Goal: Contribute content: Contribute content

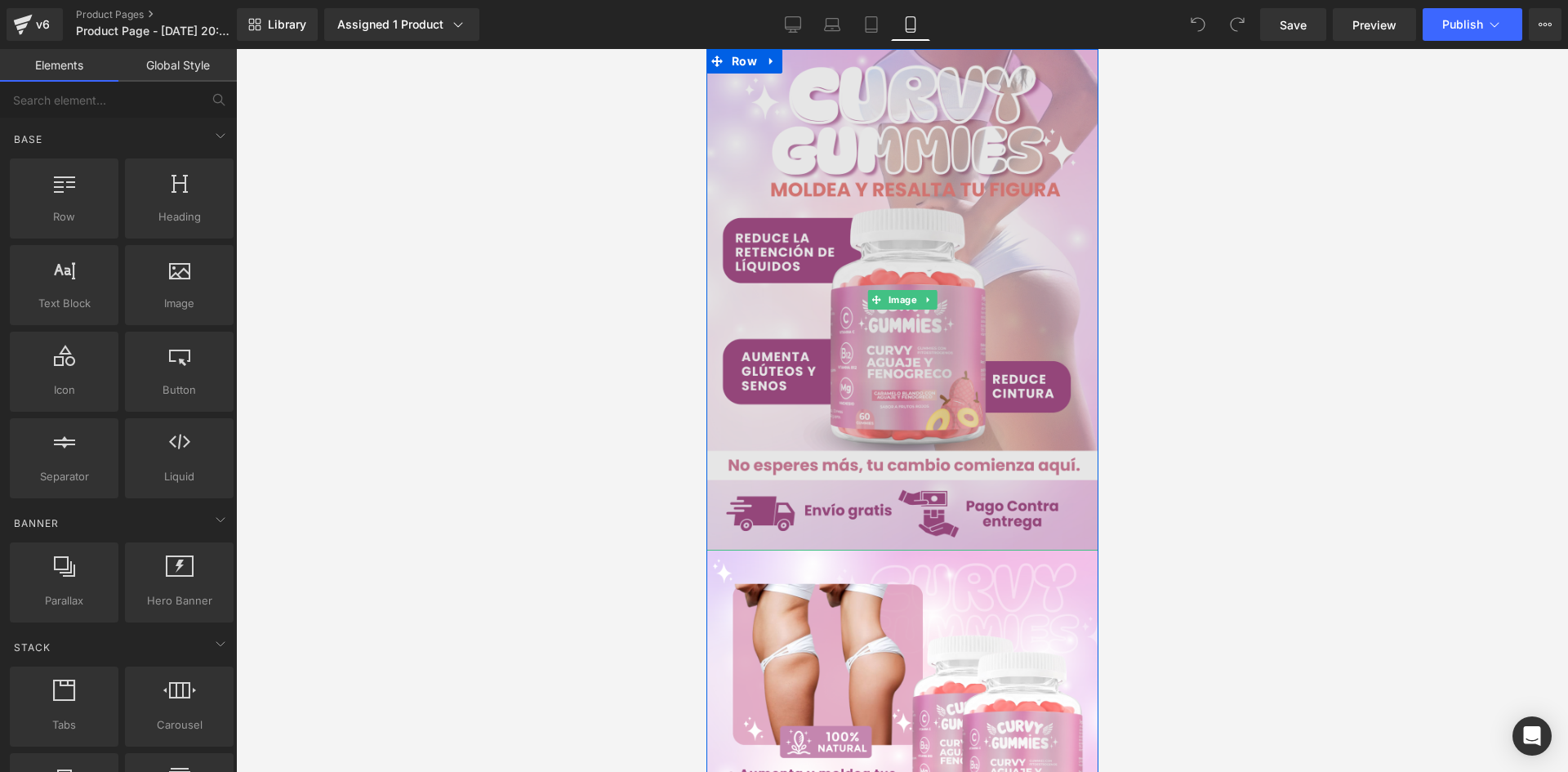
click at [923, 224] on img at bounding box center [901, 299] width 392 height 502
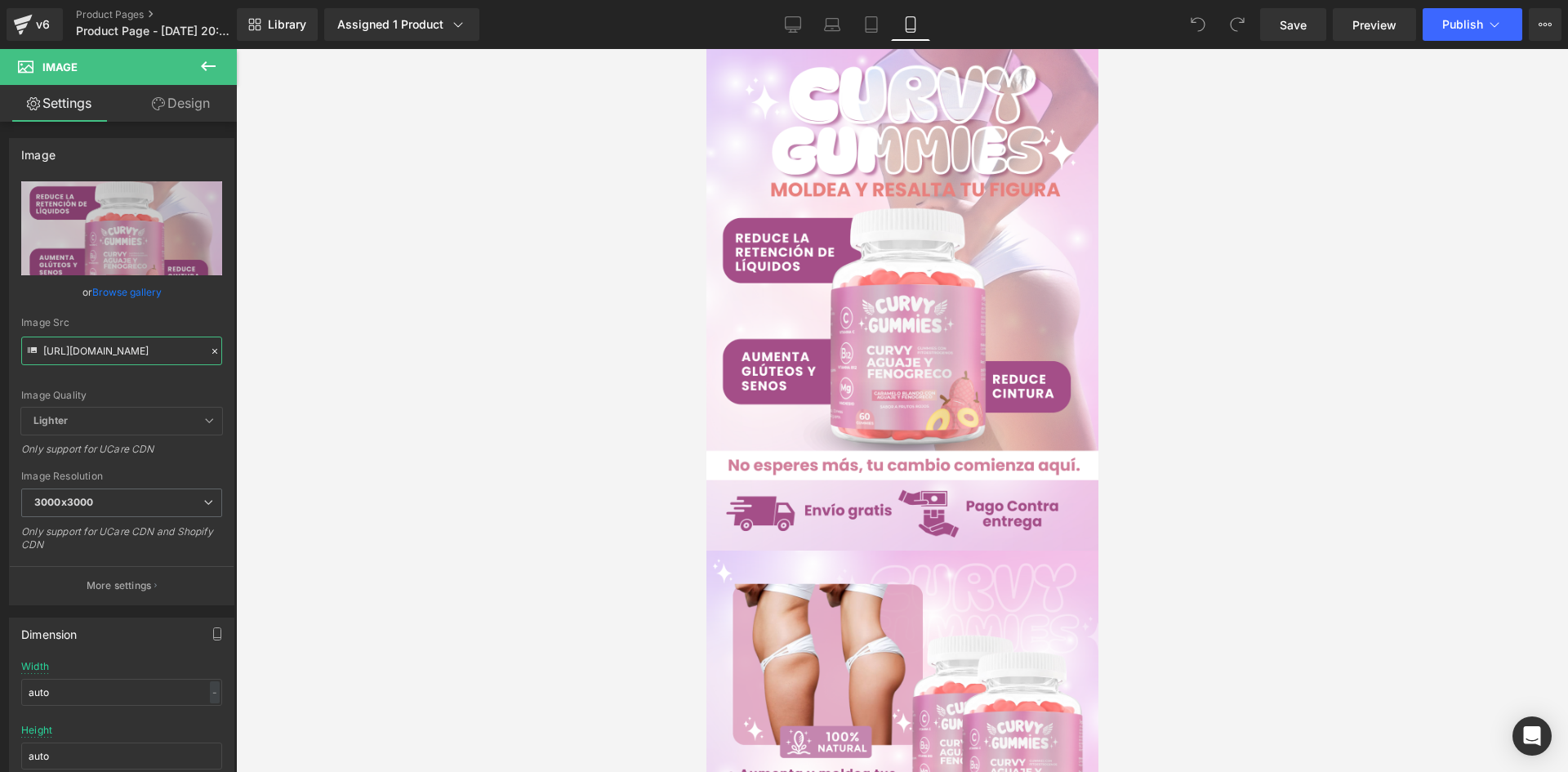
drag, startPoint x: 44, startPoint y: 350, endPoint x: 312, endPoint y: 365, distance: 268.4
click at [312, 365] on div "You are previewing how the will restyle your page. You can not edit Elements in…" at bounding box center [784, 400] width 1568 height 800
paste input "d0Y7b2W4/Pieza-1-3x"
type input "[URL][DOMAIN_NAME]"
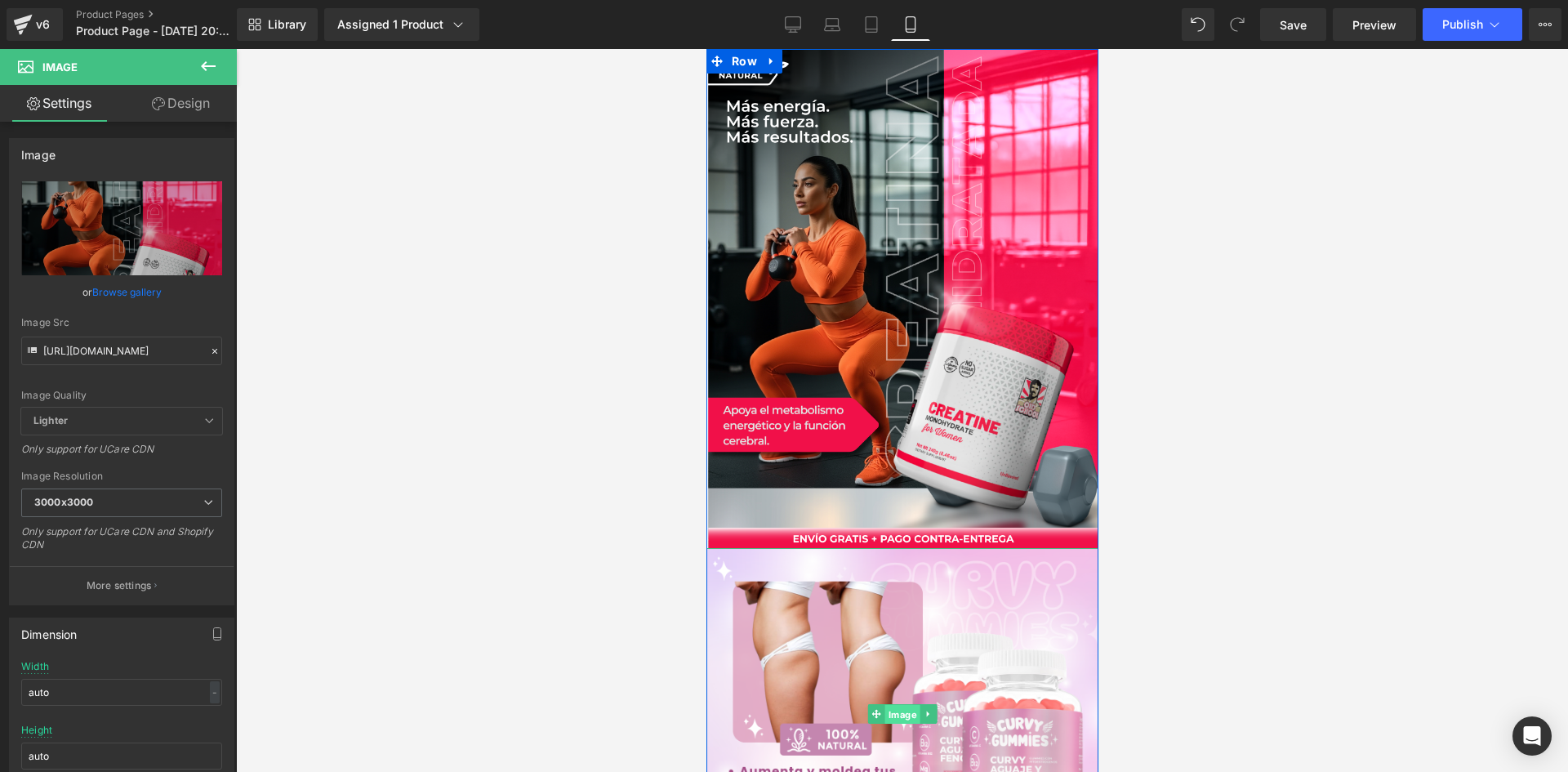
click at [905, 713] on span "Image" at bounding box center [902, 714] width 36 height 20
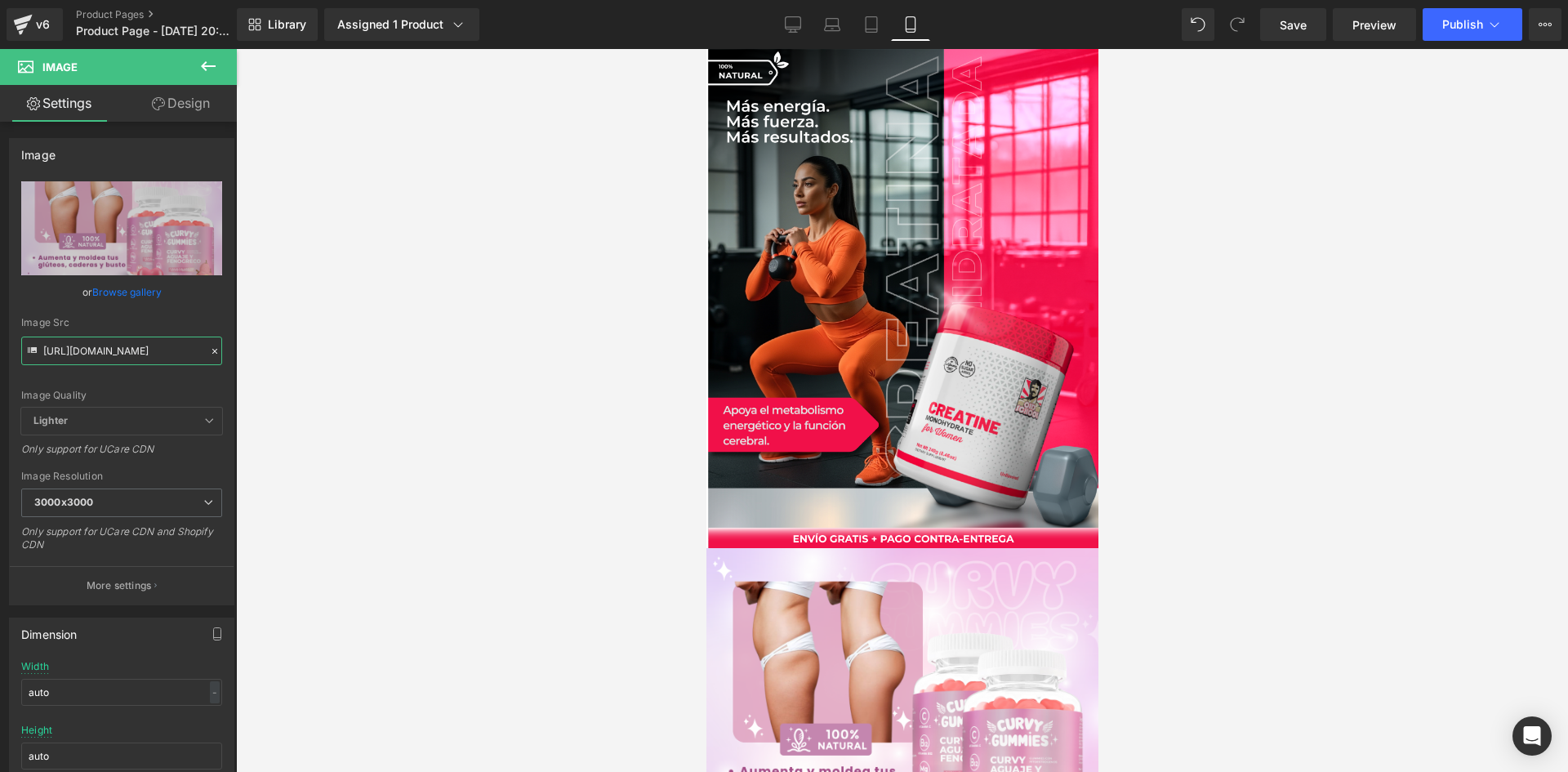
drag, startPoint x: 42, startPoint y: 350, endPoint x: 314, endPoint y: 374, distance: 273.1
click at [314, 374] on div "Image You are previewing how the will restyle your page. You can not edit Eleme…" at bounding box center [784, 400] width 1568 height 800
paste input "4RHN89dK/Pieza-2-3x"
type input "[URL][DOMAIN_NAME]"
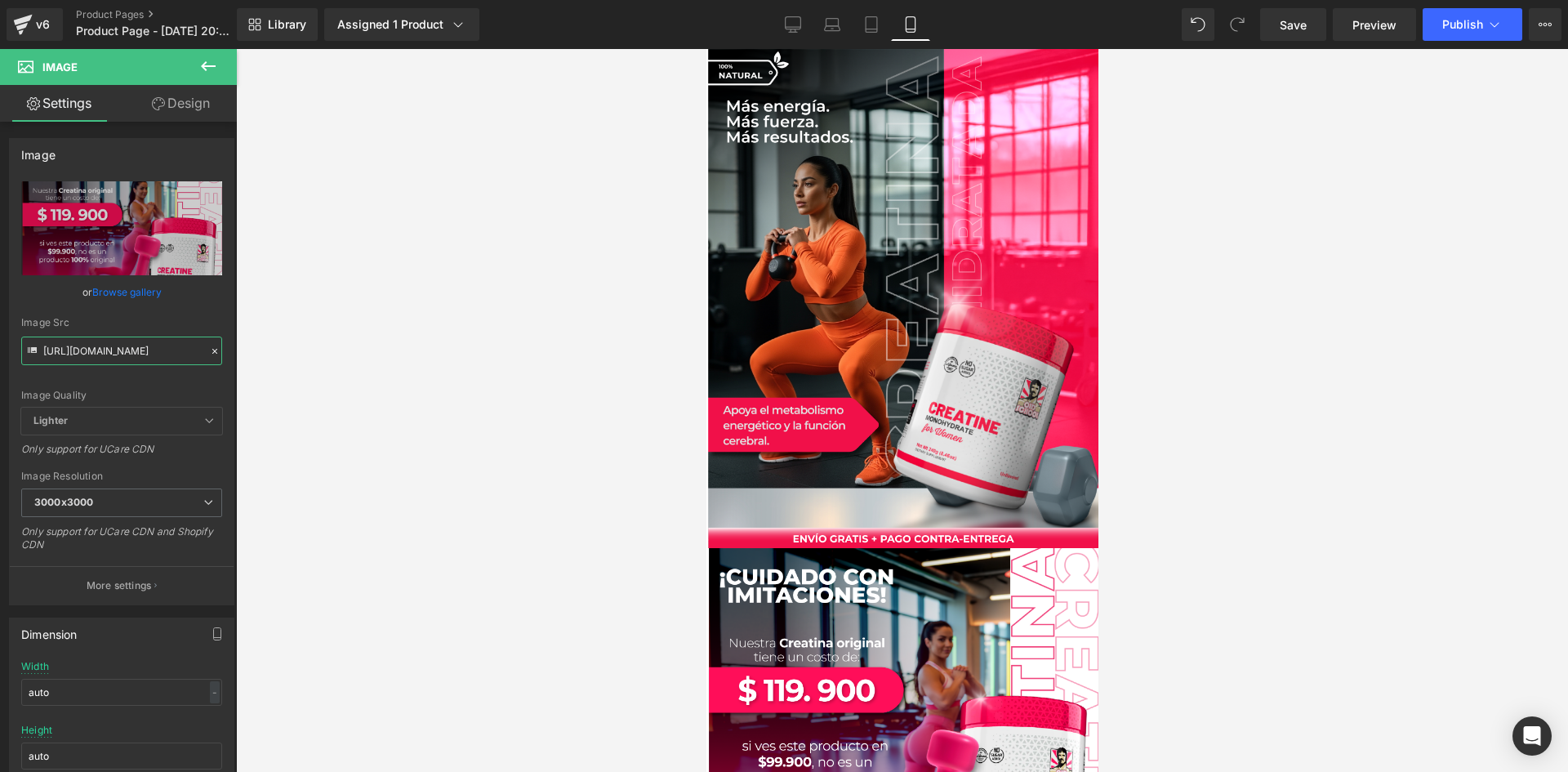
scroll to position [572, 0]
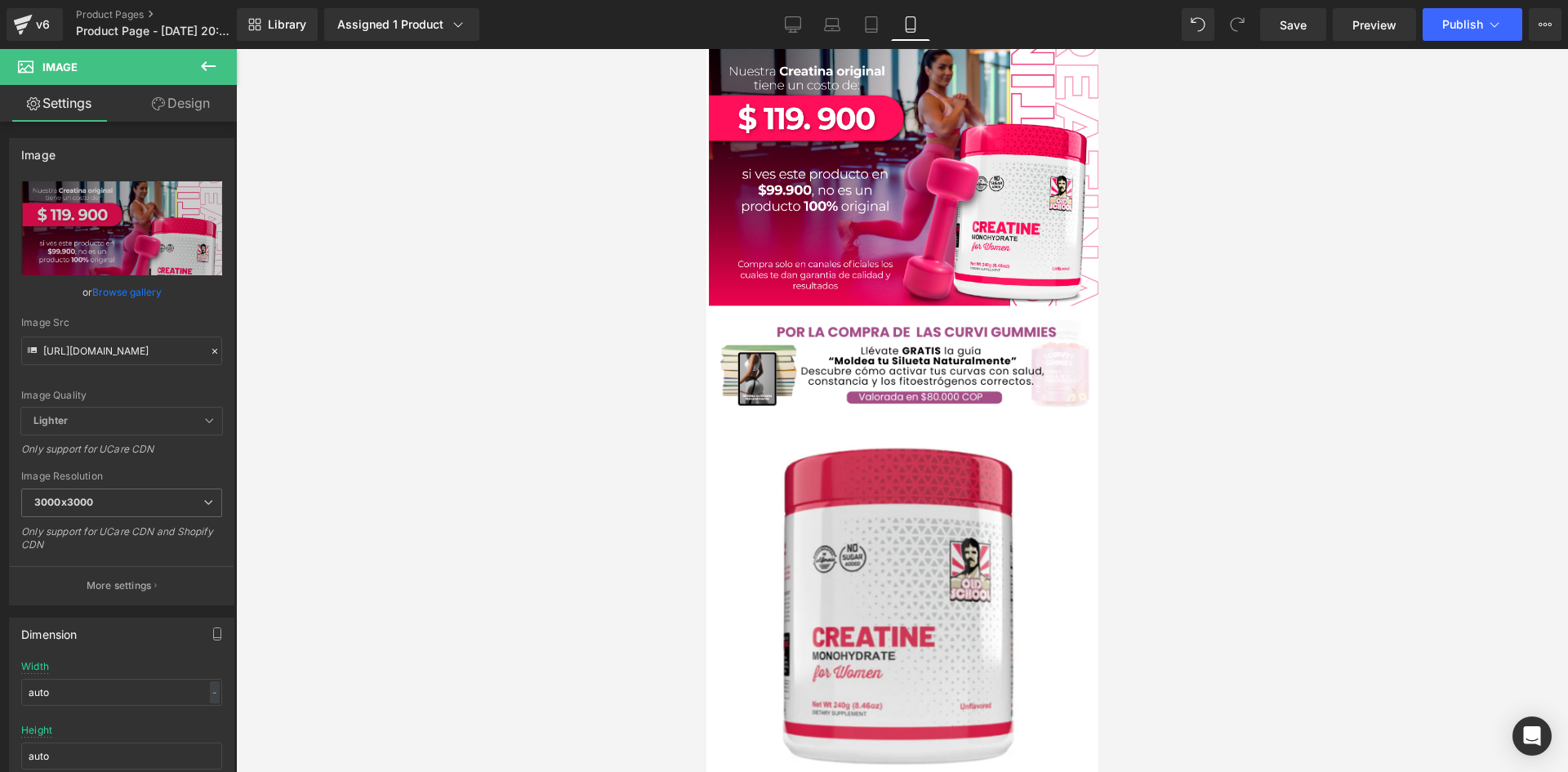
click at [903, 361] on div "Image" at bounding box center [901, 365] width 392 height 101
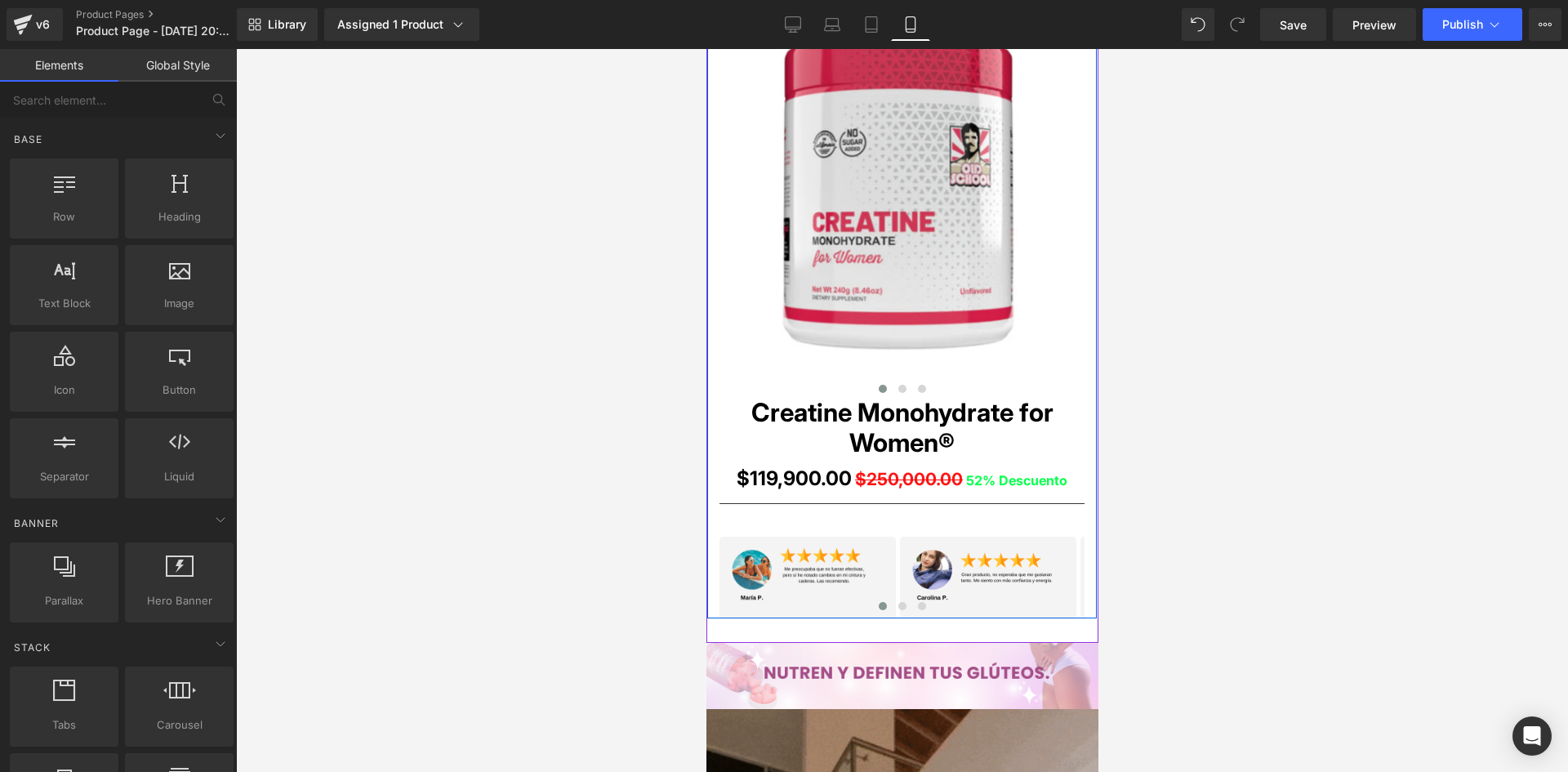
scroll to position [898, 0]
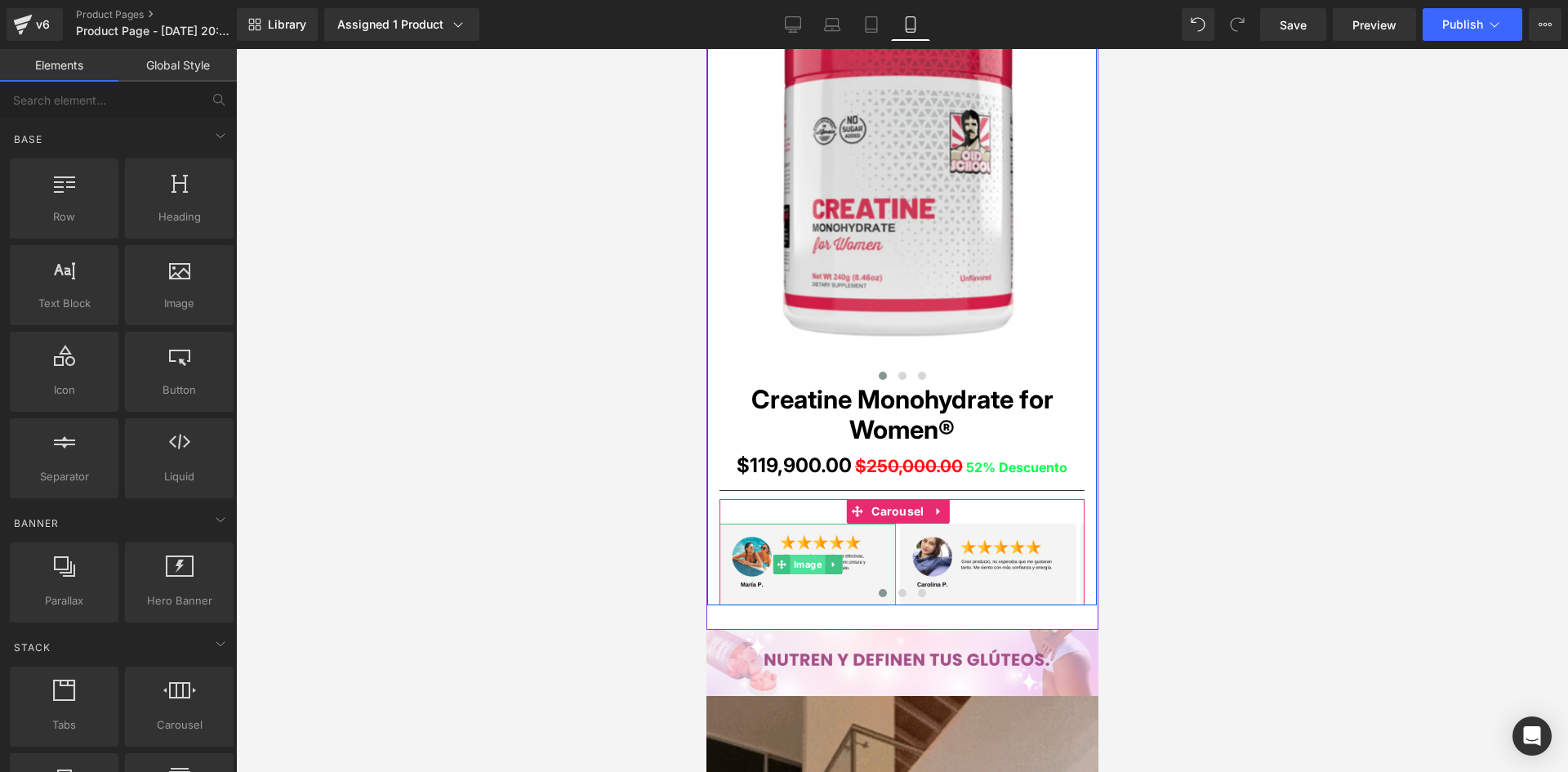
click at [803, 565] on span "Image" at bounding box center [807, 564] width 36 height 20
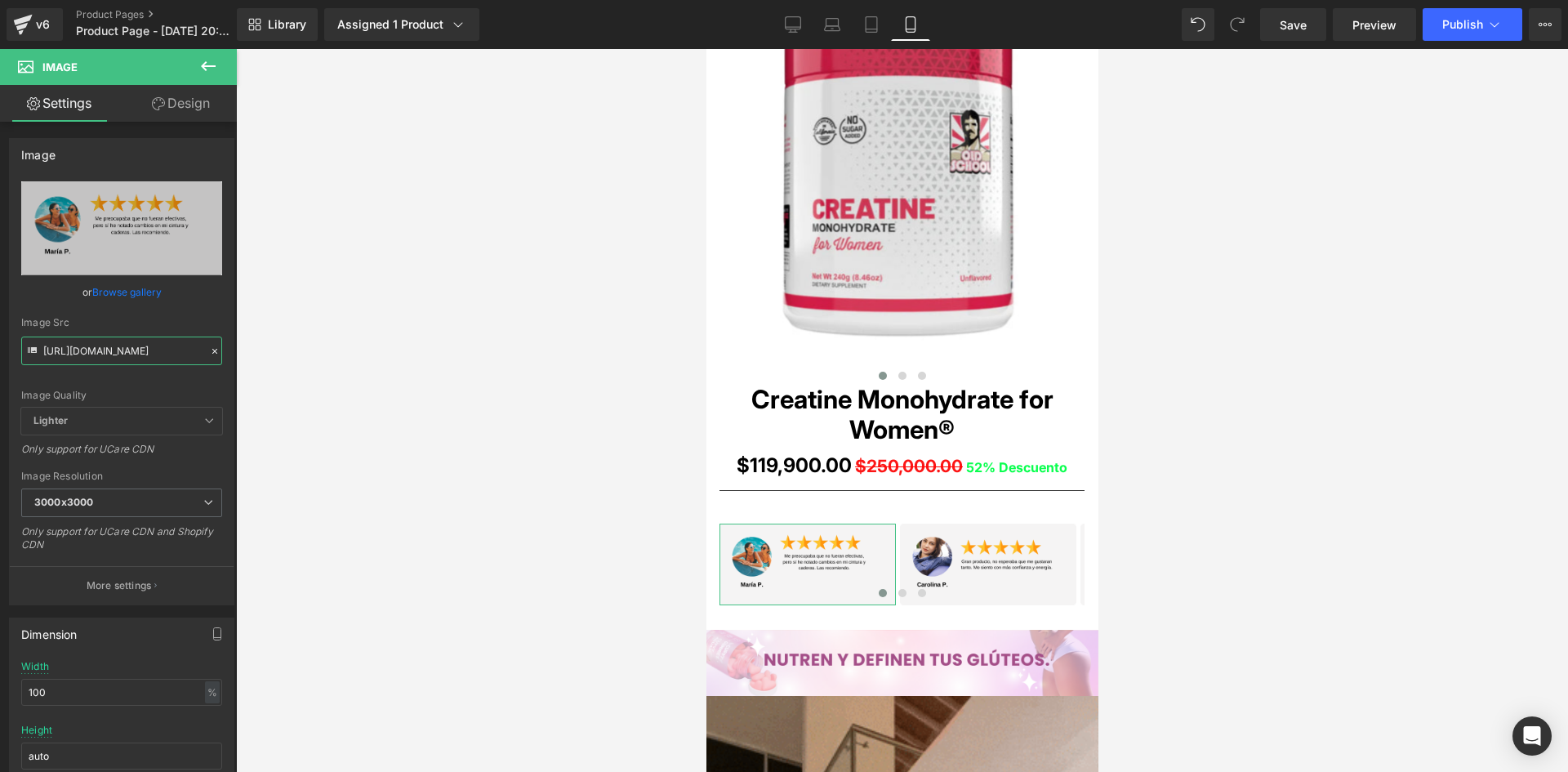
scroll to position [0, 9]
drag, startPoint x: 43, startPoint y: 349, endPoint x: 259, endPoint y: 366, distance: 216.7
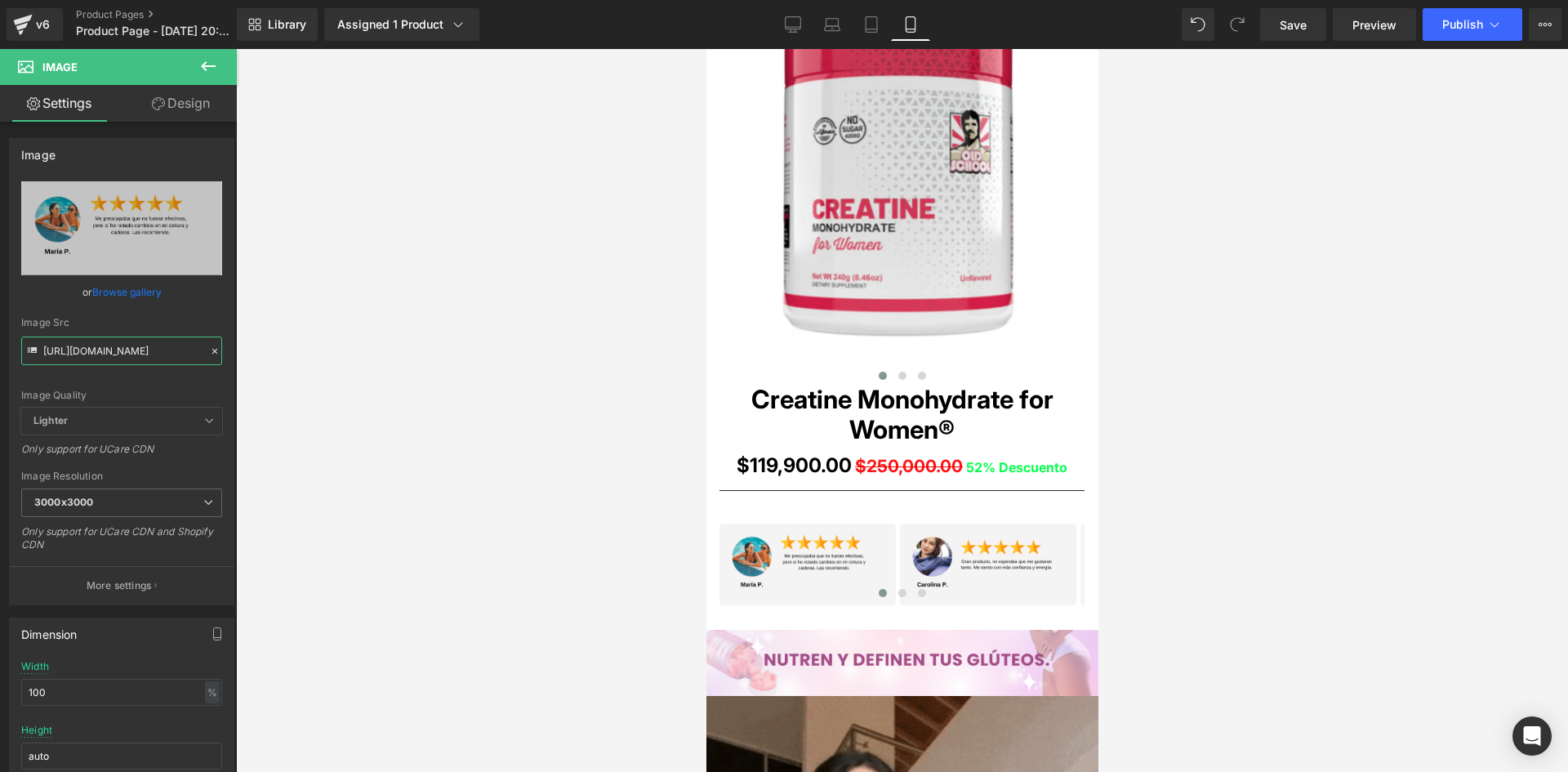
click at [259, 366] on div "Image You are previewing how the will restyle your page. You can not edit Eleme…" at bounding box center [784, 400] width 1568 height 800
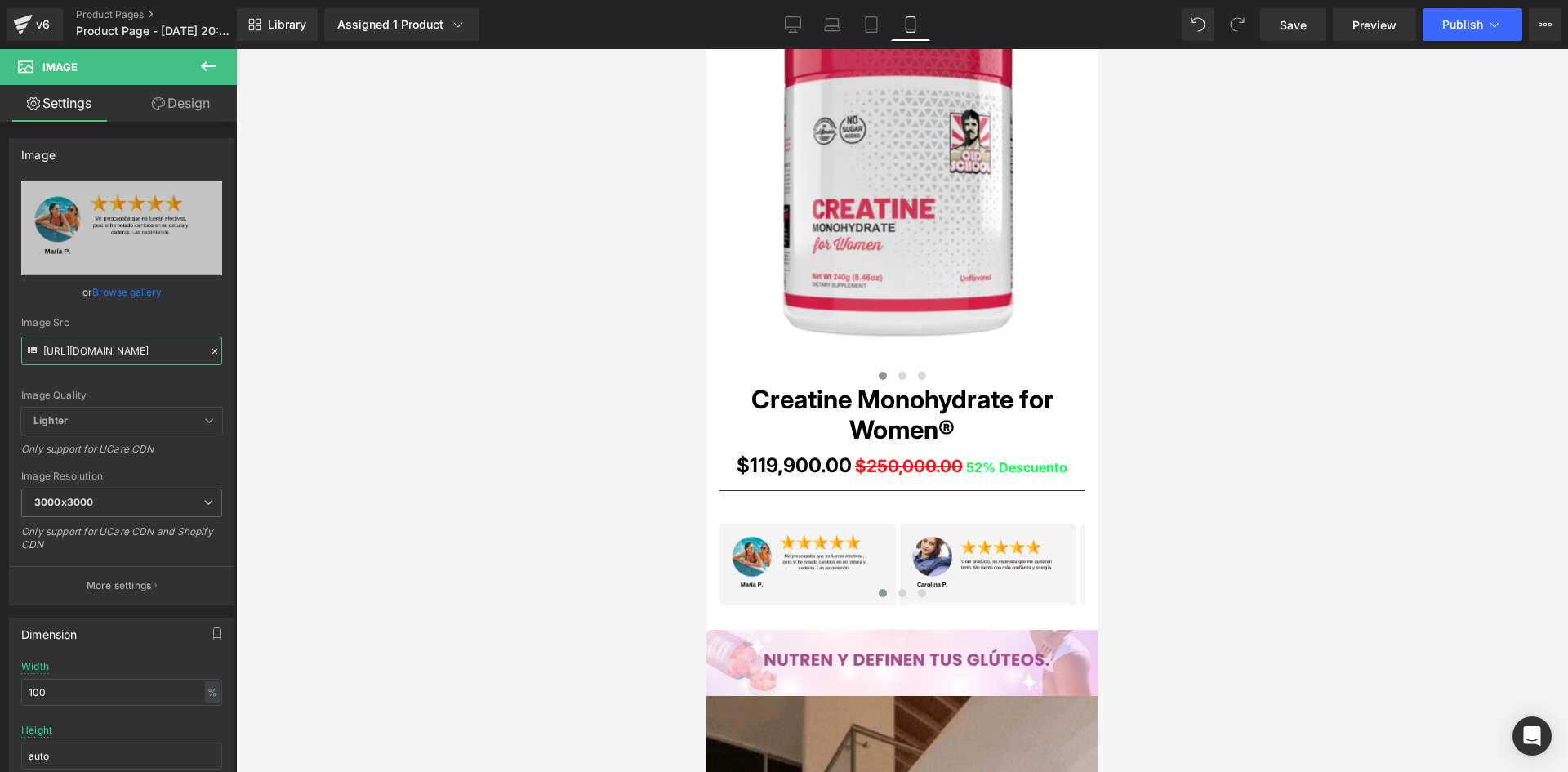
paste input "jjnWy6B/1"
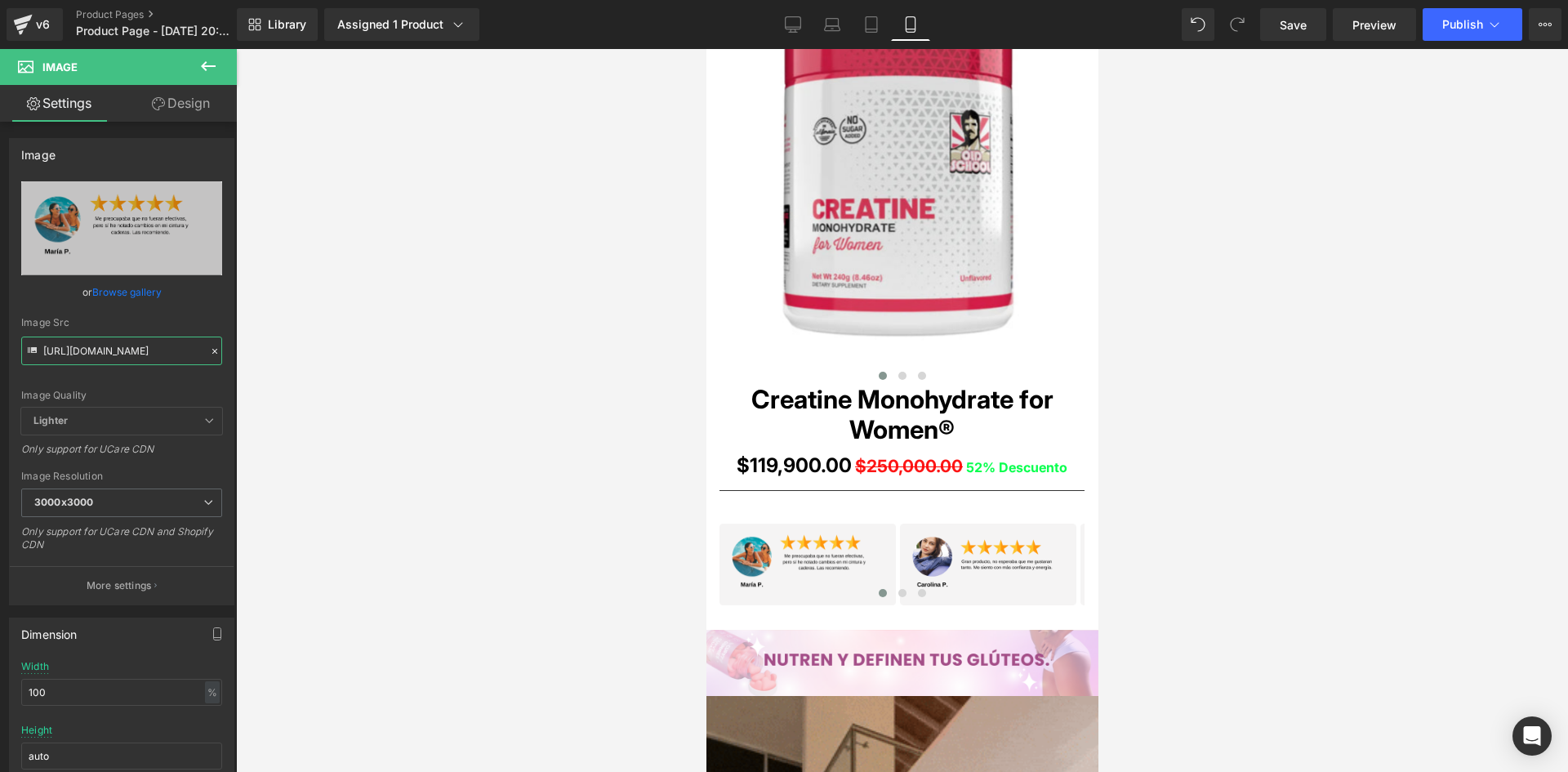
type input "[URL][DOMAIN_NAME]"
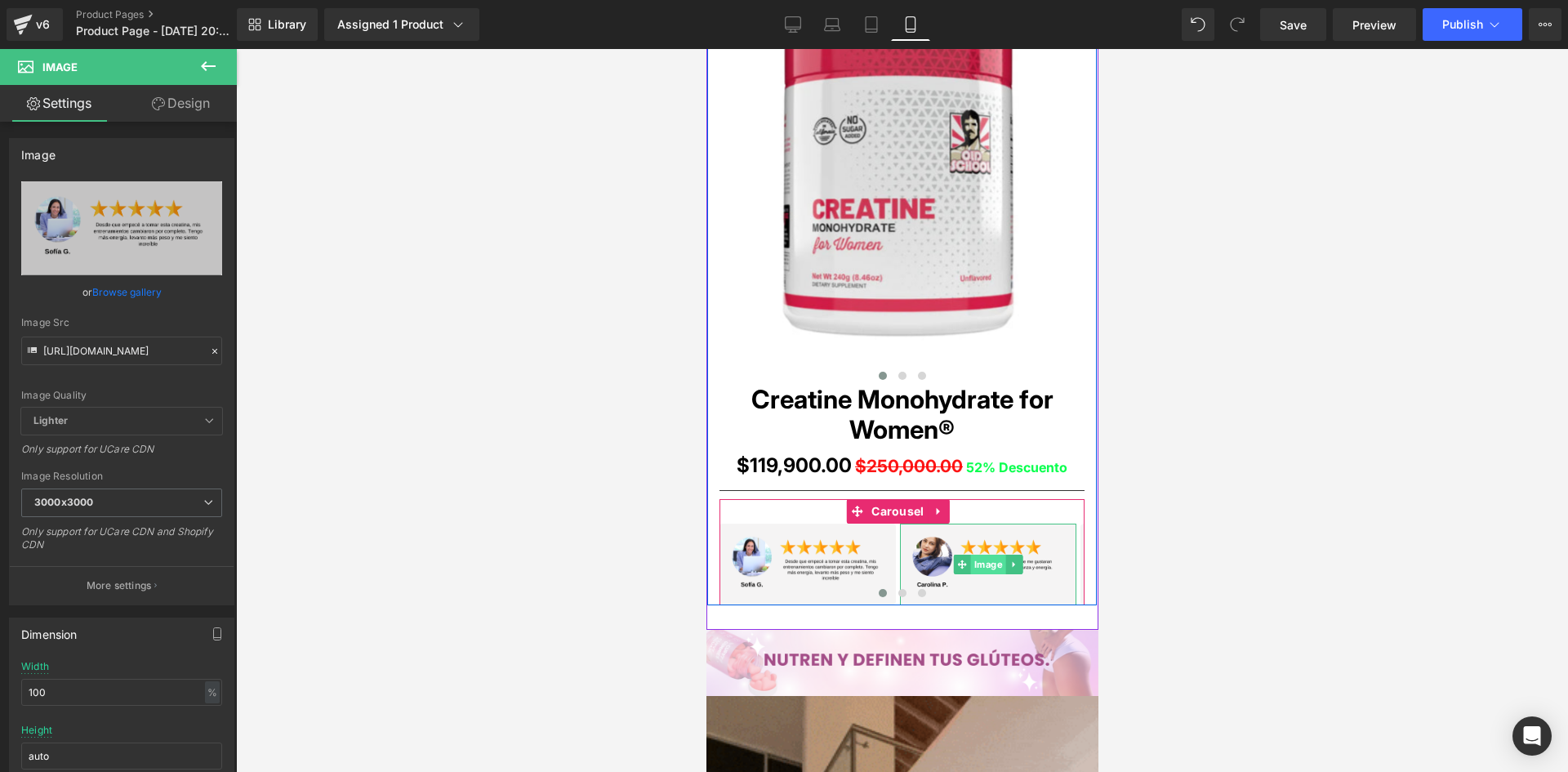
click at [993, 566] on span "Image" at bounding box center [988, 564] width 36 height 20
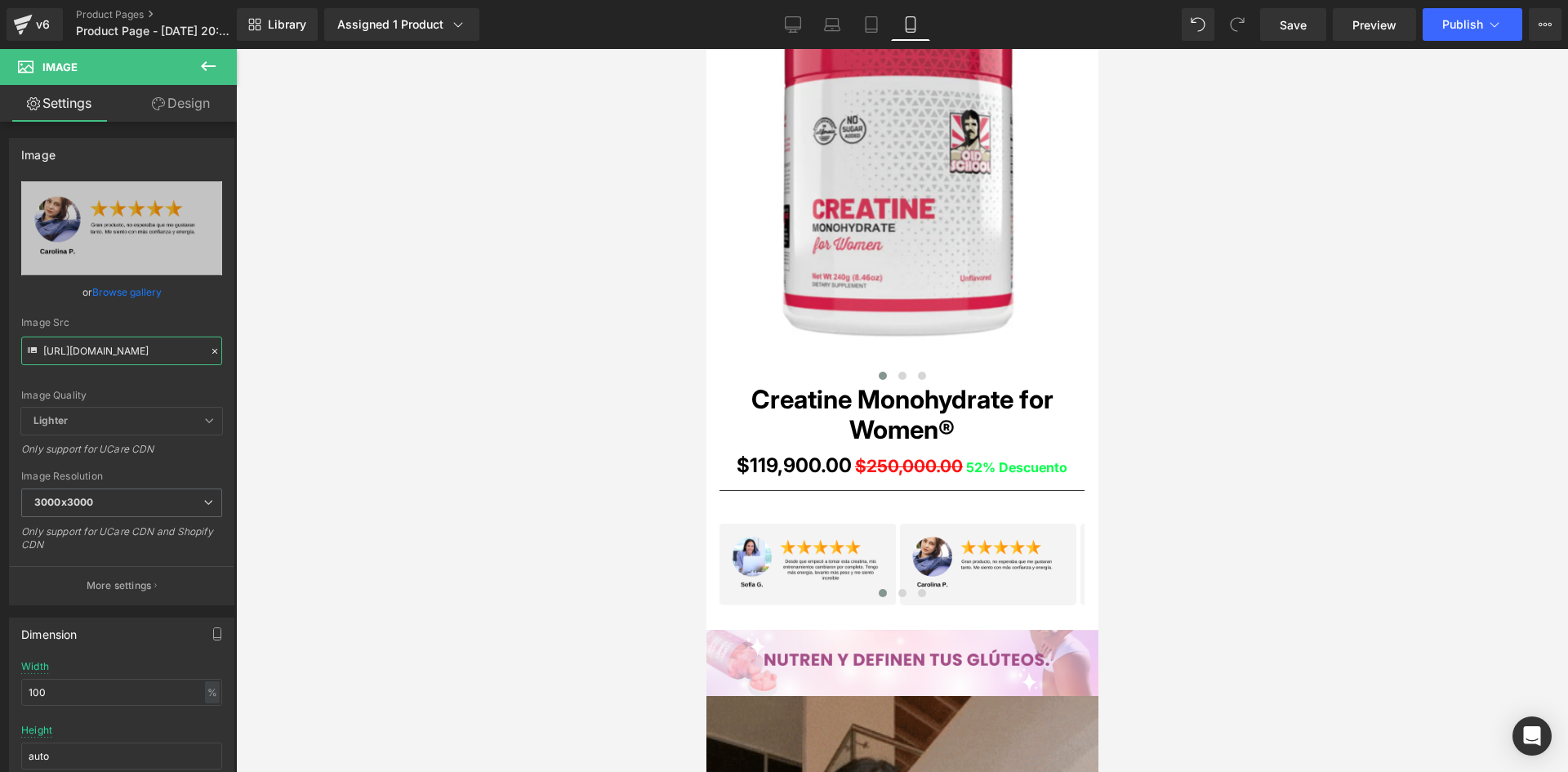
drag, startPoint x: 42, startPoint y: 347, endPoint x: 245, endPoint y: 359, distance: 203.4
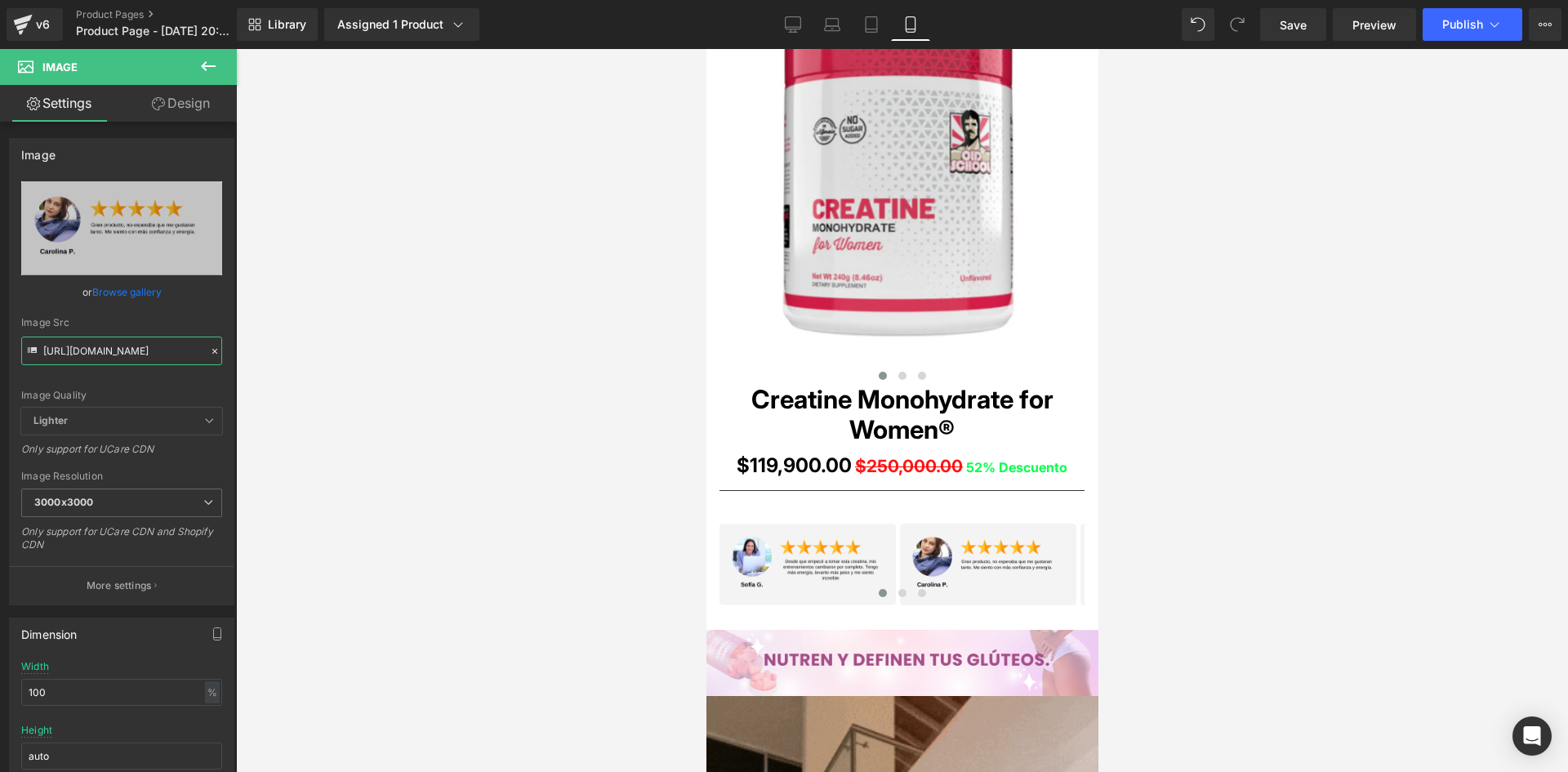
click at [245, 359] on div "Image You are previewing how the will restyle your page. You can not edit Eleme…" at bounding box center [784, 400] width 1568 height 800
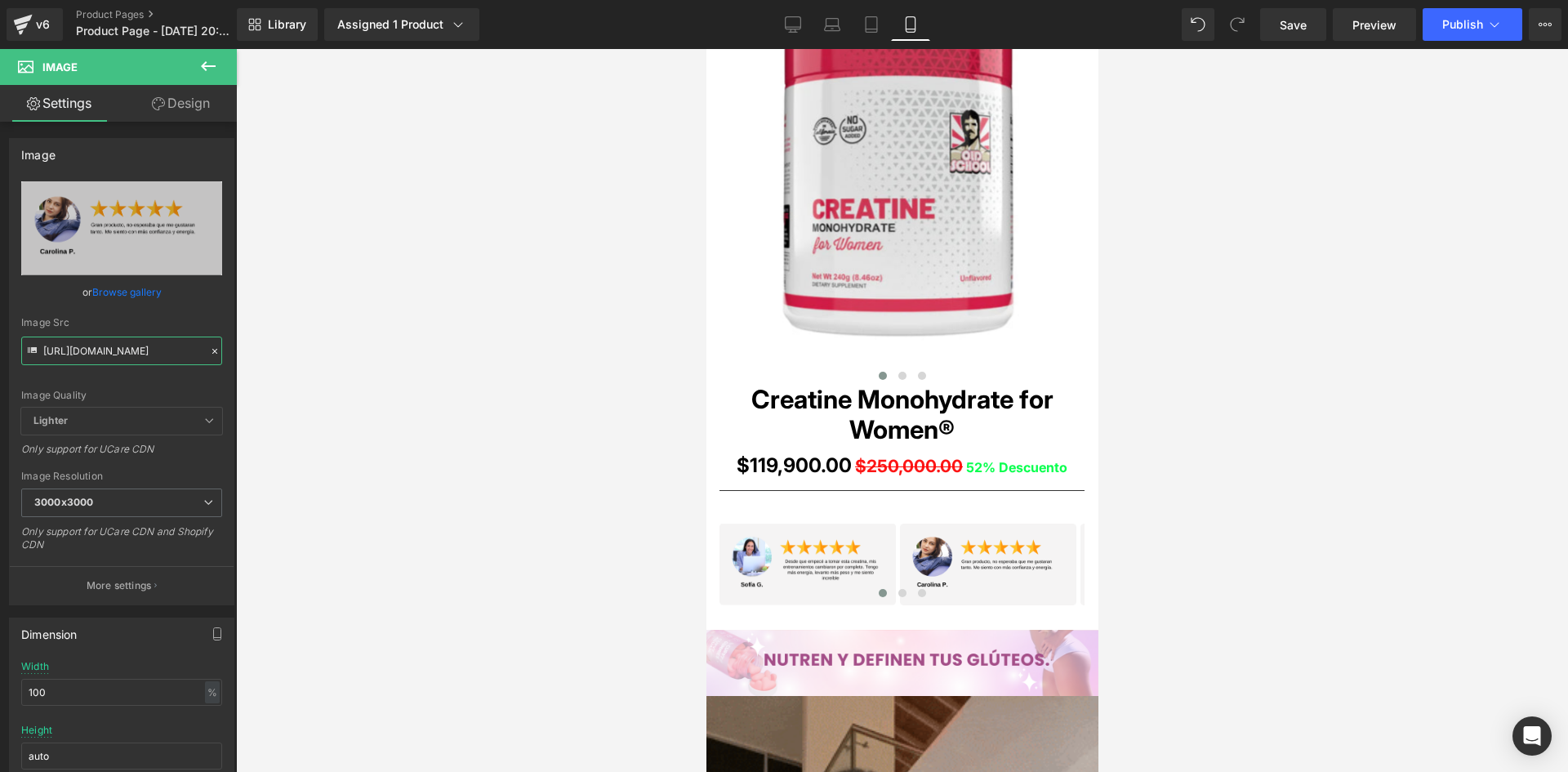
paste input "Wp4GCRcK/6"
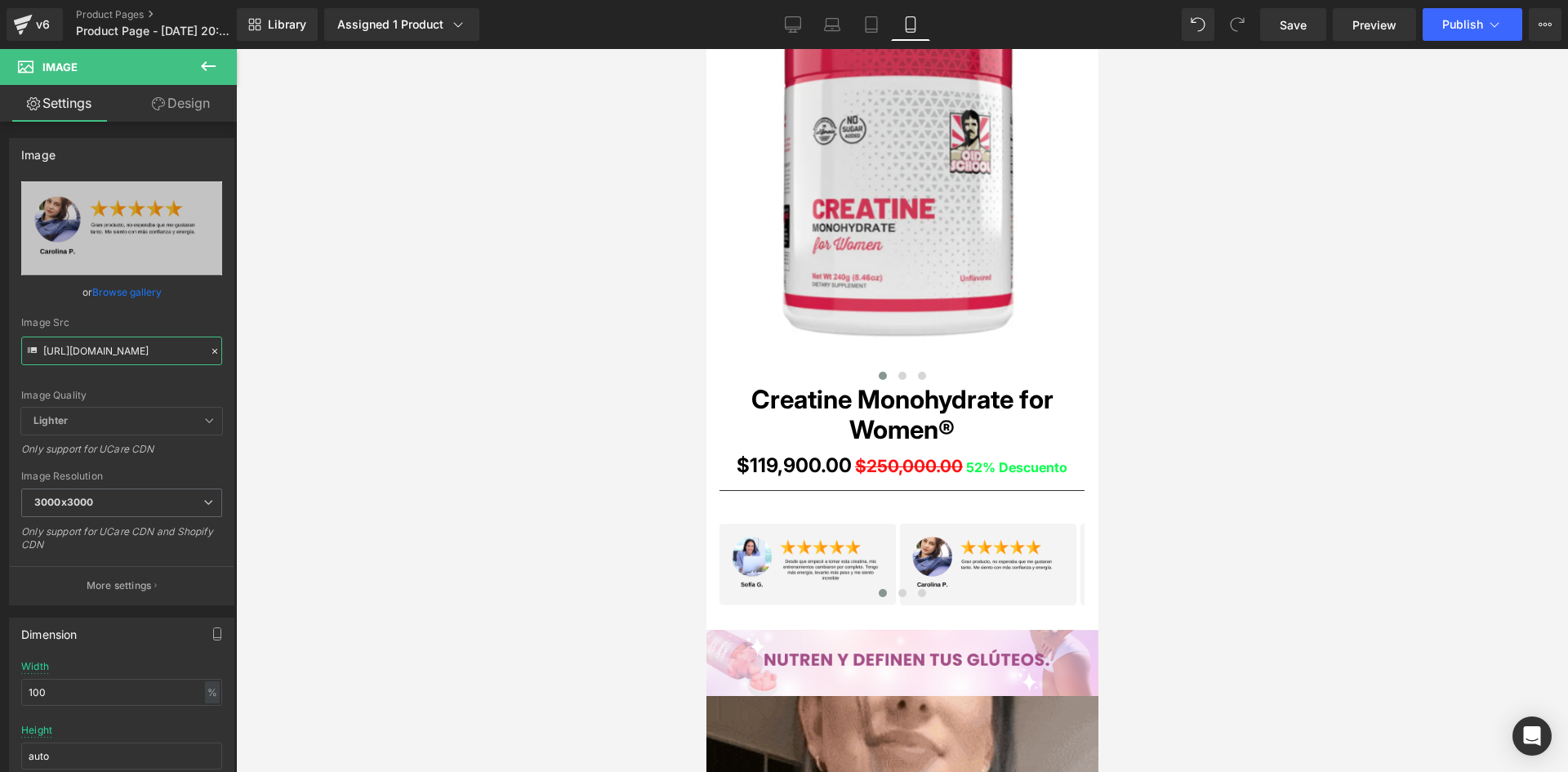
type input "[URL][DOMAIN_NAME]"
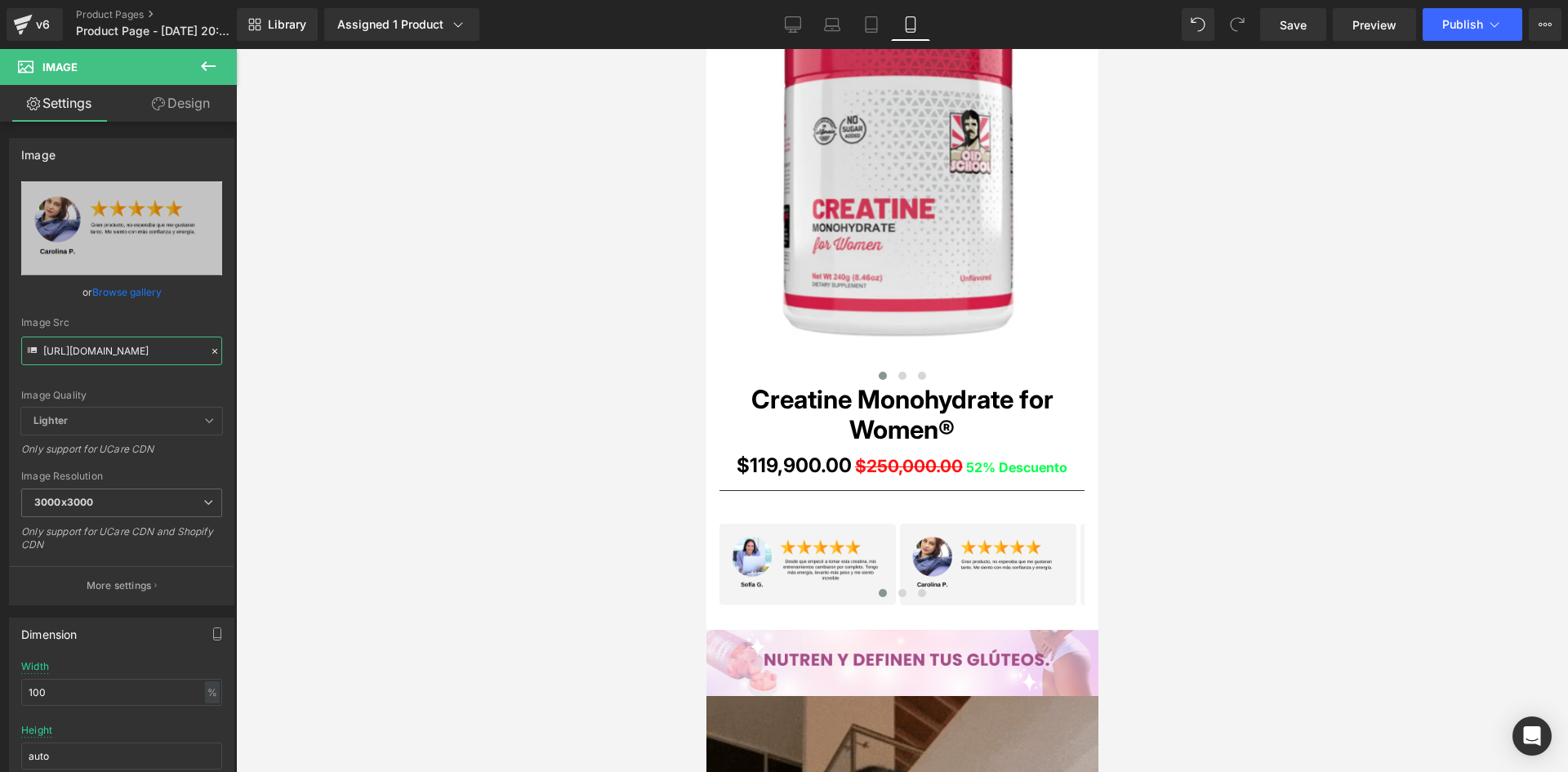
scroll to position [0, 5]
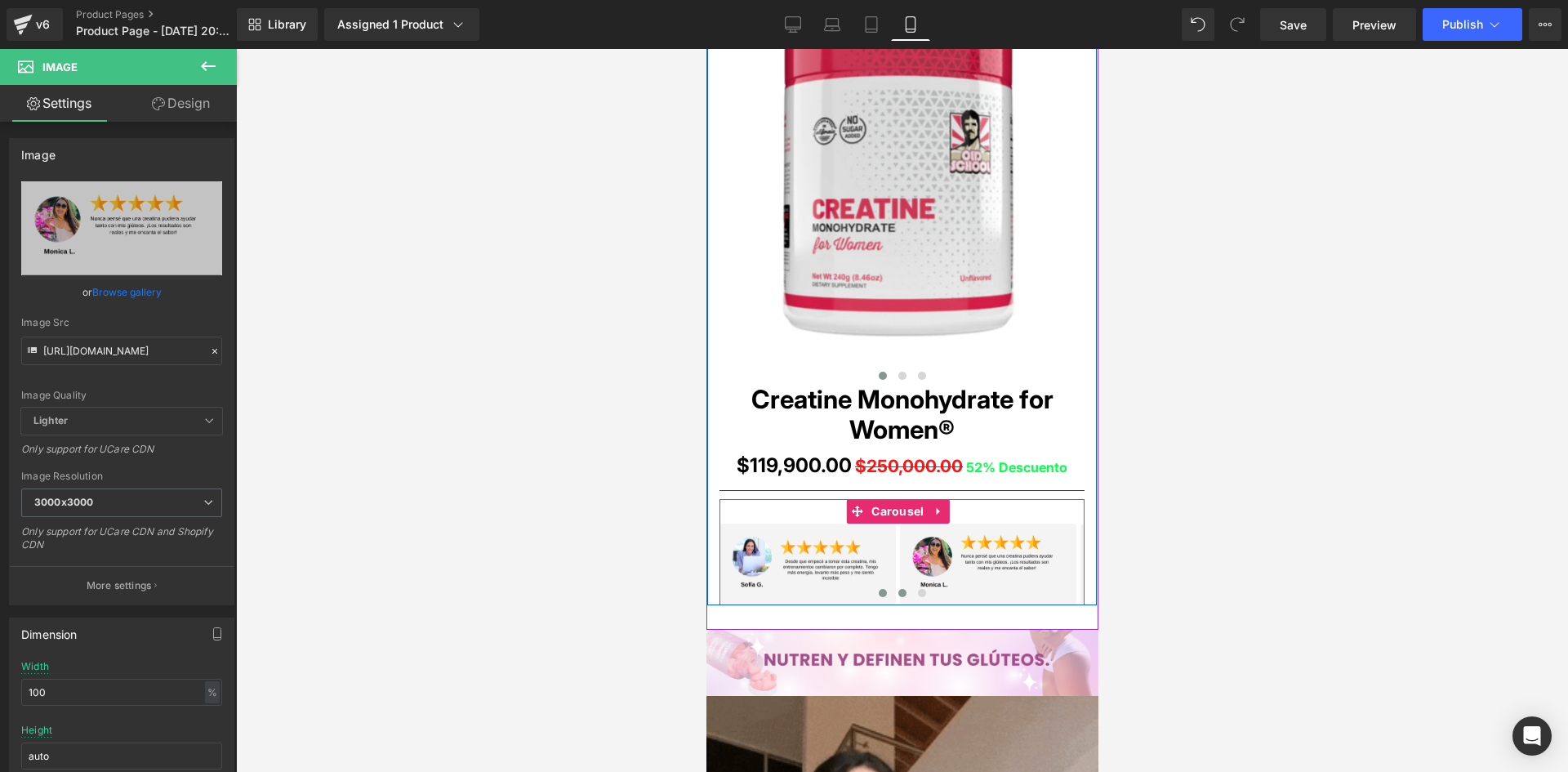
click at [898, 595] on span at bounding box center [901, 593] width 8 height 8
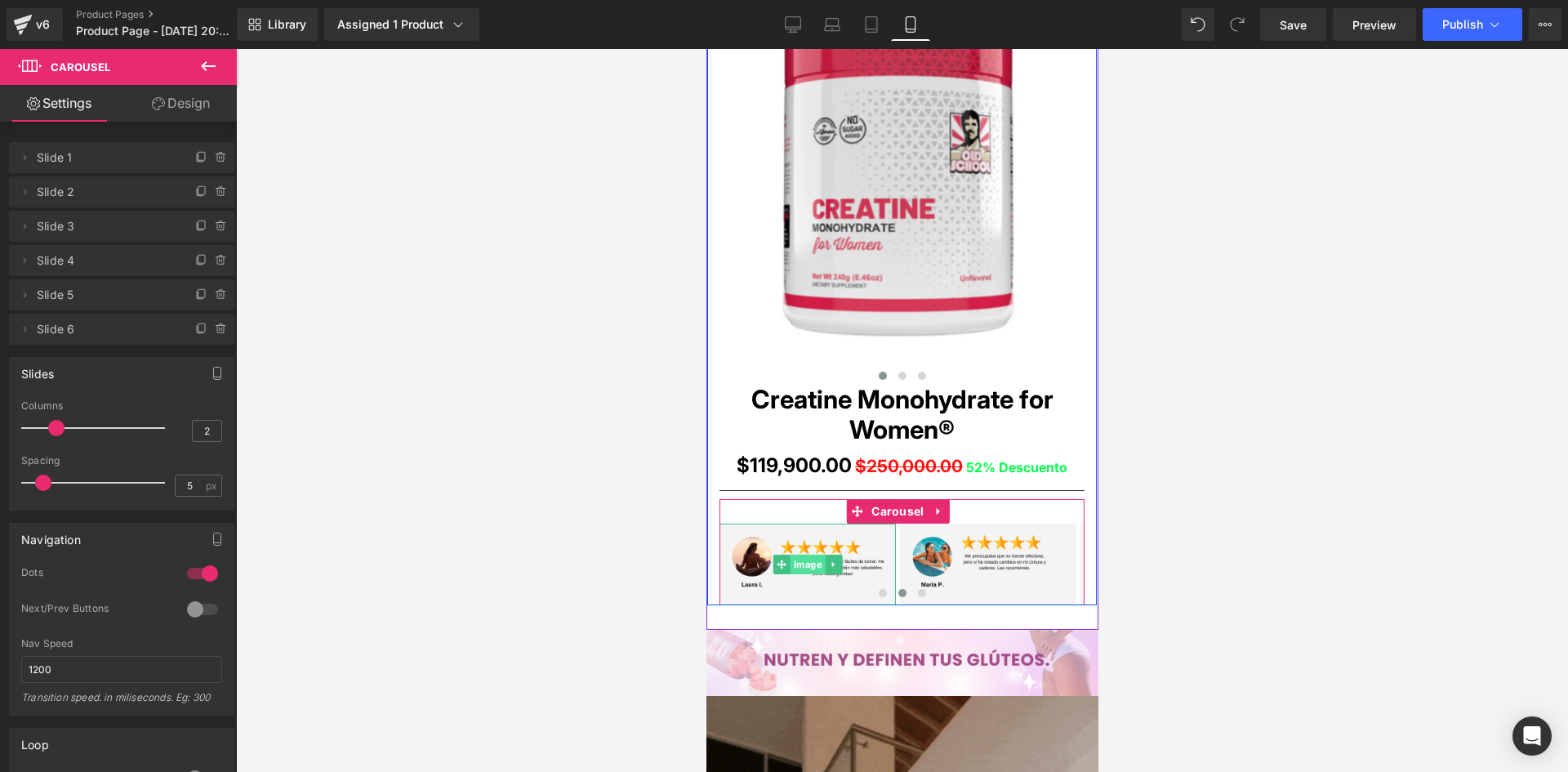
click at [800, 565] on span "Image" at bounding box center [807, 564] width 36 height 20
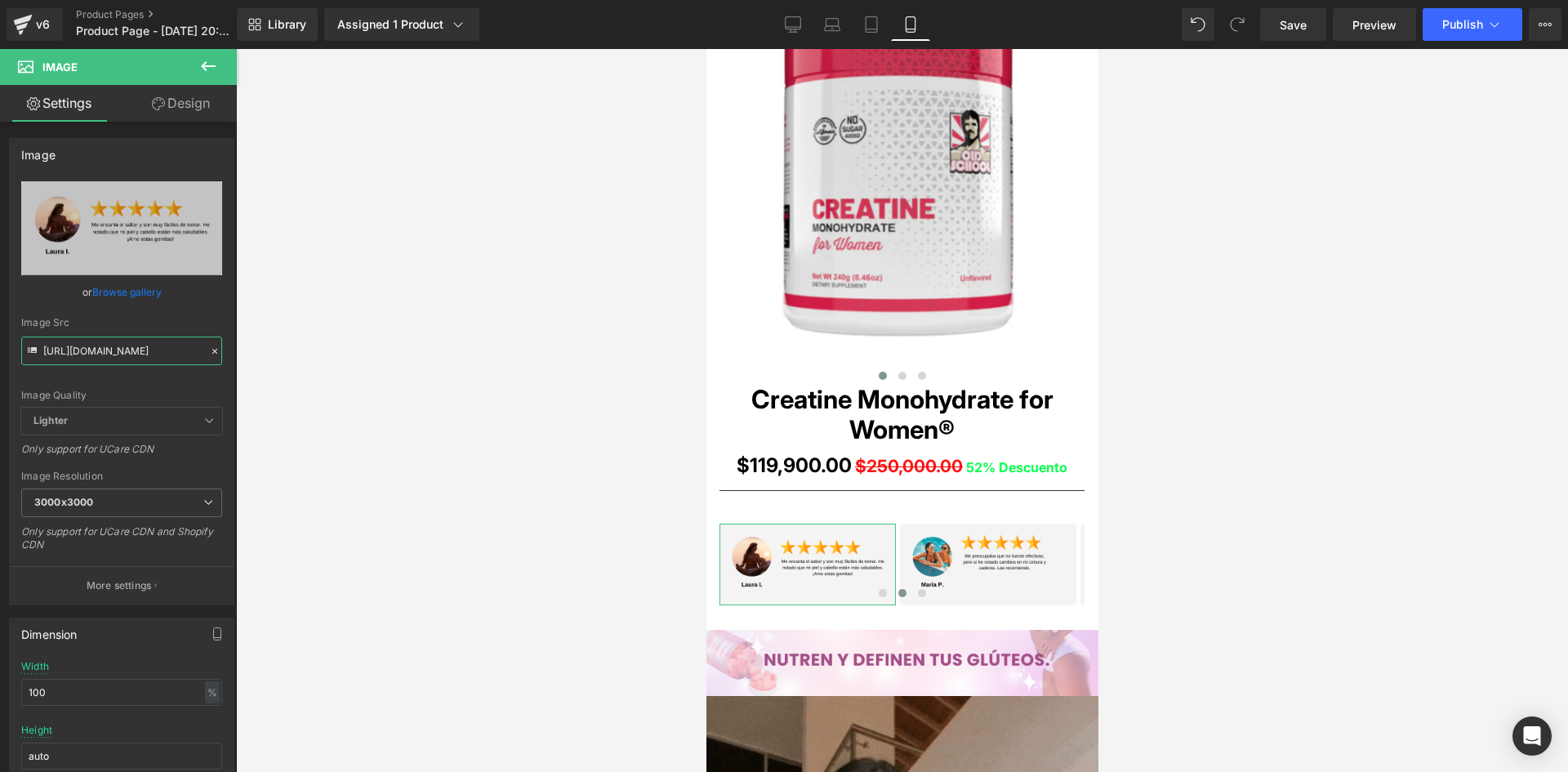
scroll to position [0, 3]
drag, startPoint x: 42, startPoint y: 350, endPoint x: 245, endPoint y: 367, distance: 203.7
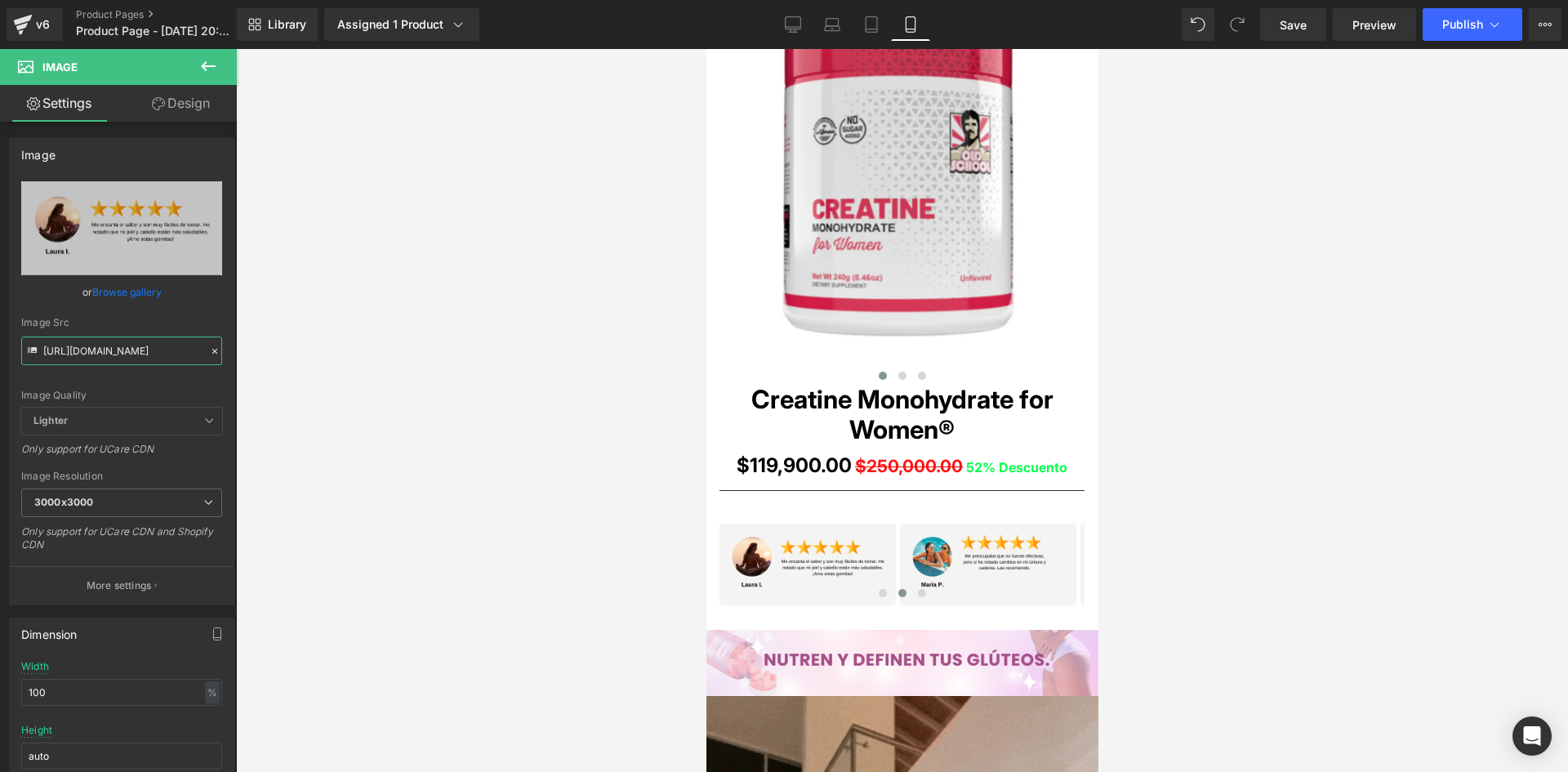
click at [245, 367] on div "Image You are previewing how the will restyle your page. You can not edit Eleme…" at bounding box center [784, 400] width 1568 height 800
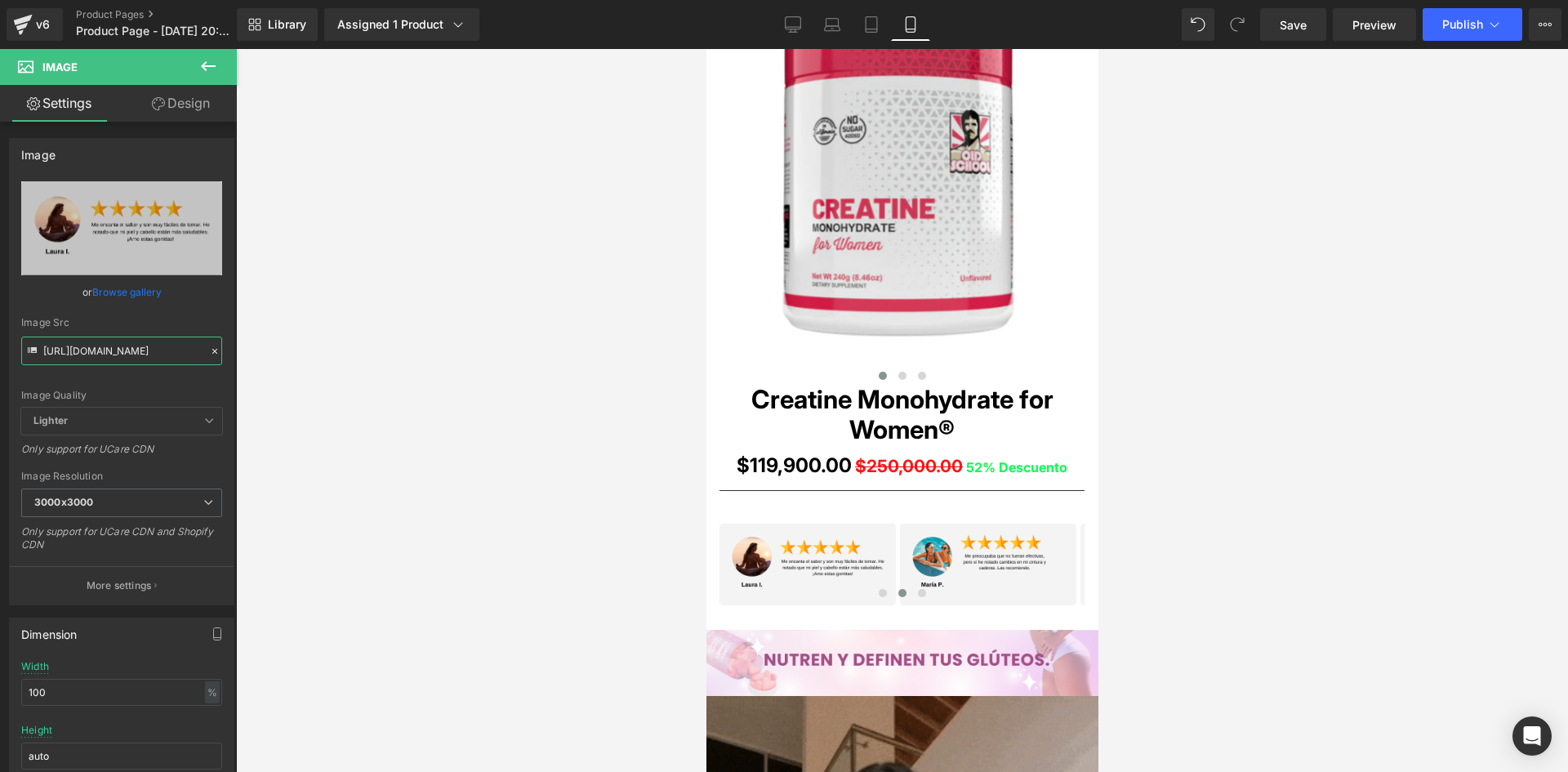
type input "[URL][DOMAIN_NAME]"
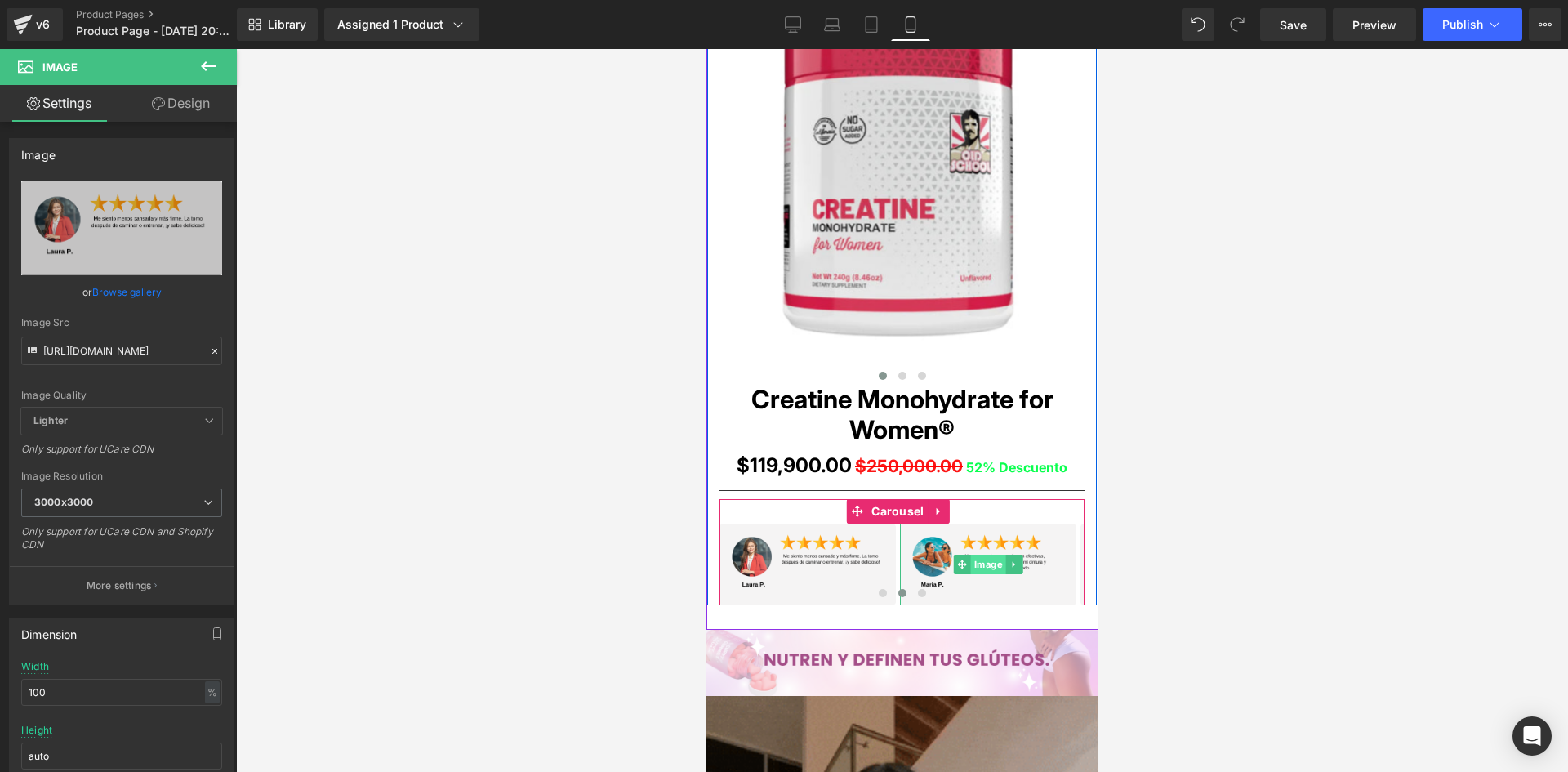
click at [987, 566] on span "Image" at bounding box center [988, 564] width 36 height 20
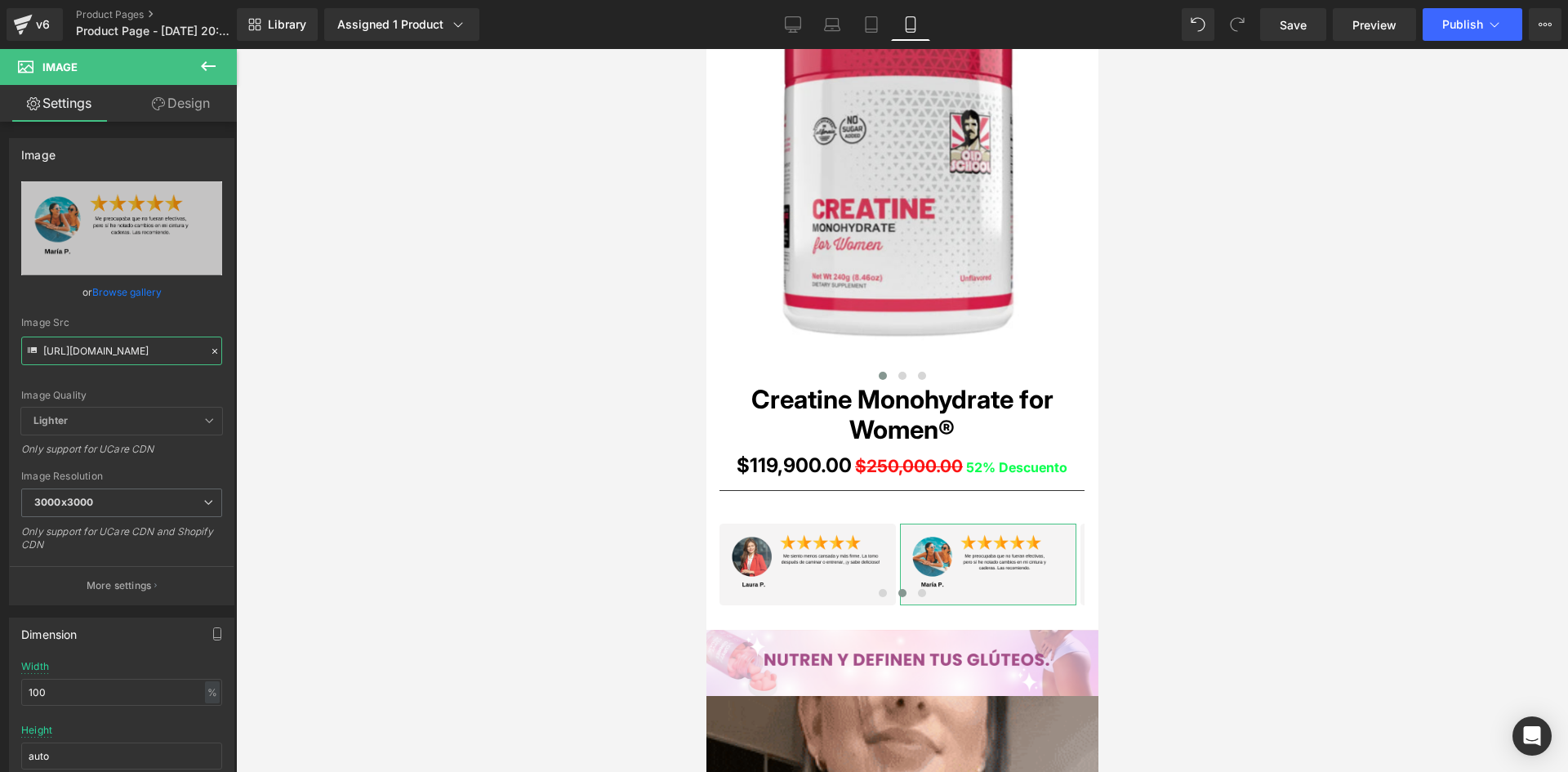
scroll to position [0, 9]
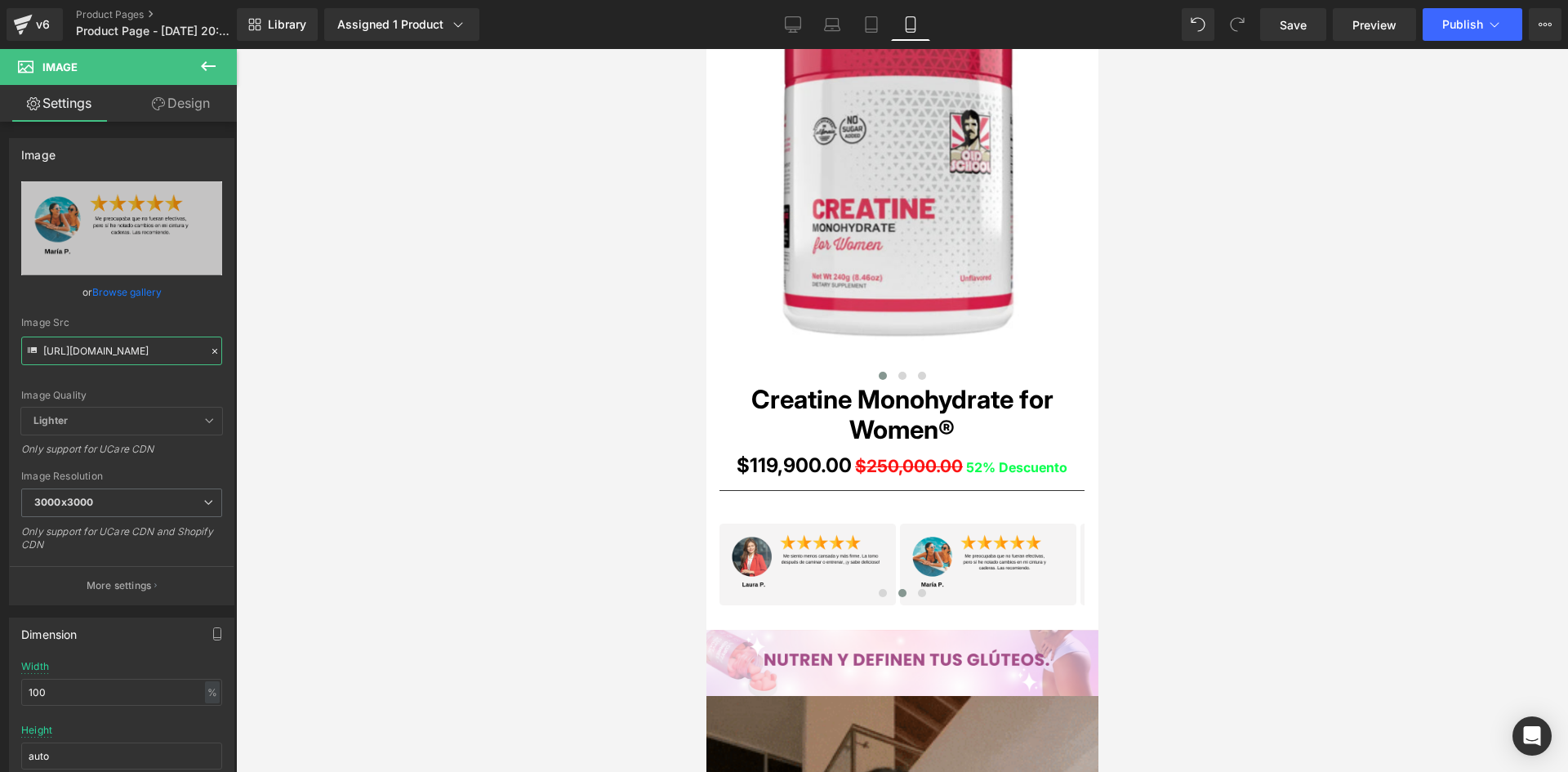
drag, startPoint x: 42, startPoint y: 352, endPoint x: 251, endPoint y: 371, distance: 209.9
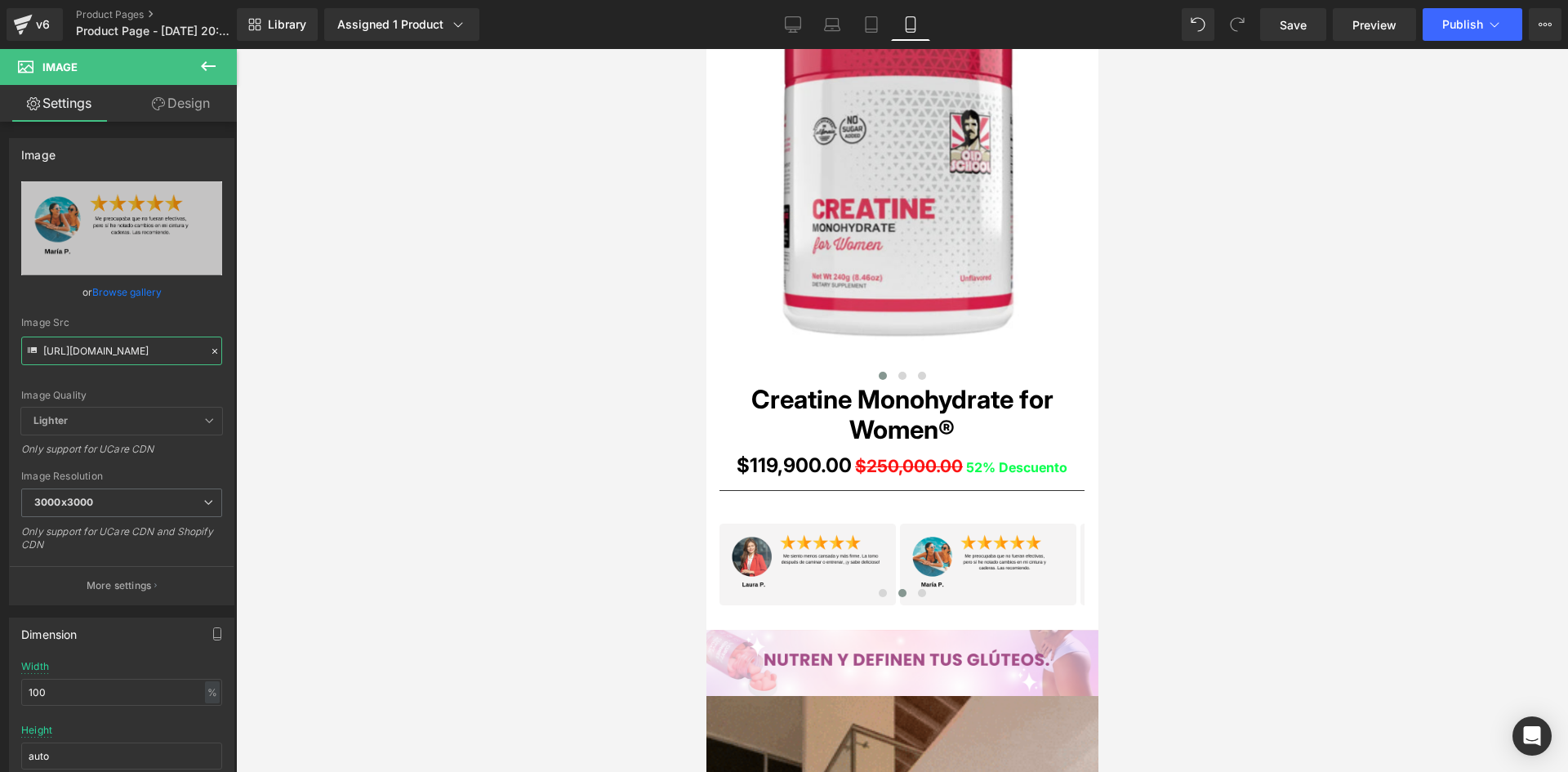
click at [251, 371] on div "Image You are previewing how the will restyle your page. You can not edit Eleme…" at bounding box center [784, 400] width 1568 height 800
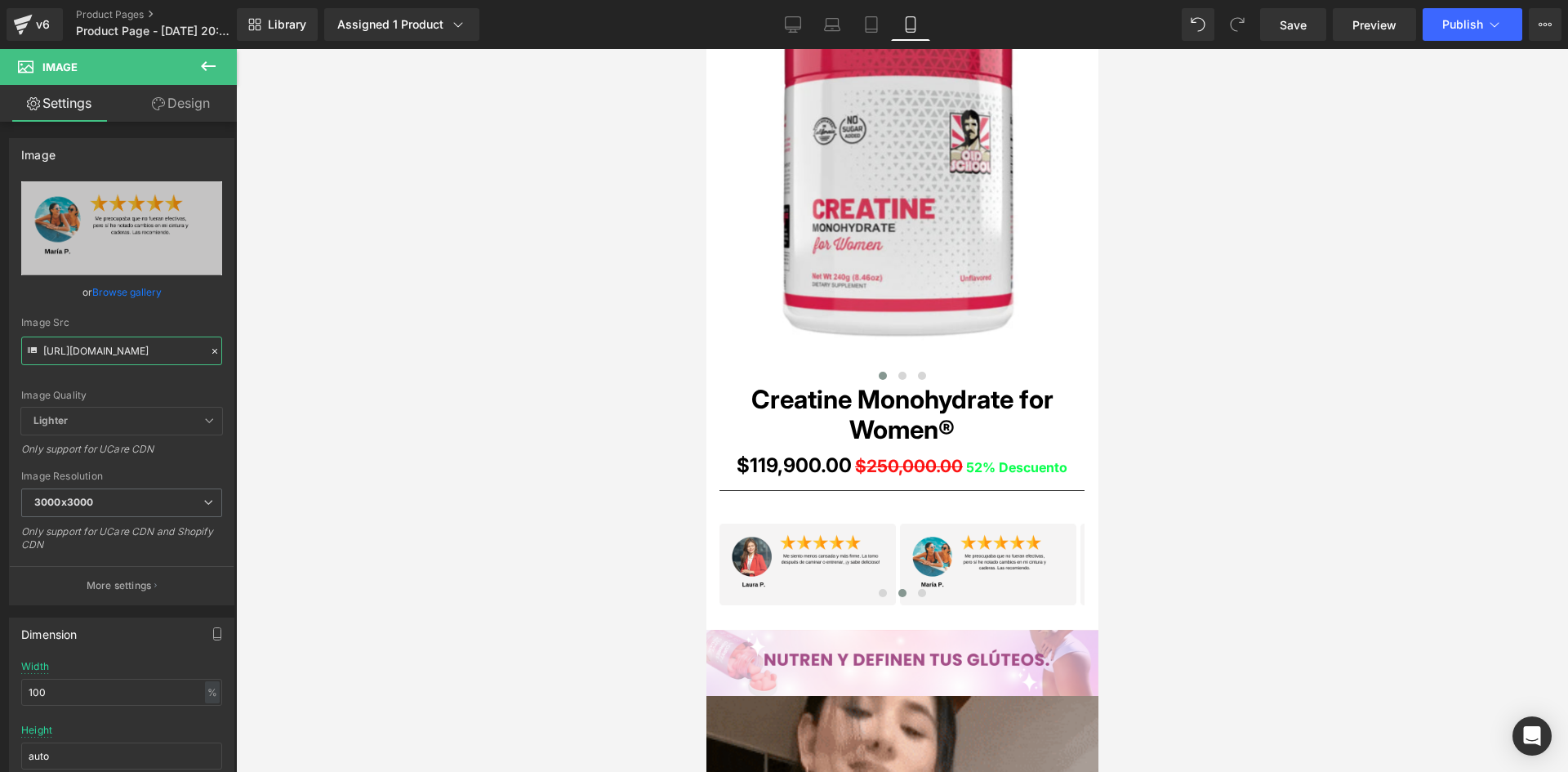
paste input "yBsRNLnD/5"
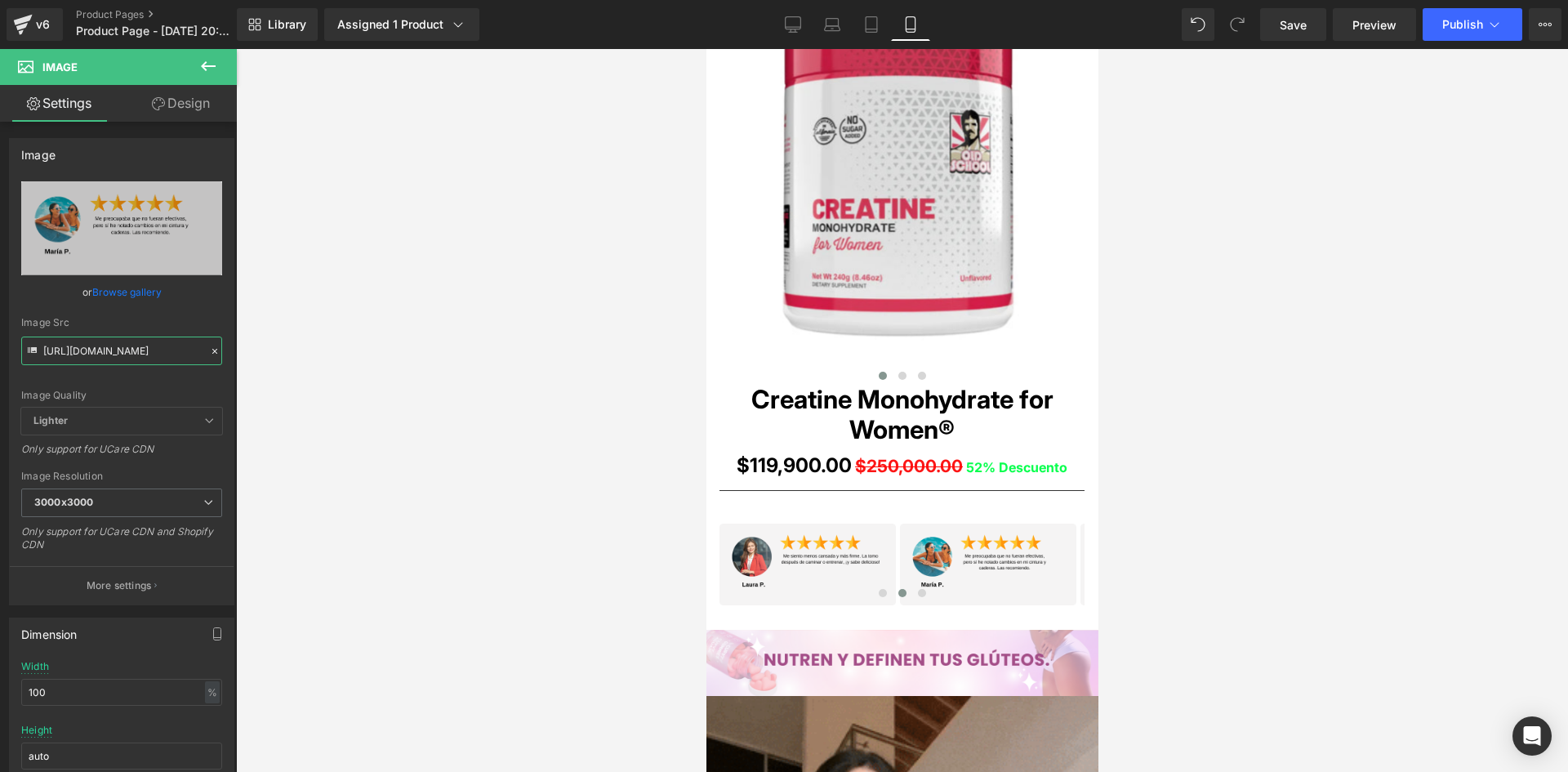
type input "[URL][DOMAIN_NAME]"
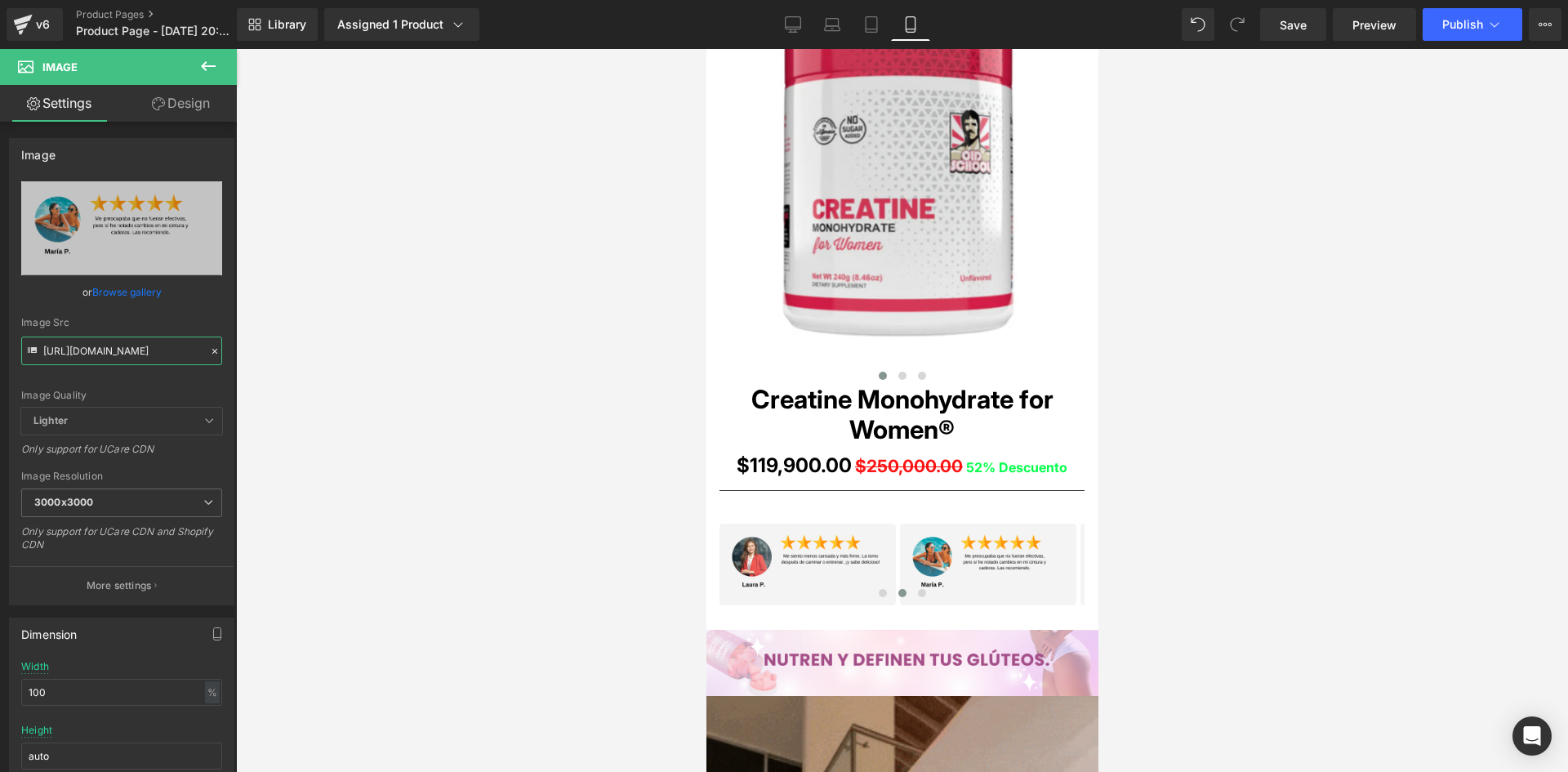
scroll to position [0, 0]
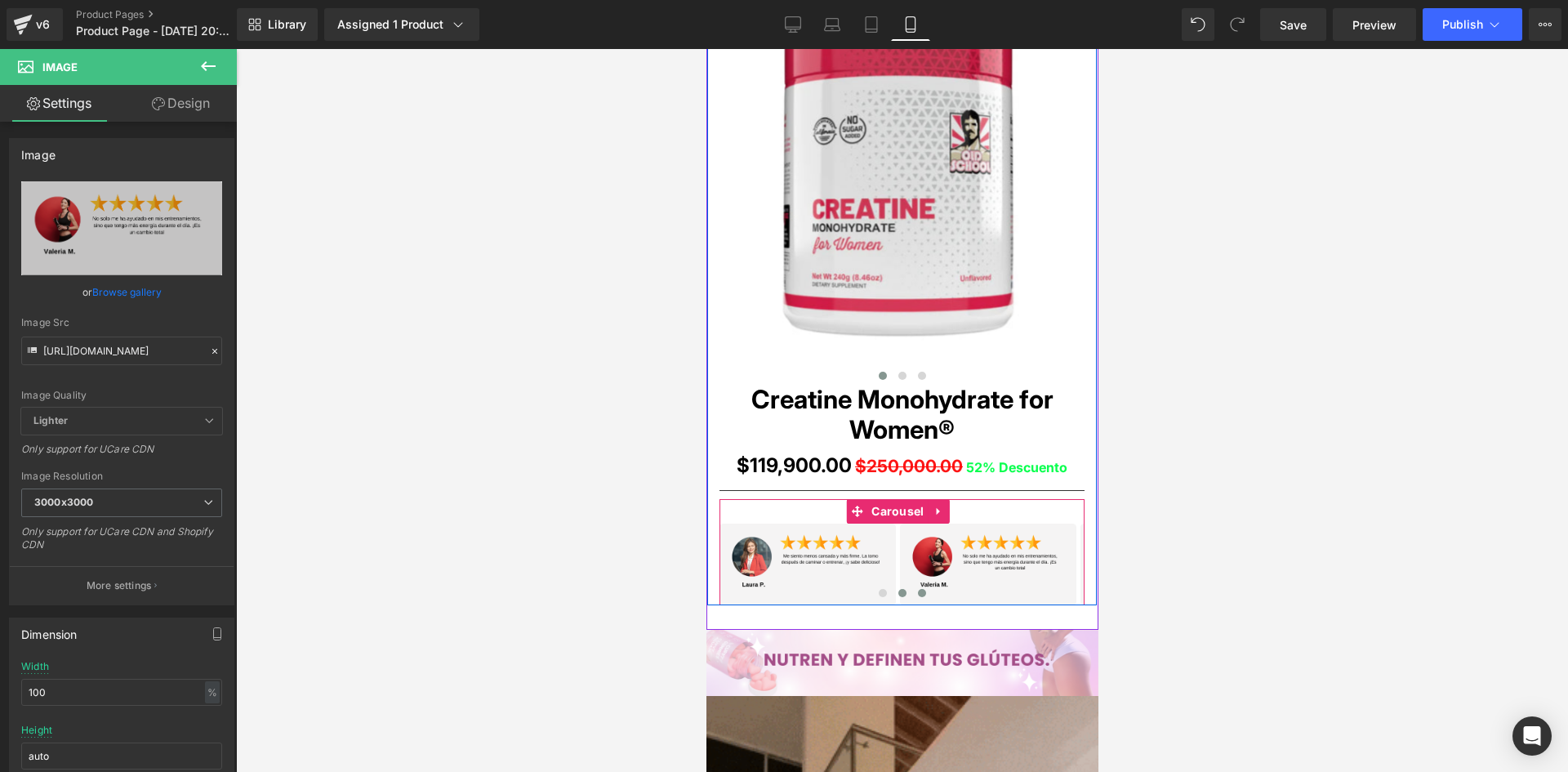
click at [917, 593] on span at bounding box center [920, 593] width 8 height 8
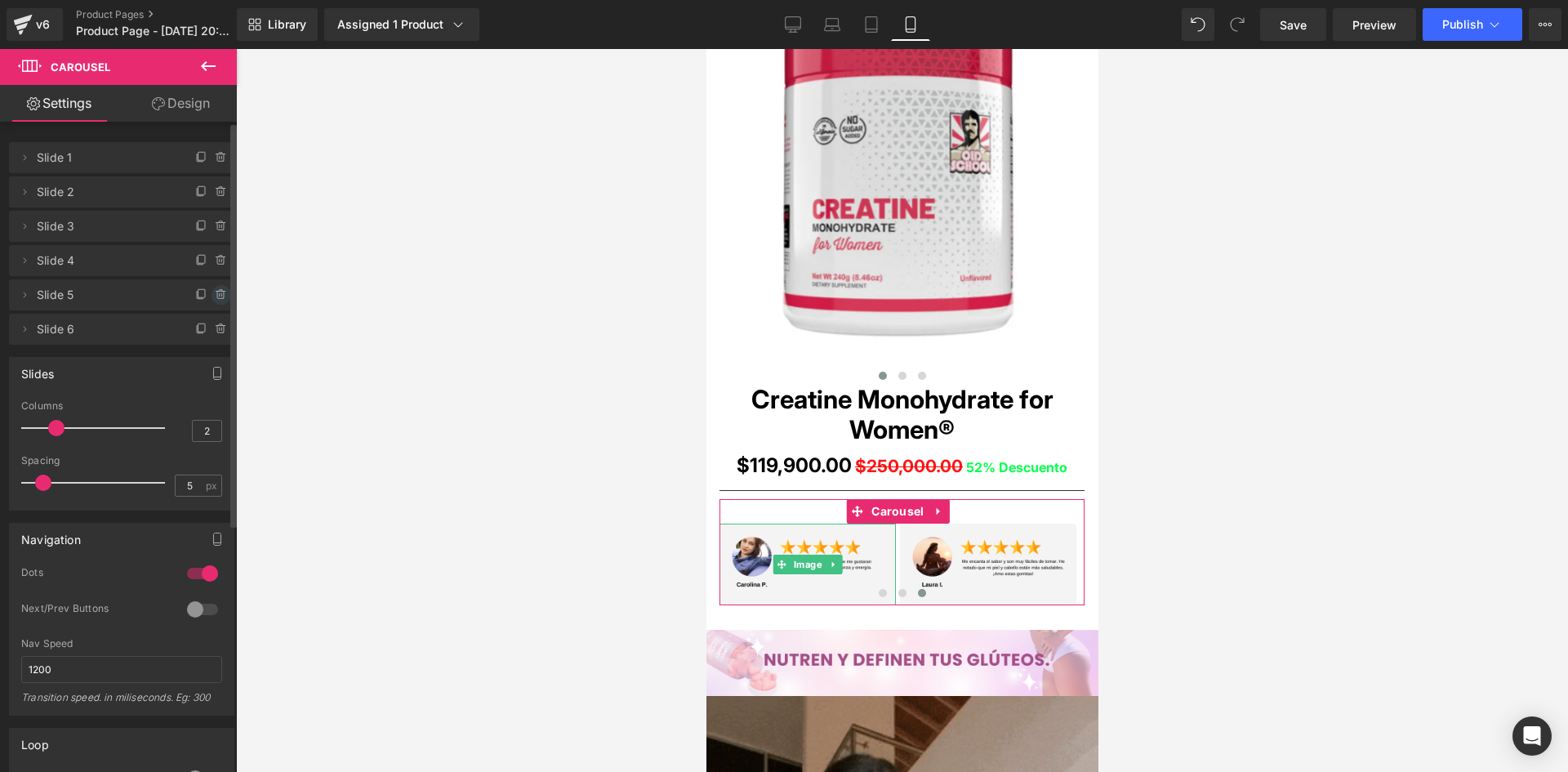
click at [217, 293] on icon at bounding box center [220, 295] width 7 height 7
click at [210, 297] on button "Delete" at bounding box center [204, 295] width 51 height 21
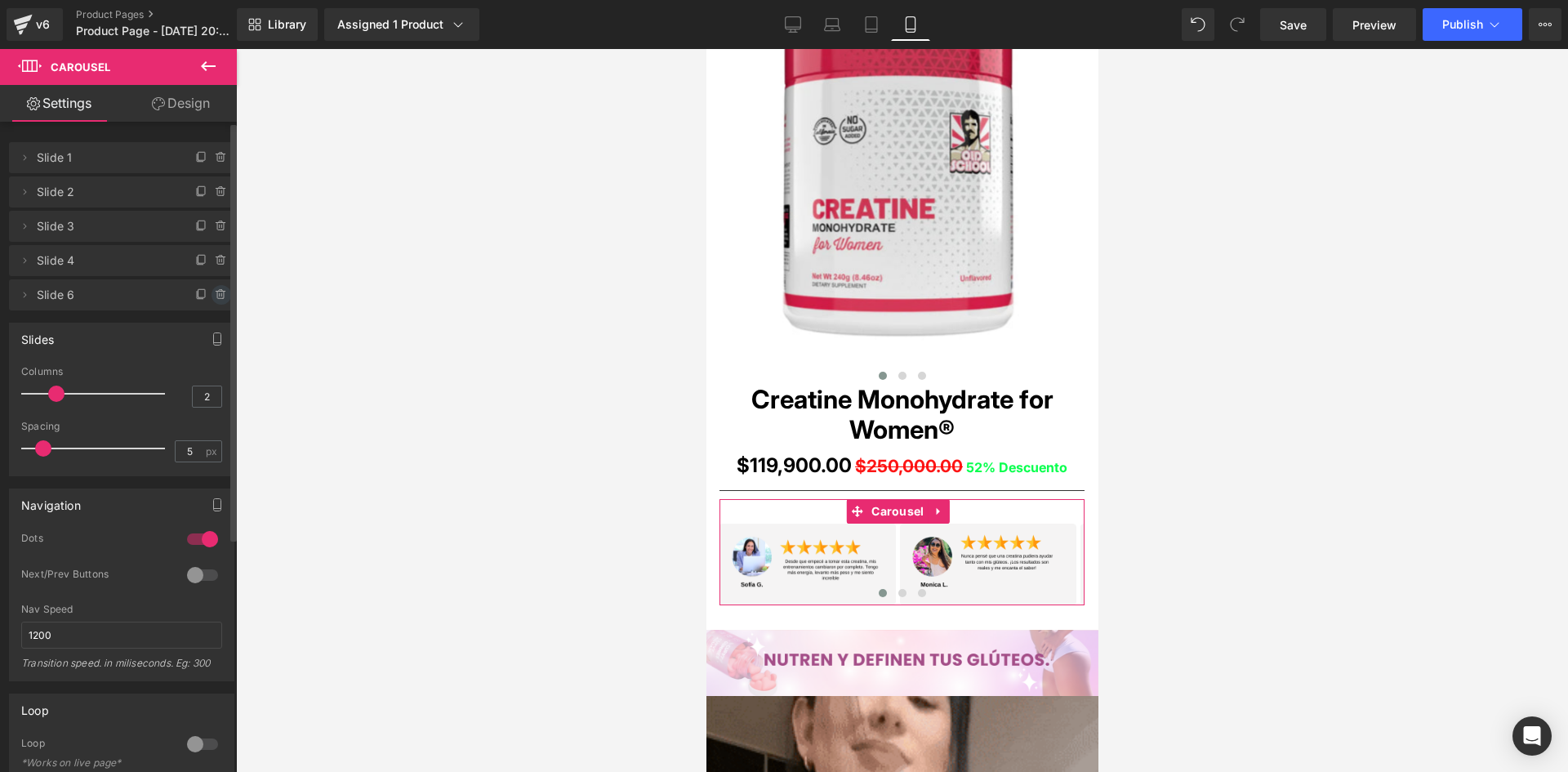
click at [216, 300] on icon at bounding box center [221, 294] width 13 height 13
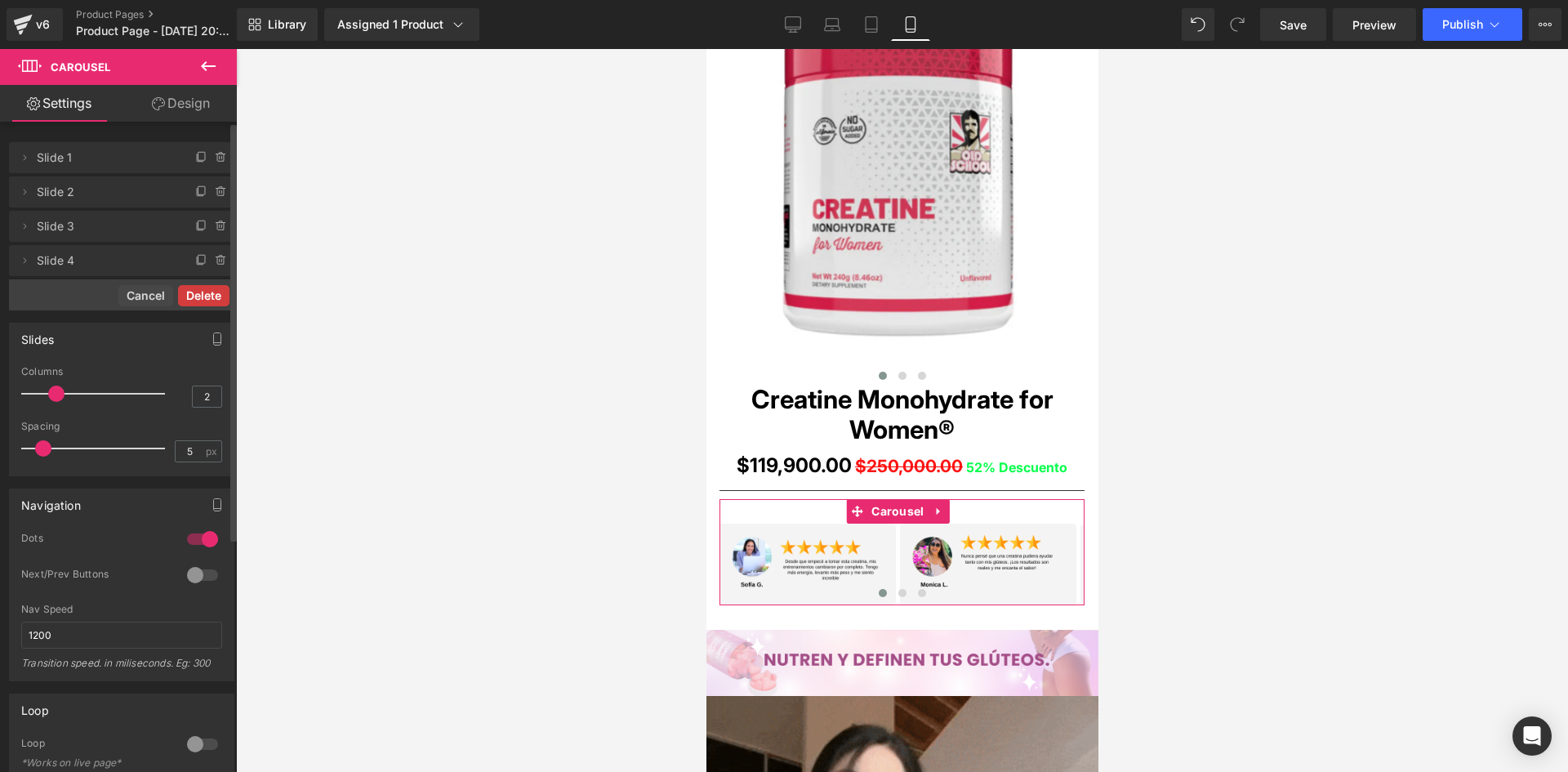
click at [206, 296] on button "Delete" at bounding box center [204, 295] width 51 height 21
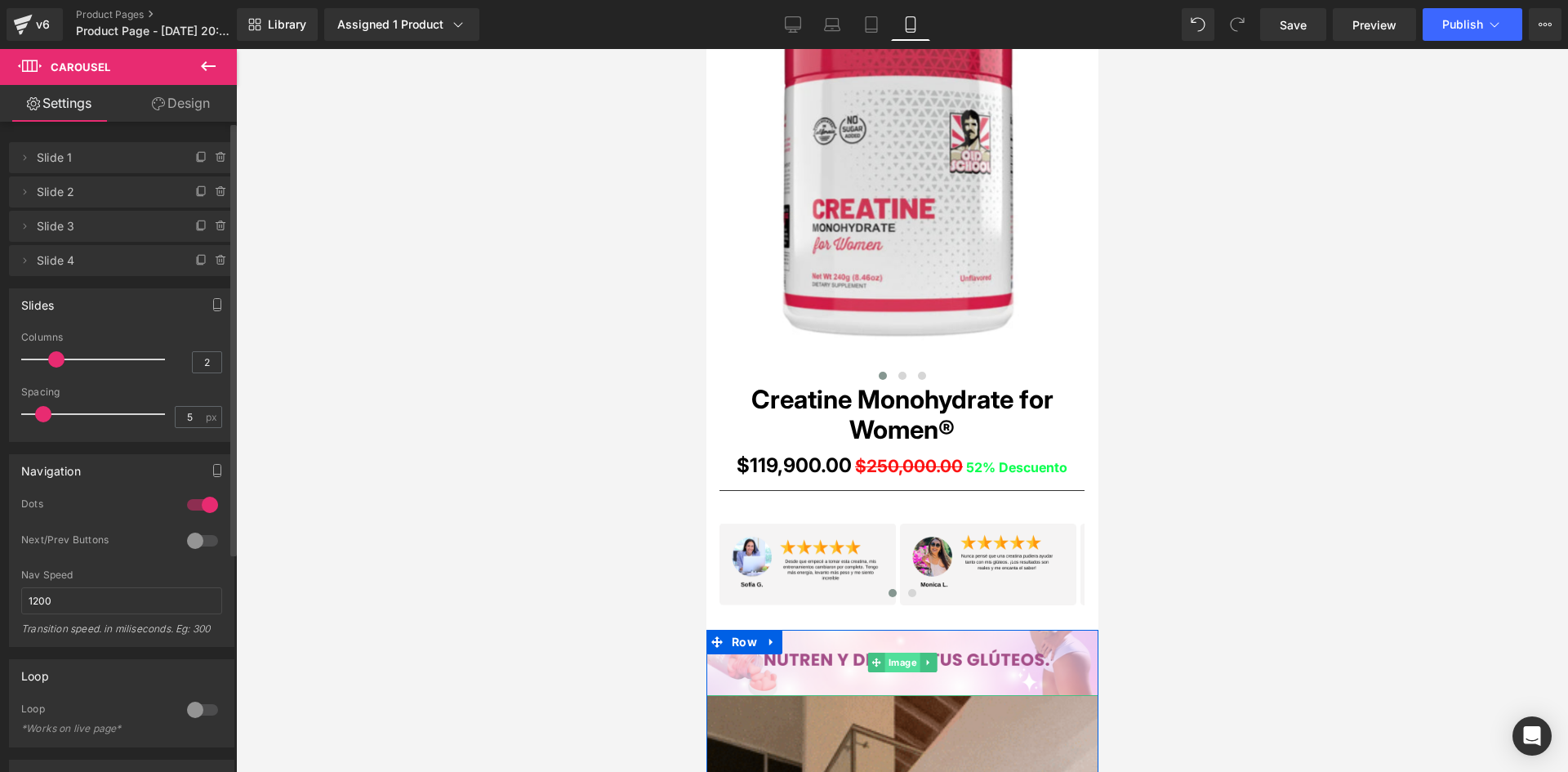
click at [897, 661] on span "Image" at bounding box center [902, 662] width 36 height 20
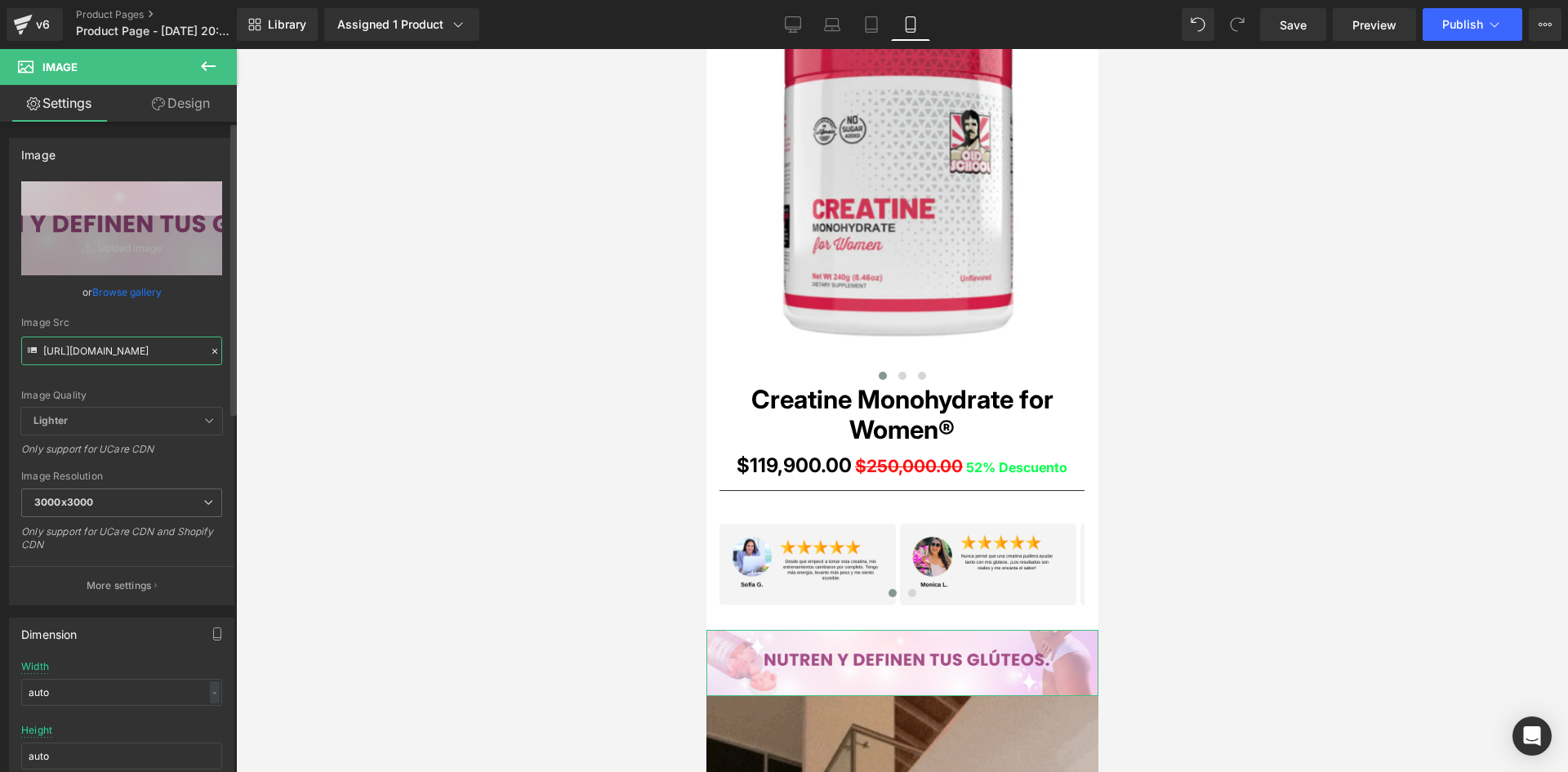
scroll to position [0, 22]
drag, startPoint x: 43, startPoint y: 347, endPoint x: 213, endPoint y: 362, distance: 170.7
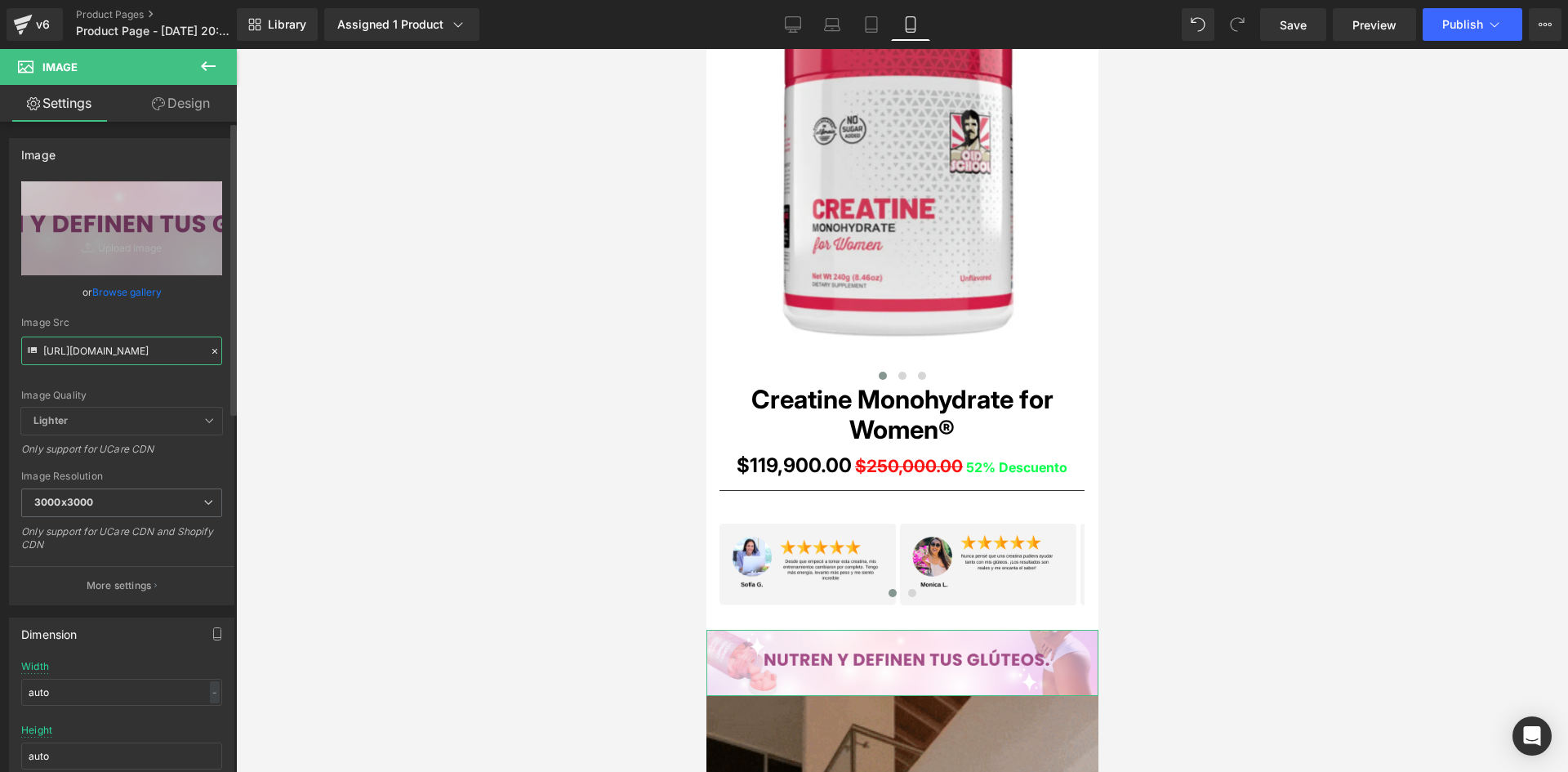
click at [213, 362] on input "[URL][DOMAIN_NAME]" at bounding box center [121, 350] width 201 height 29
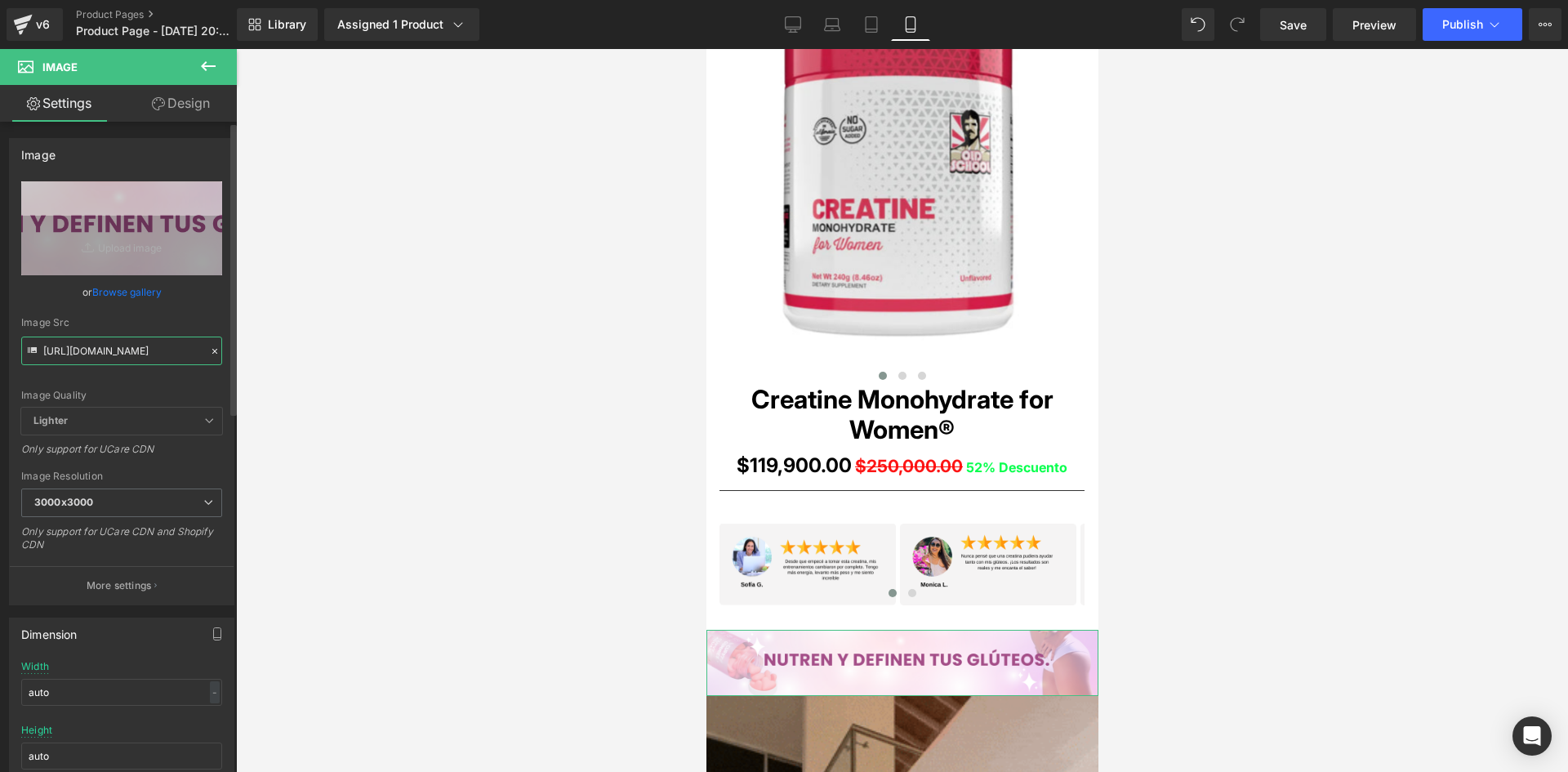
paste input "PZwRW76b/Pieza-3-3x"
type input "[URL][DOMAIN_NAME]"
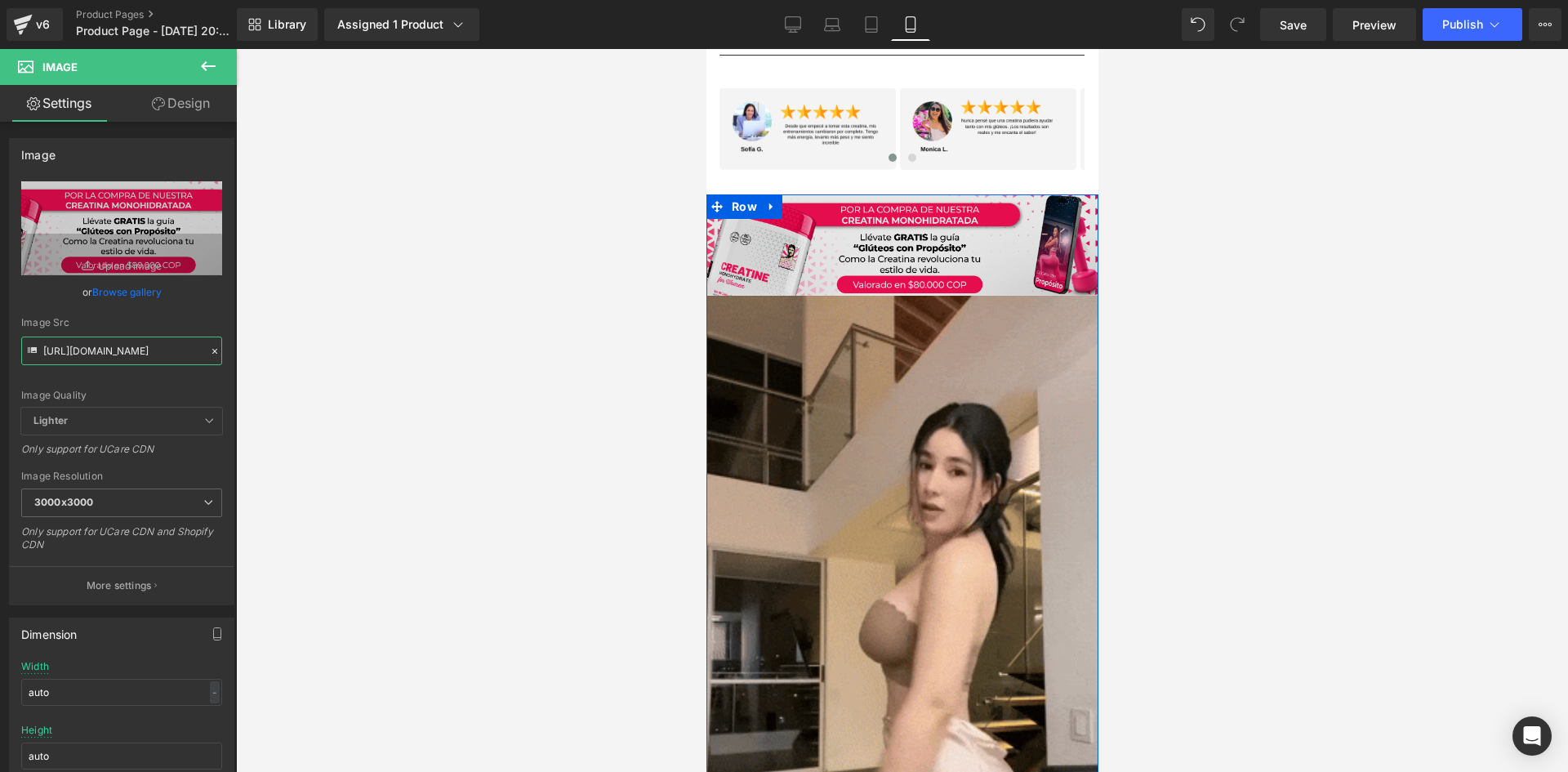
scroll to position [1389, 0]
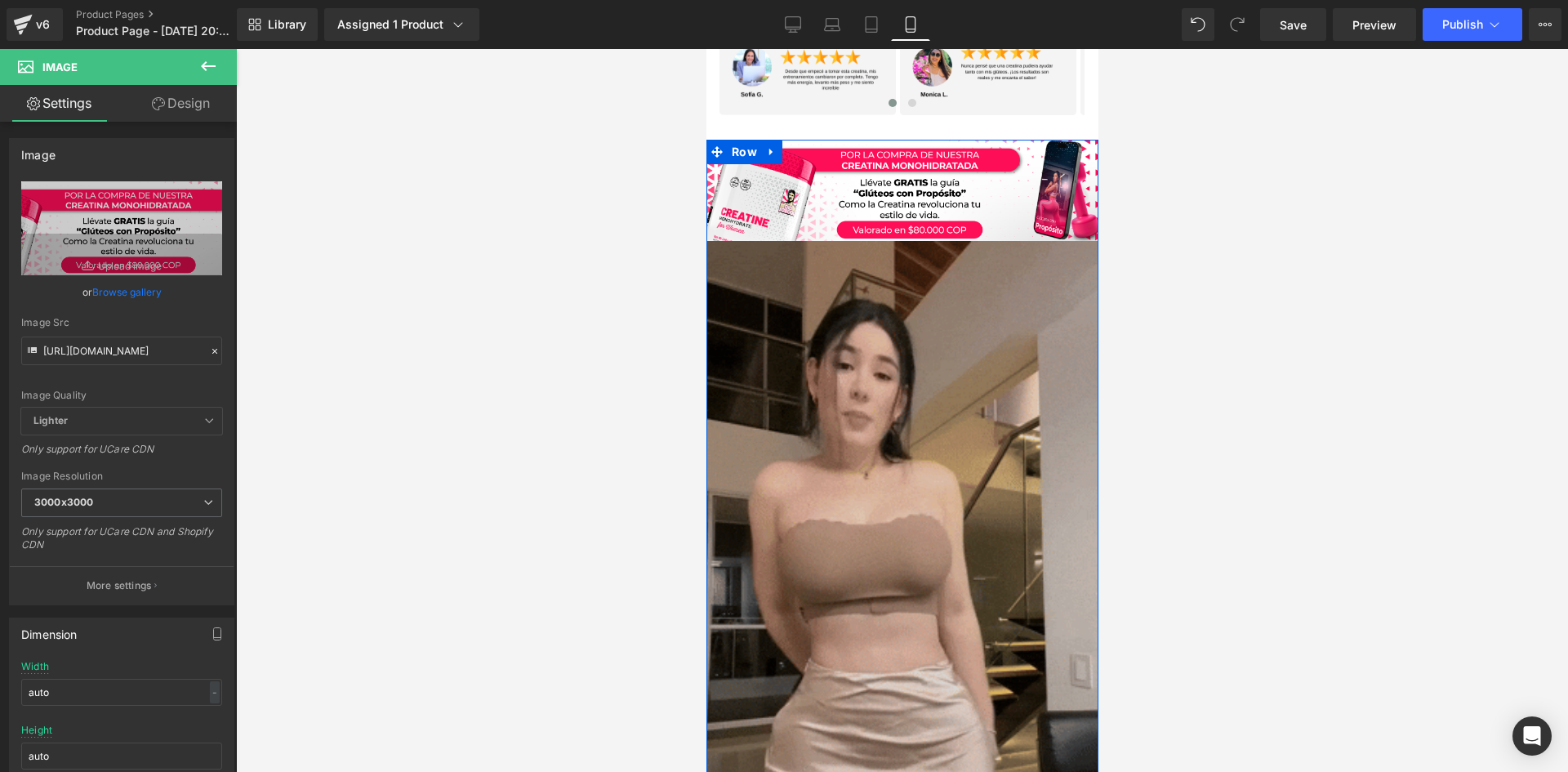
click at [916, 568] on img at bounding box center [901, 589] width 392 height 696
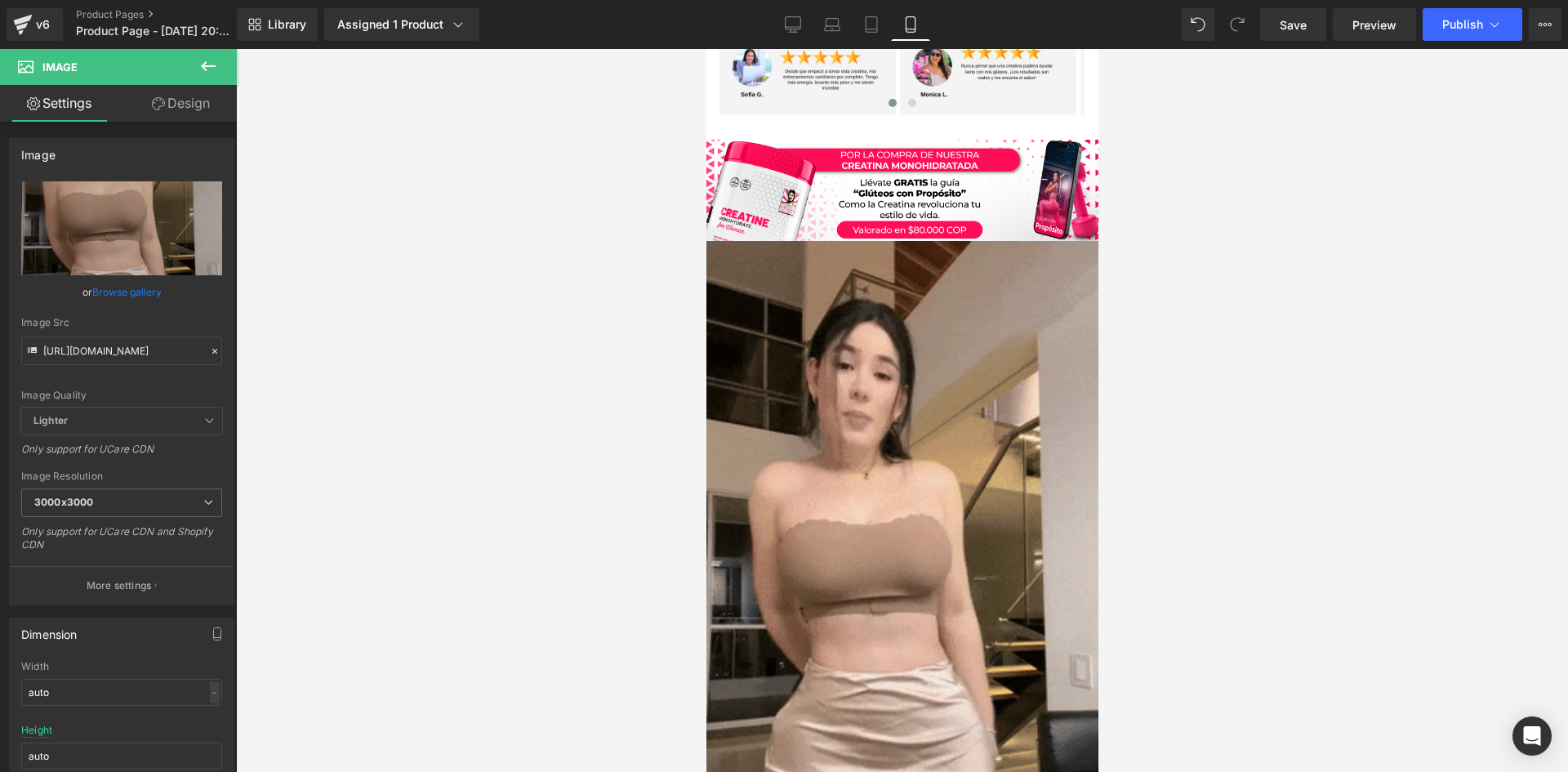
click at [473, 419] on div at bounding box center [902, 409] width 1332 height 722
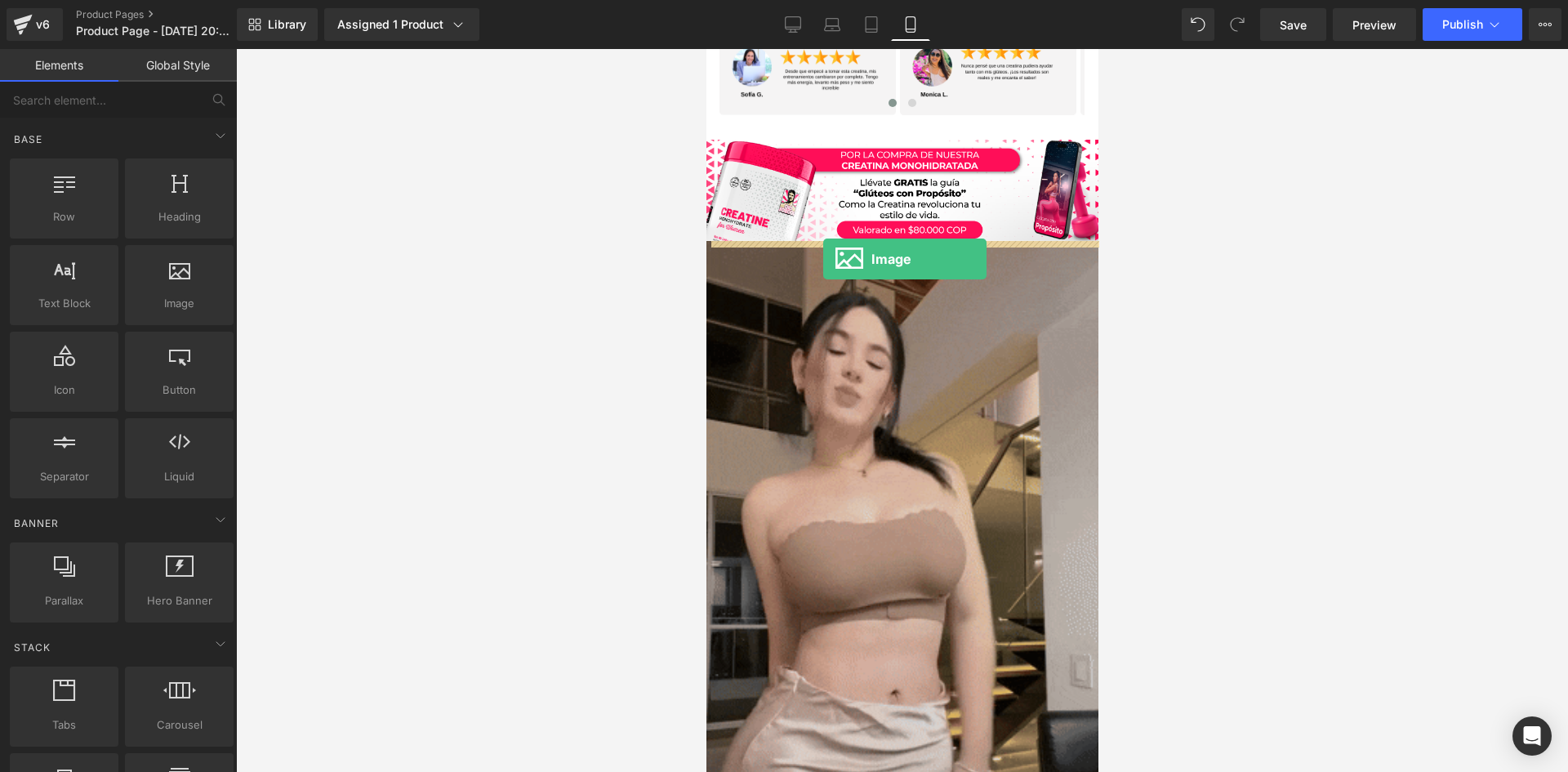
drag, startPoint x: 879, startPoint y: 341, endPoint x: 822, endPoint y: 259, distance: 99.9
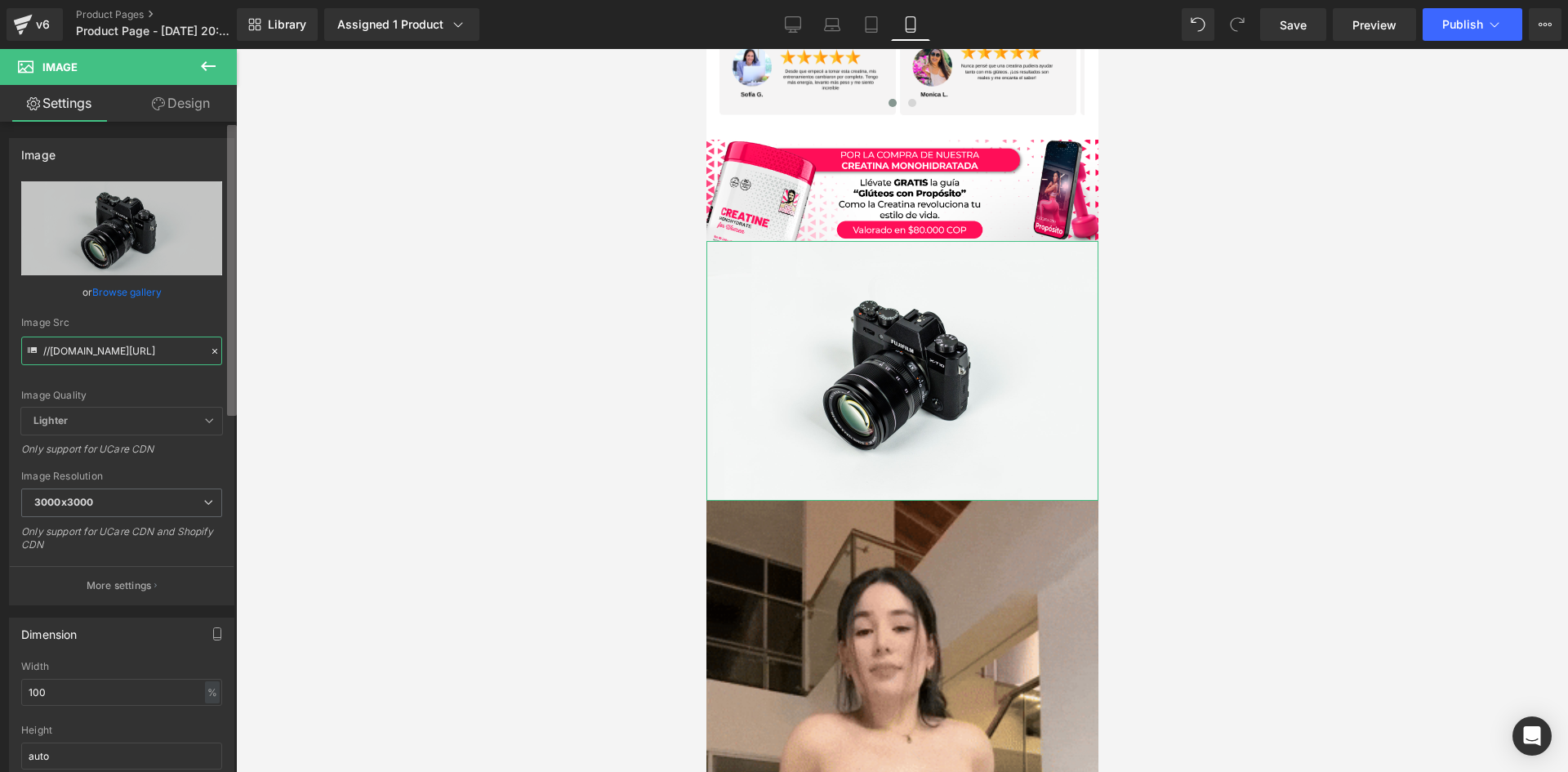
scroll to position [0, 100]
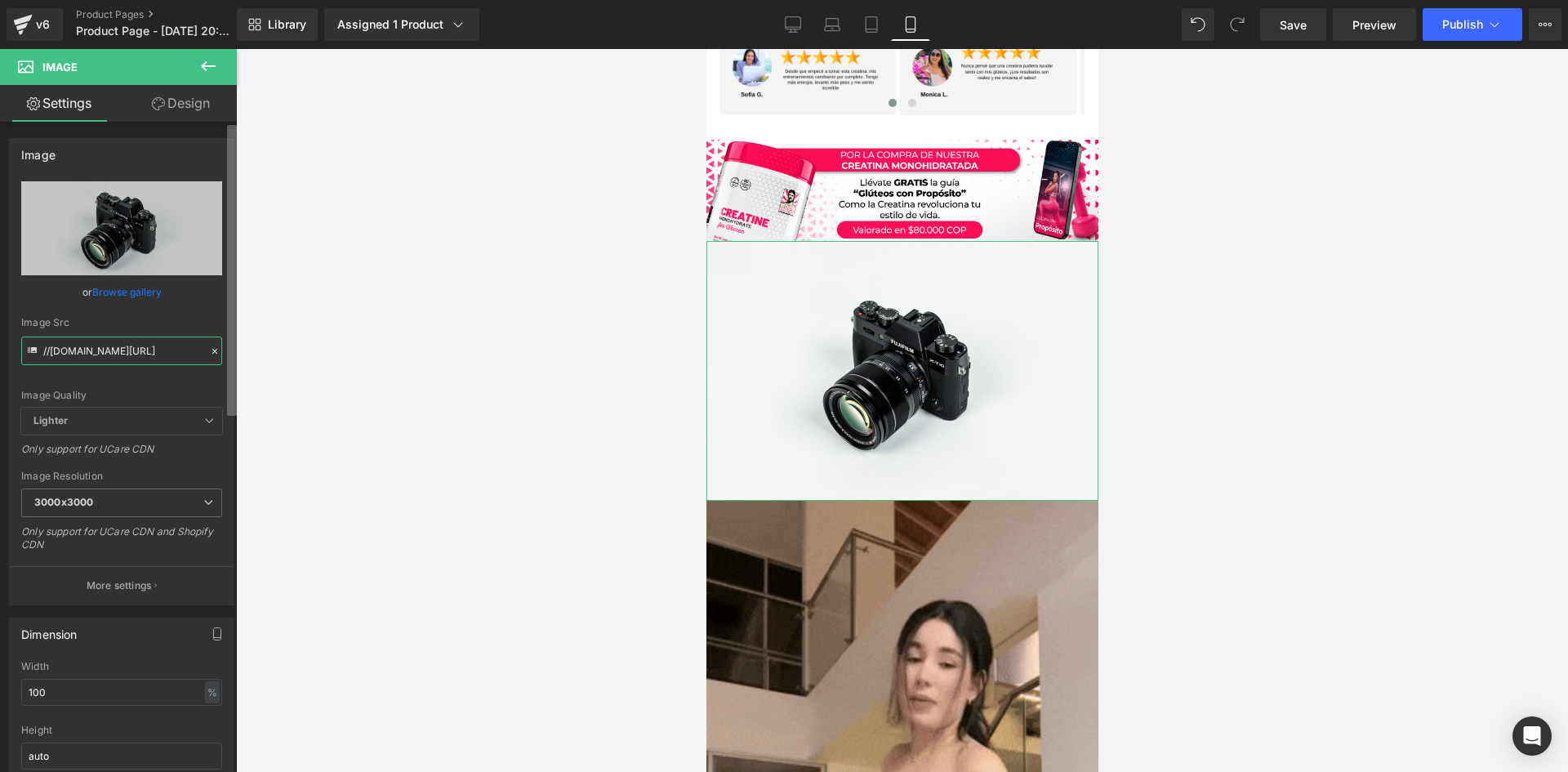
drag, startPoint x: 42, startPoint y: 350, endPoint x: 236, endPoint y: 370, distance: 195.0
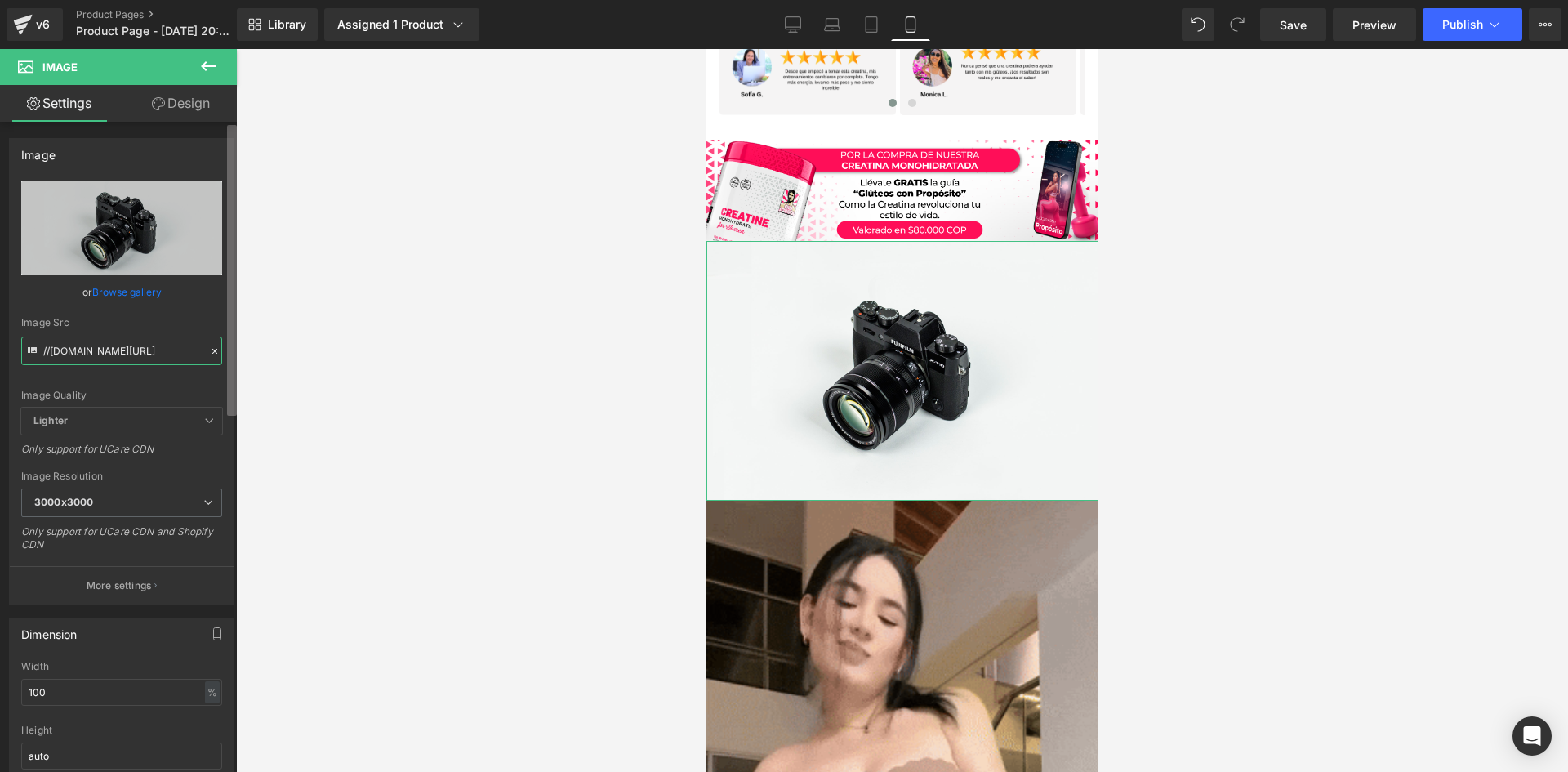
click at [236, 370] on div "Image //[DOMAIN_NAME][URL] Replace Image Upload image or Browse gallery Image S…" at bounding box center [118, 450] width 236 height 657
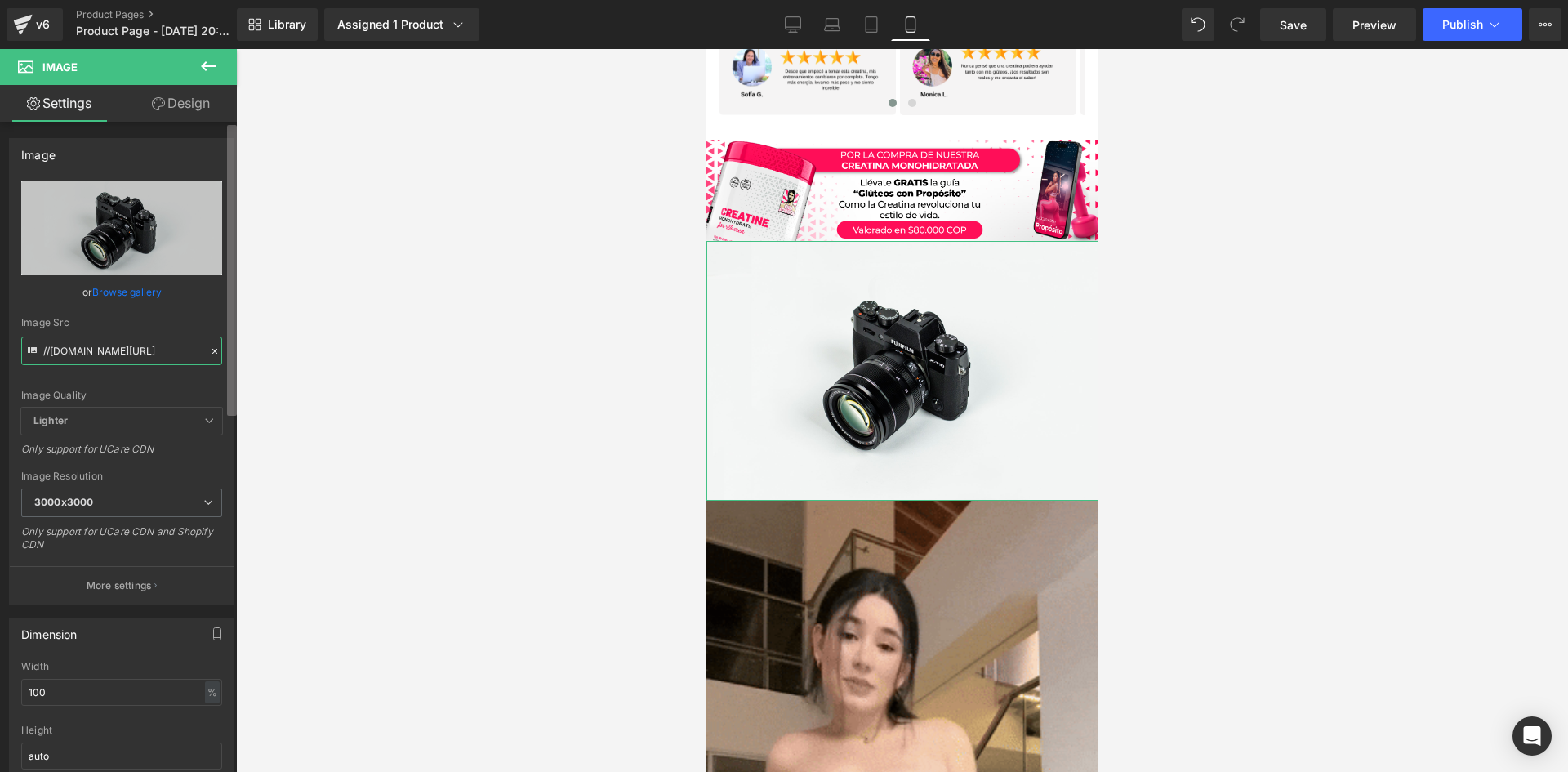
paste input "[URL][DOMAIN_NAME][DOMAIN_NAME]"
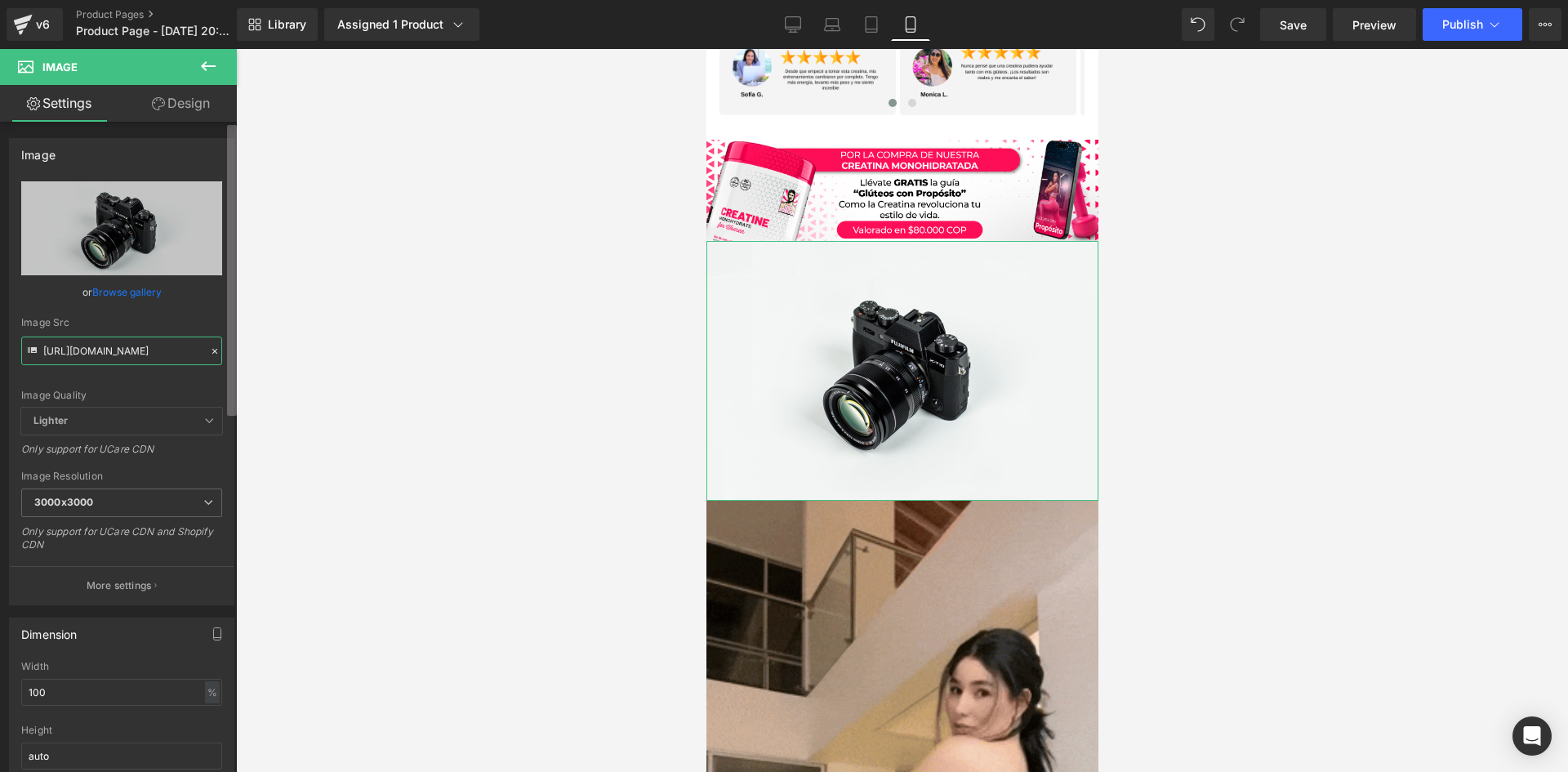
scroll to position [0, 43]
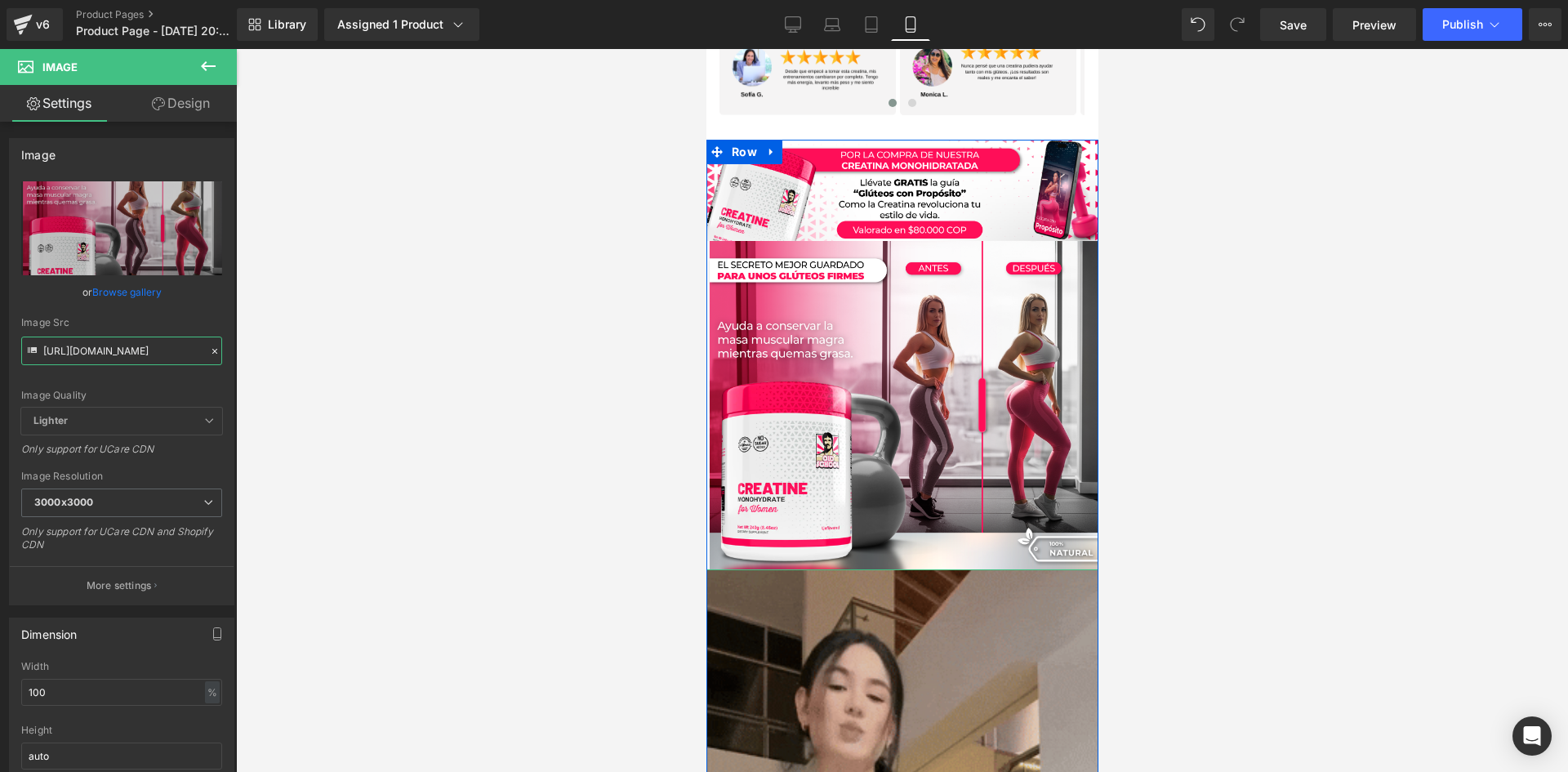
type input "[URL][DOMAIN_NAME]"
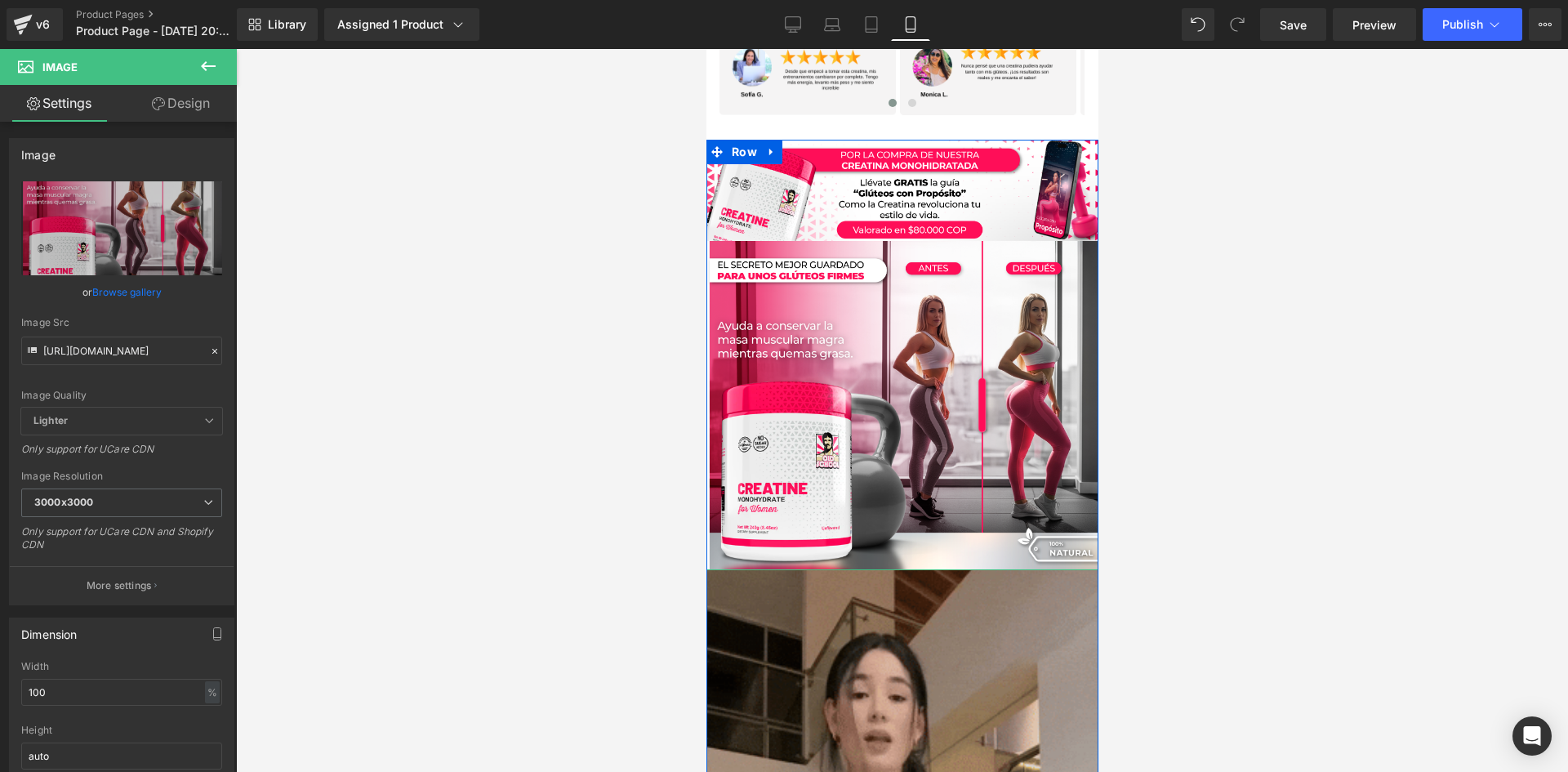
scroll to position [0, 0]
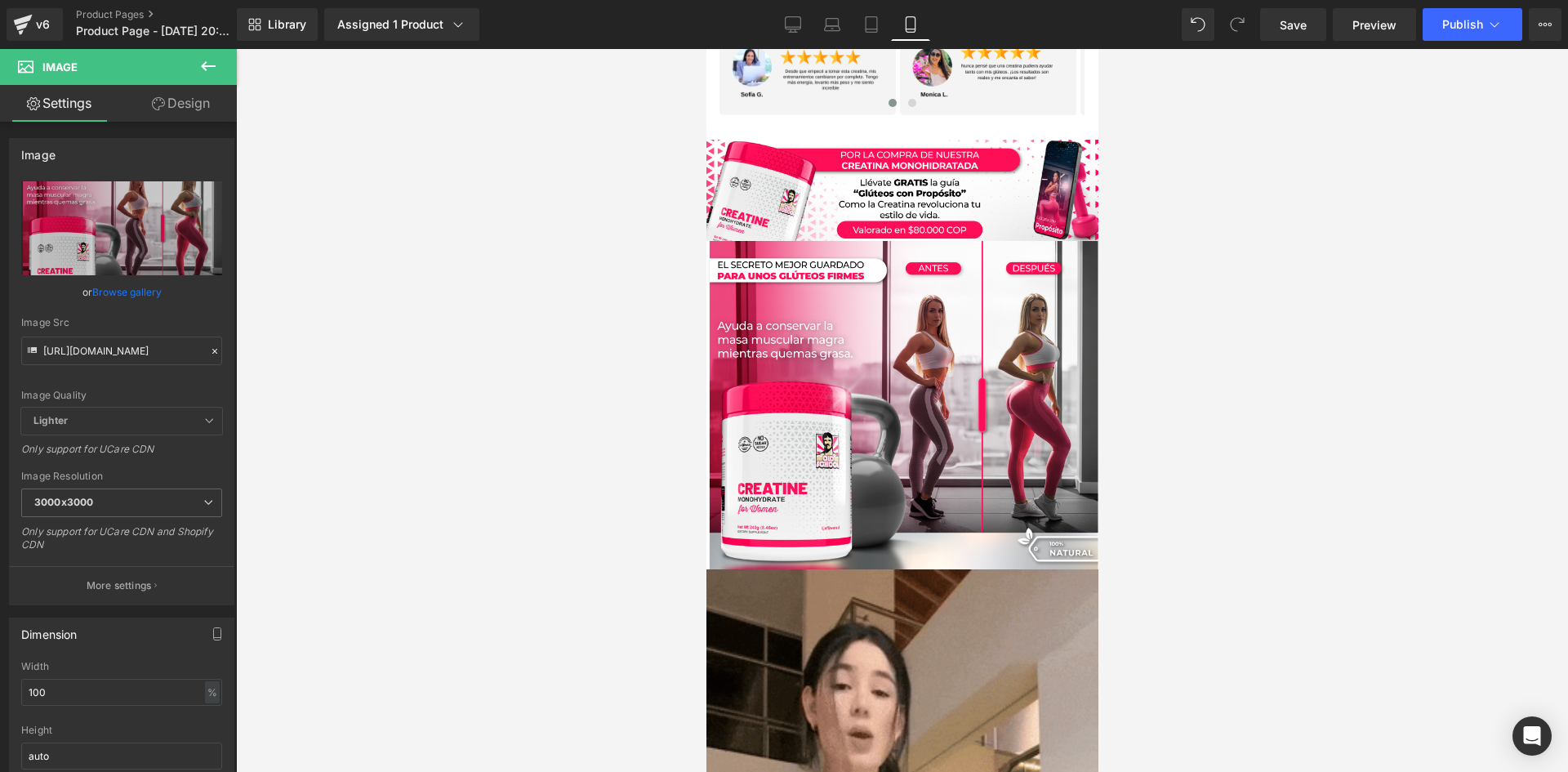
click at [444, 394] on div at bounding box center [902, 409] width 1332 height 722
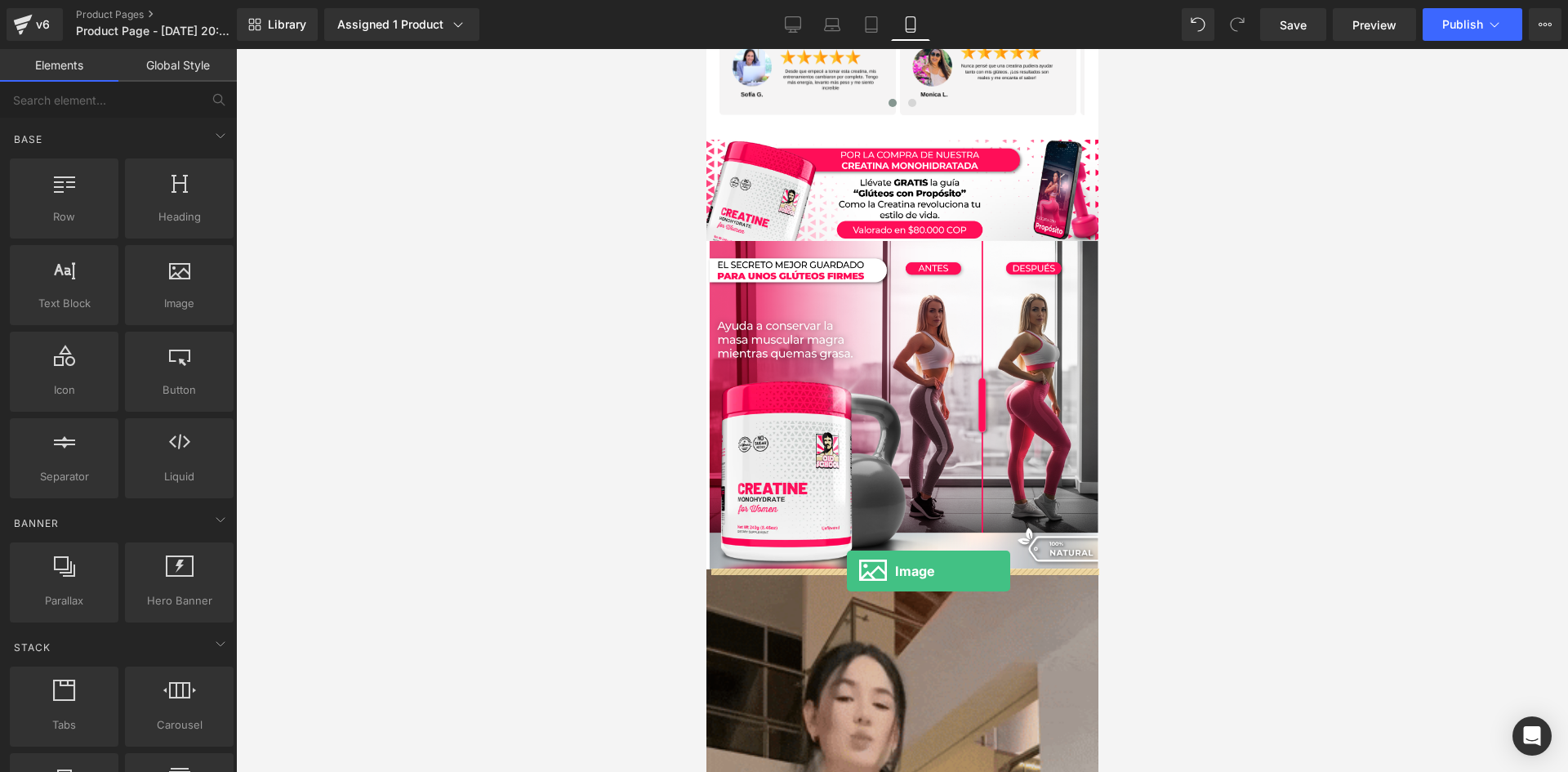
drag, startPoint x: 865, startPoint y: 327, endPoint x: 846, endPoint y: 571, distance: 244.7
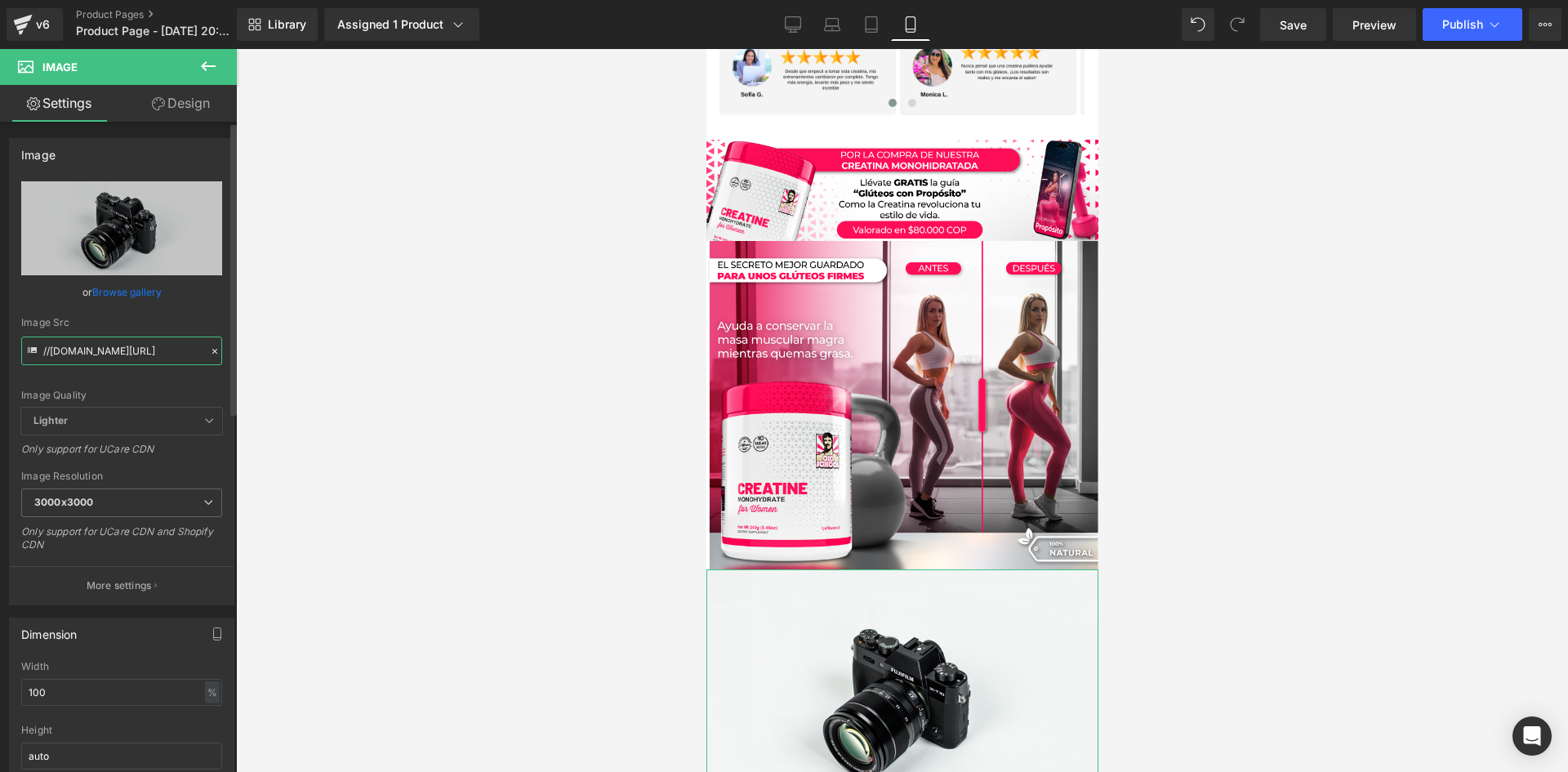
scroll to position [0, 100]
drag, startPoint x: 42, startPoint y: 355, endPoint x: 256, endPoint y: 393, distance: 217.3
click at [256, 393] on div "Image You are previewing how the will restyle your page. You can not edit Eleme…" at bounding box center [784, 400] width 1568 height 800
paste input "[URL][DOMAIN_NAME][DOMAIN_NAME]"
type input "[URL][DOMAIN_NAME]"
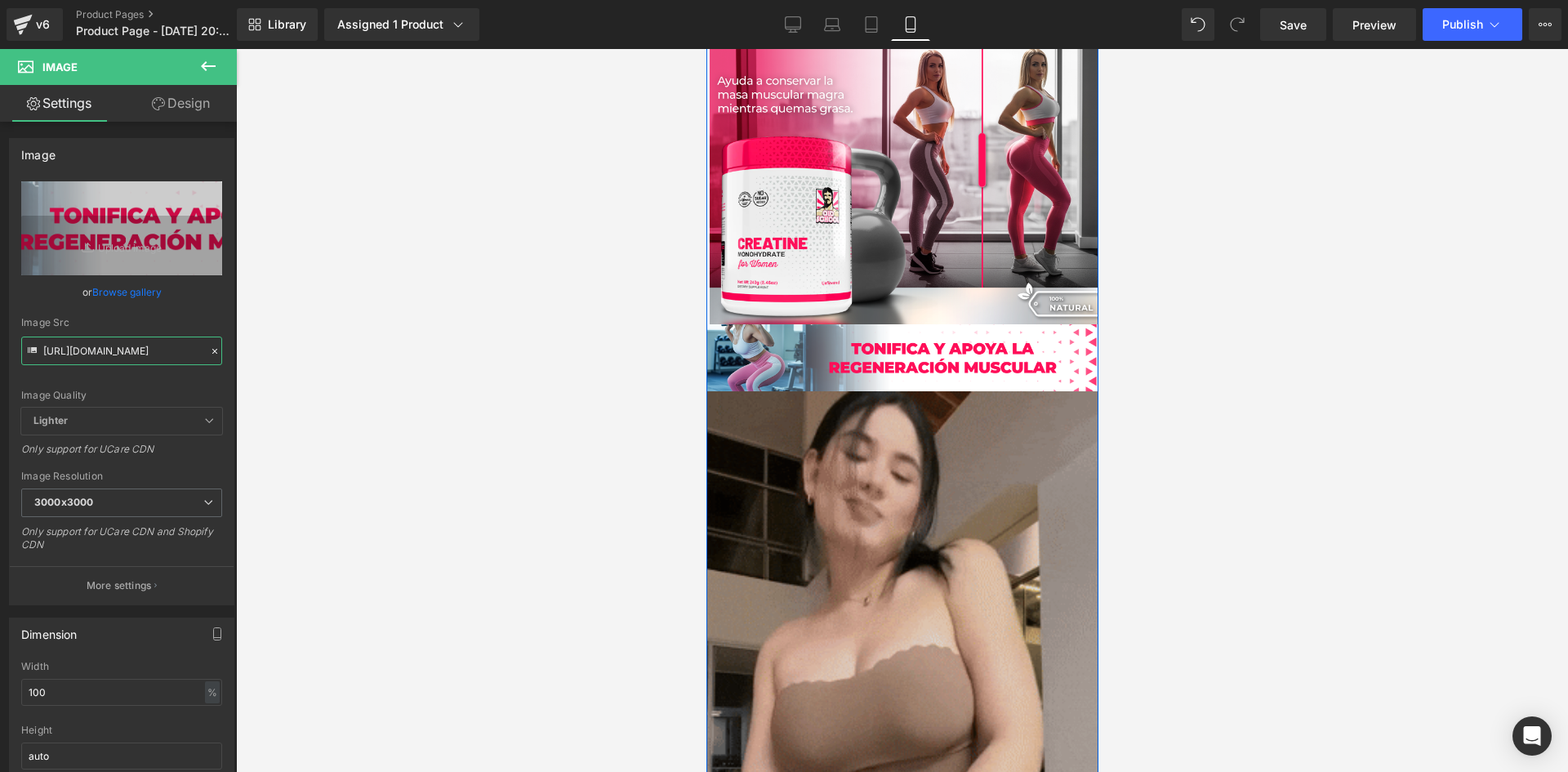
scroll to position [1879, 0]
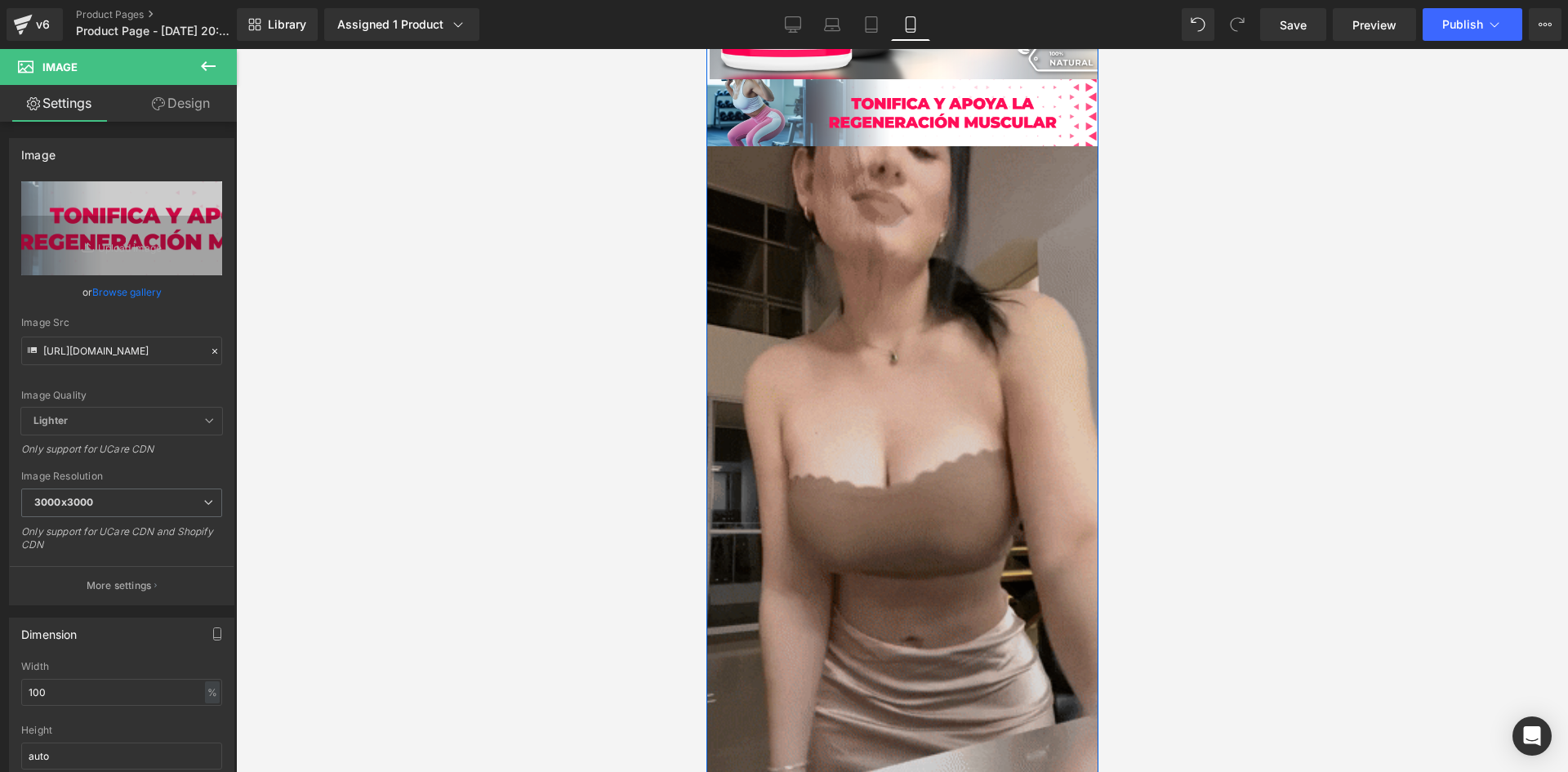
click at [910, 501] on div "Image" at bounding box center [901, 493] width 392 height 696
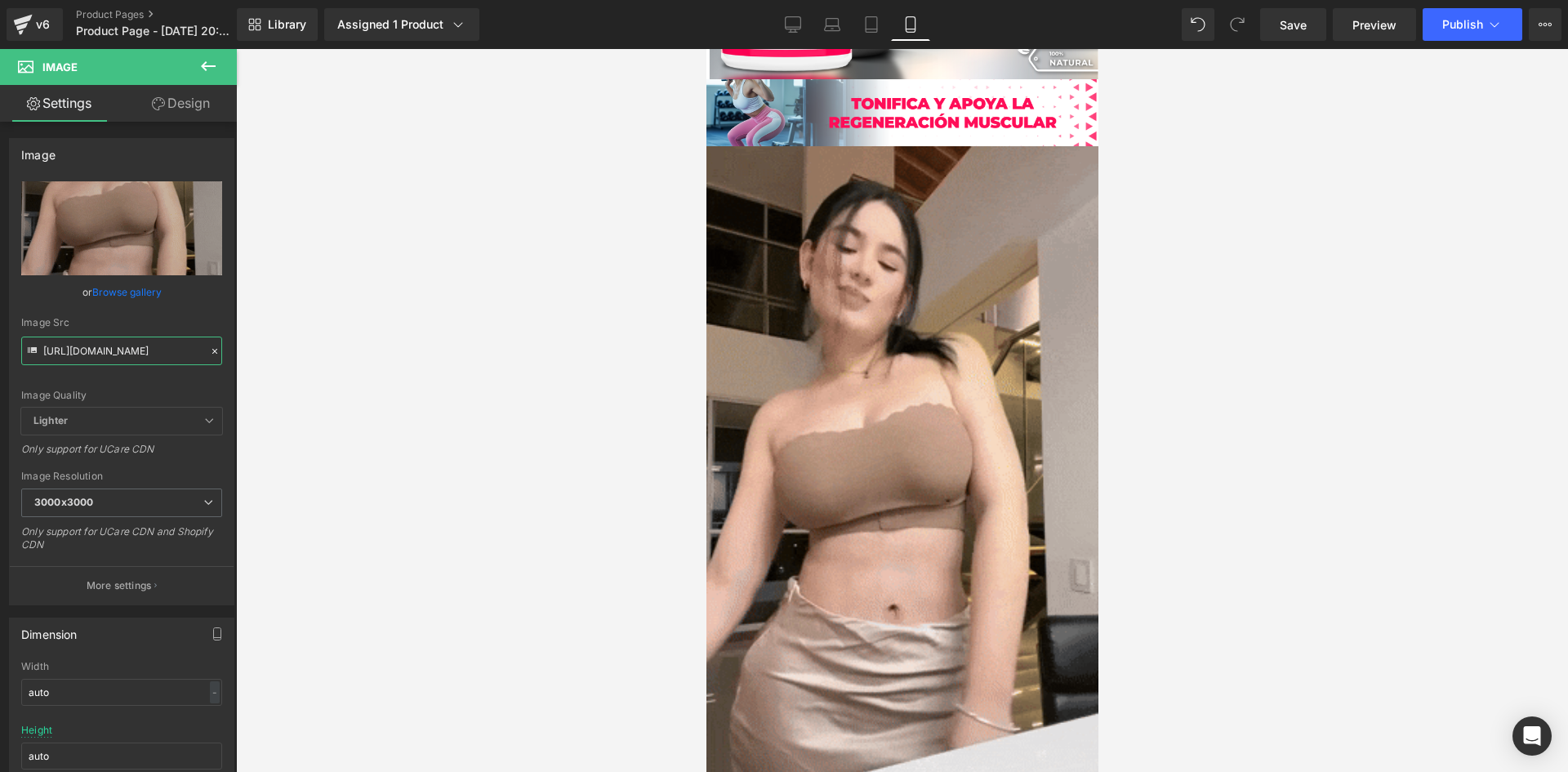
scroll to position [0, 832]
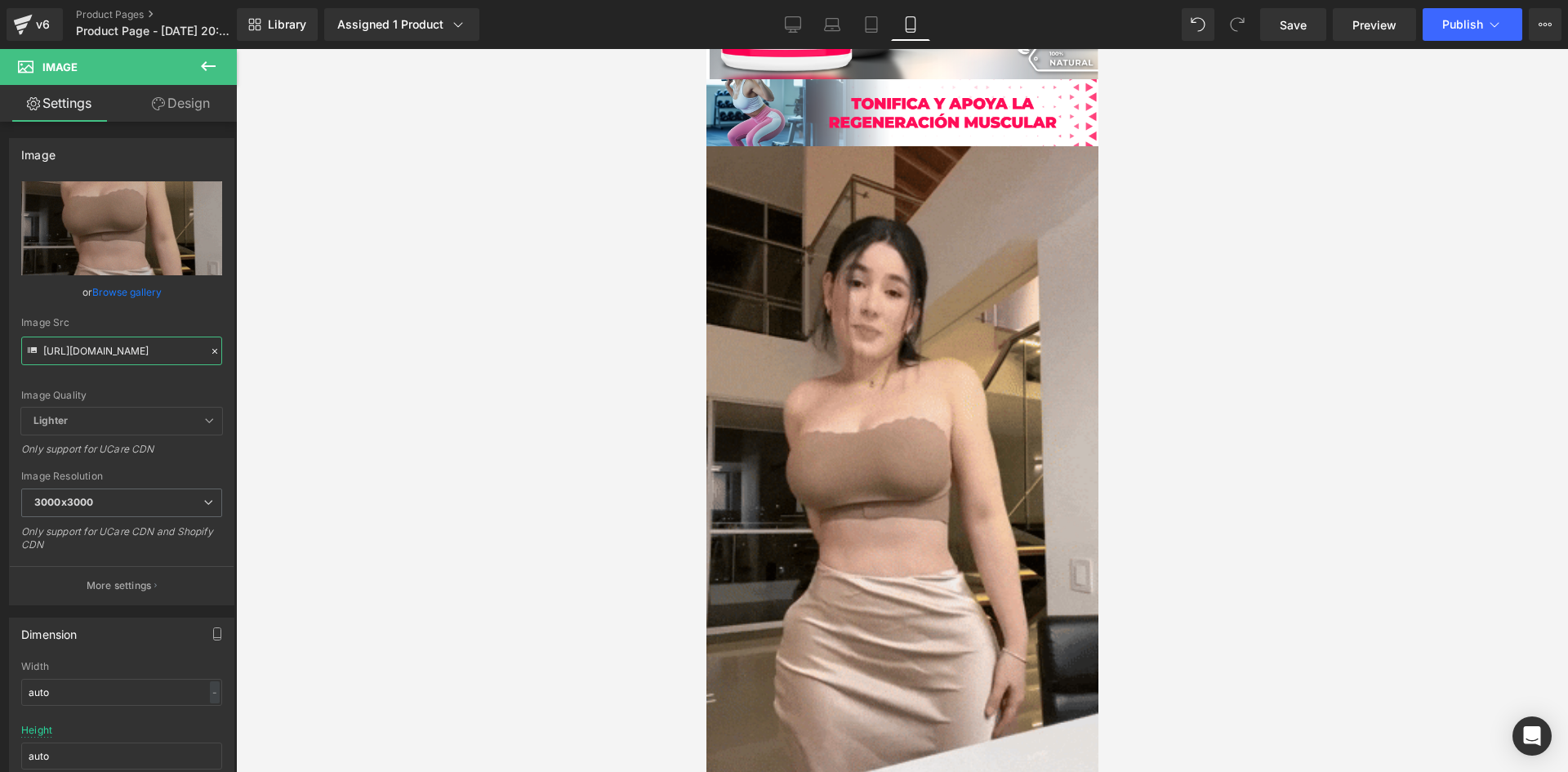
drag, startPoint x: 43, startPoint y: 351, endPoint x: 301, endPoint y: 384, distance: 260.1
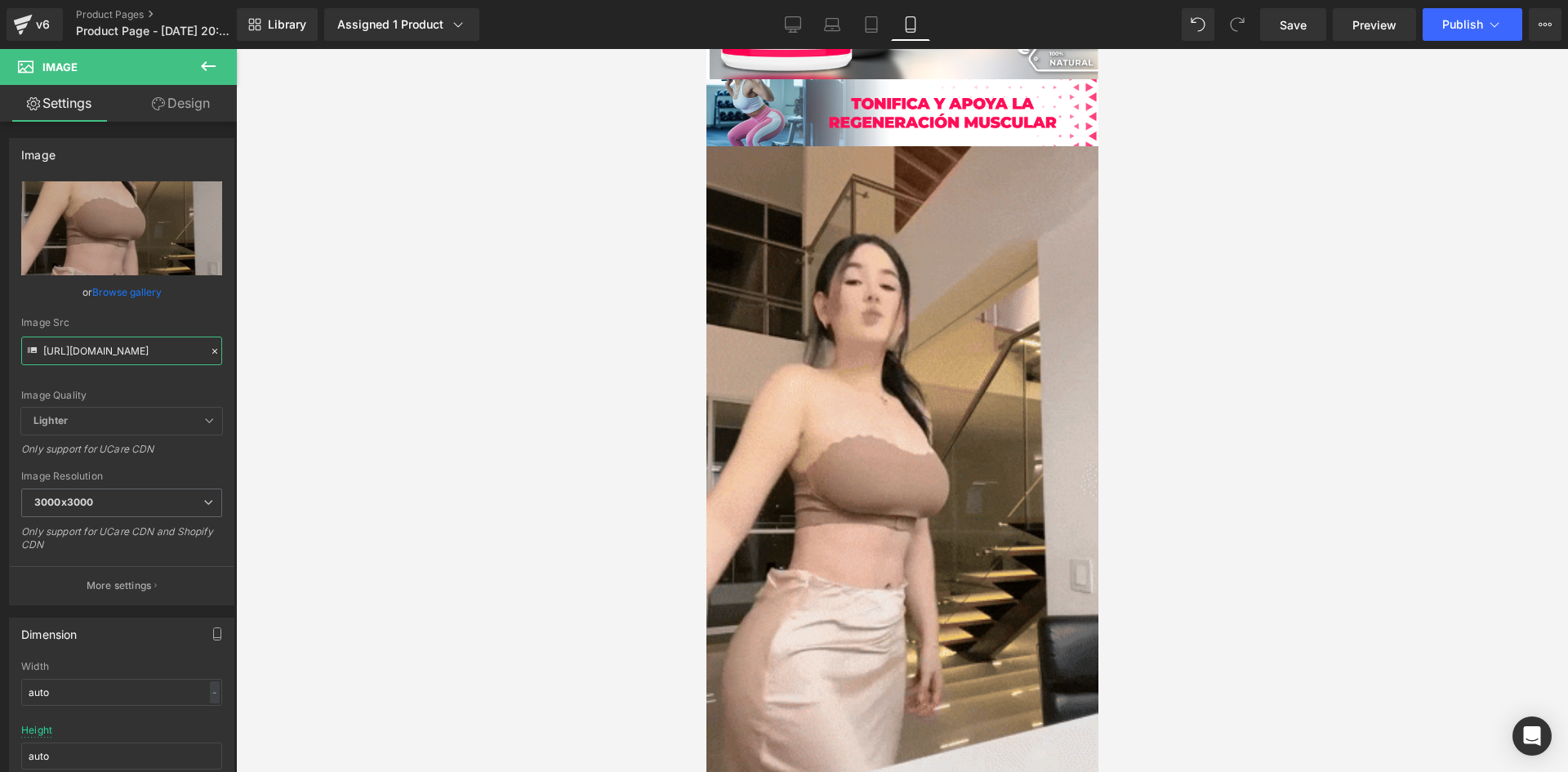
click at [301, 384] on div "Image You are previewing how the will restyle your page. You can not edit Eleme…" at bounding box center [784, 400] width 1568 height 800
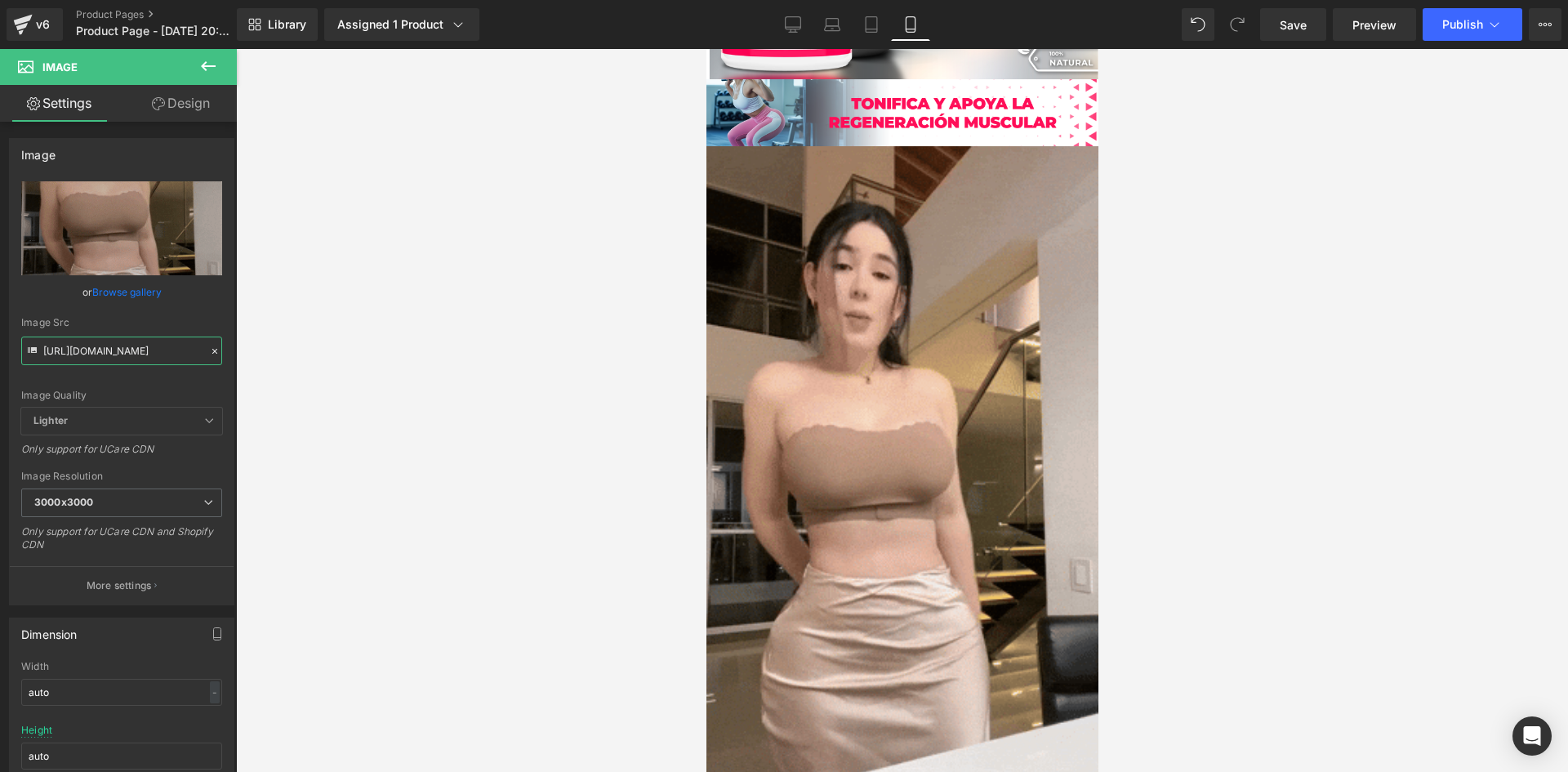
paste input "[DOMAIN_NAME][URL]"
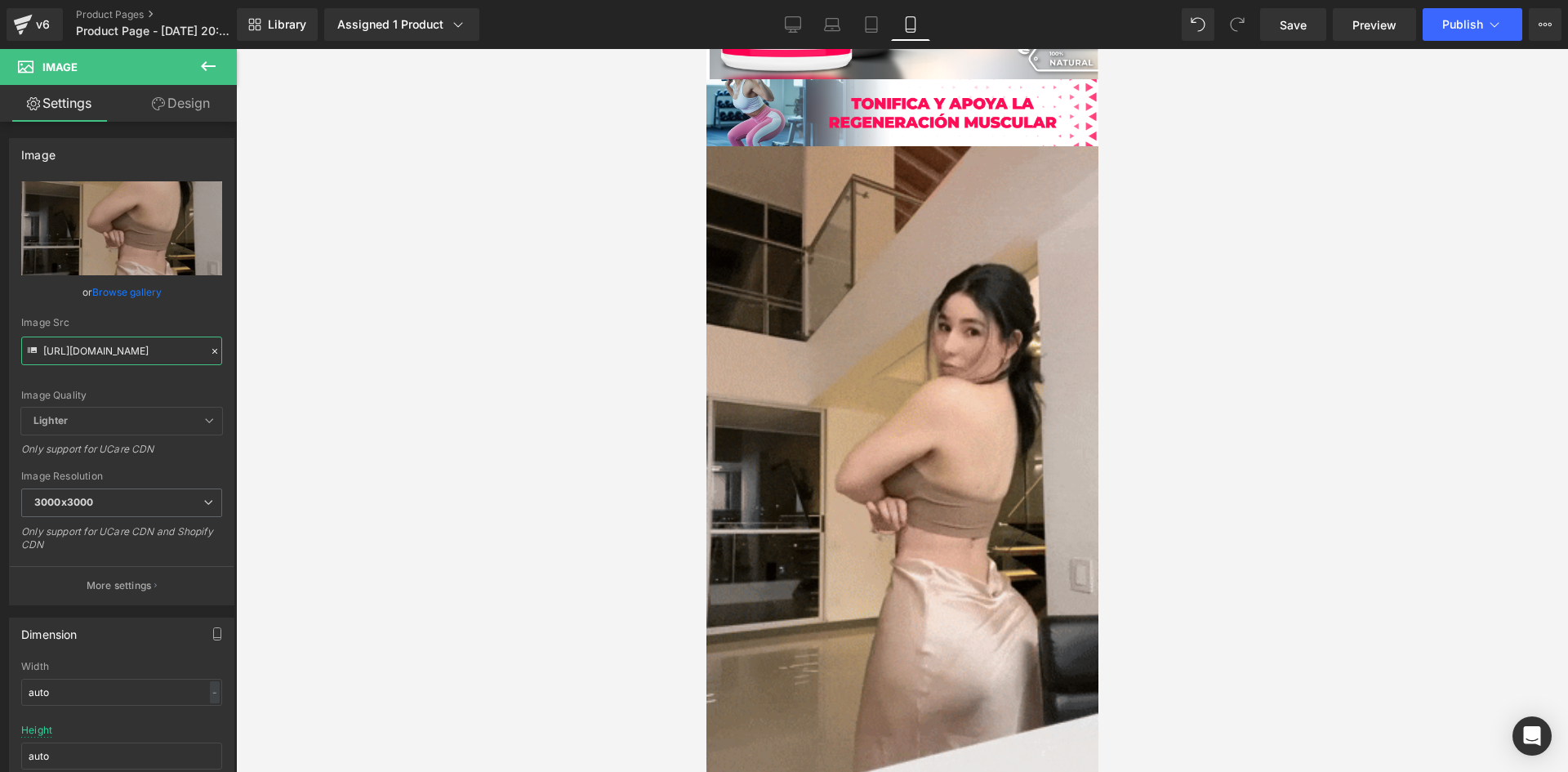
scroll to position [0, 844]
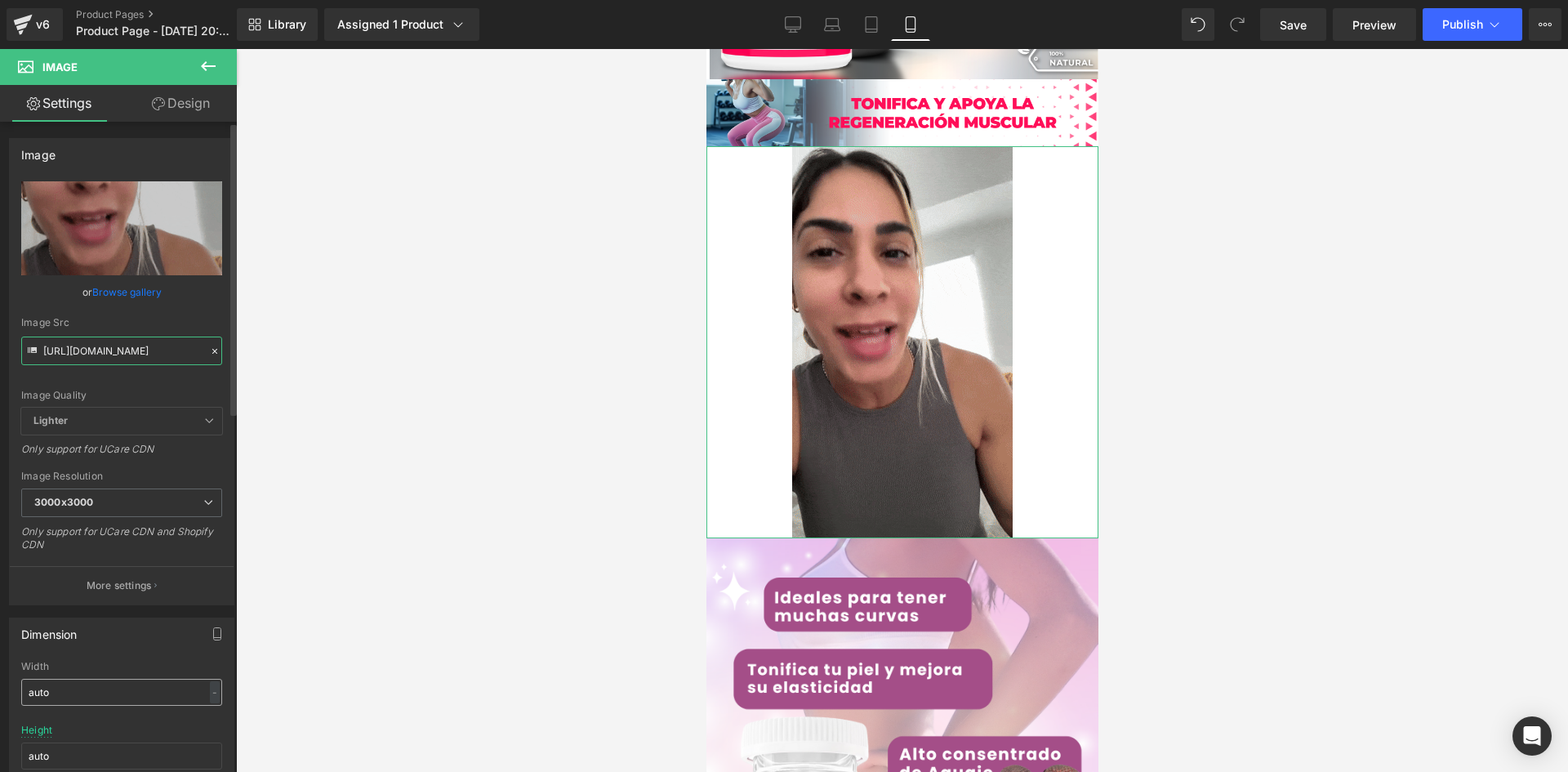
type input "[URL][DOMAIN_NAME]"
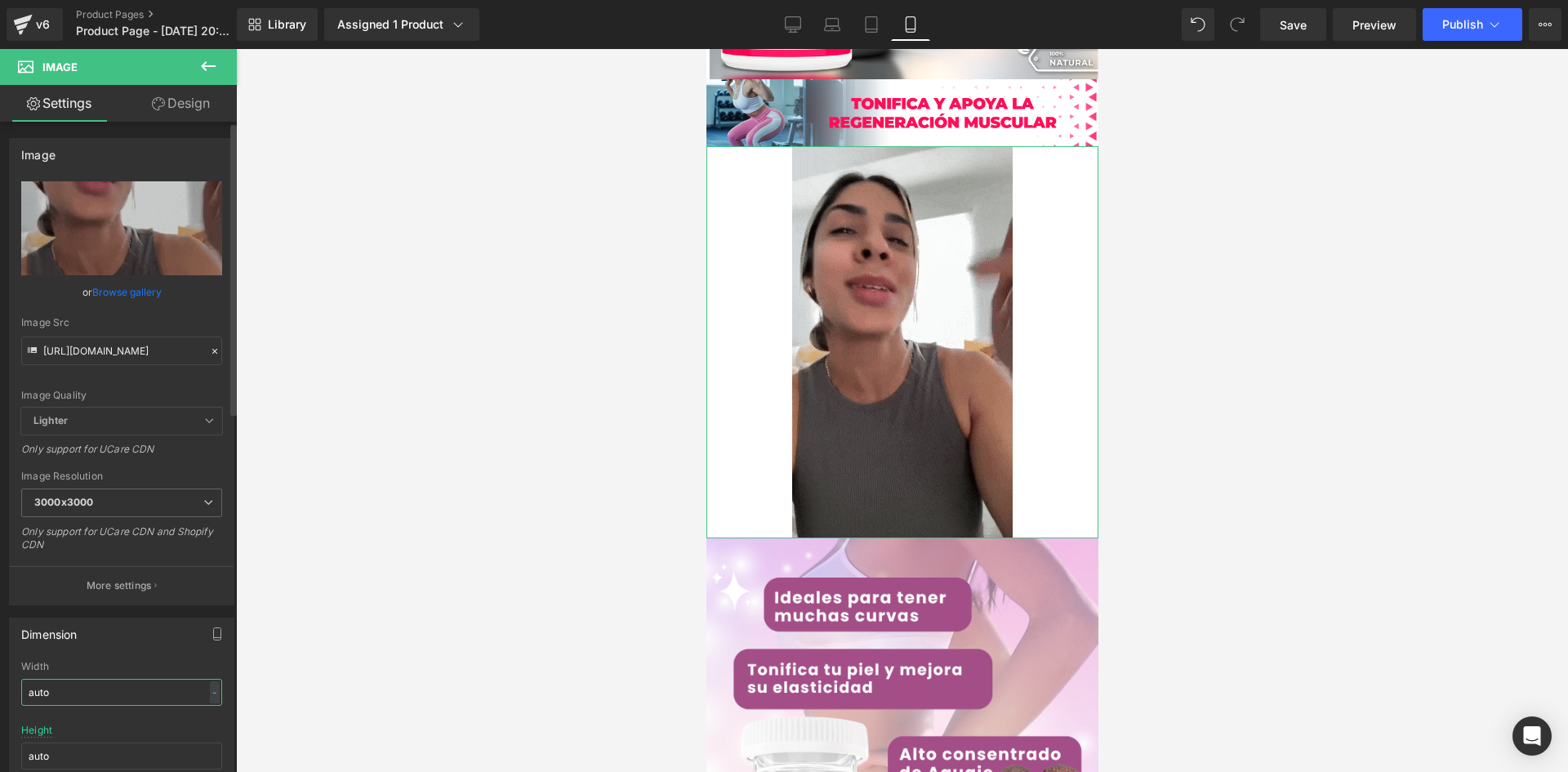
scroll to position [0, 0]
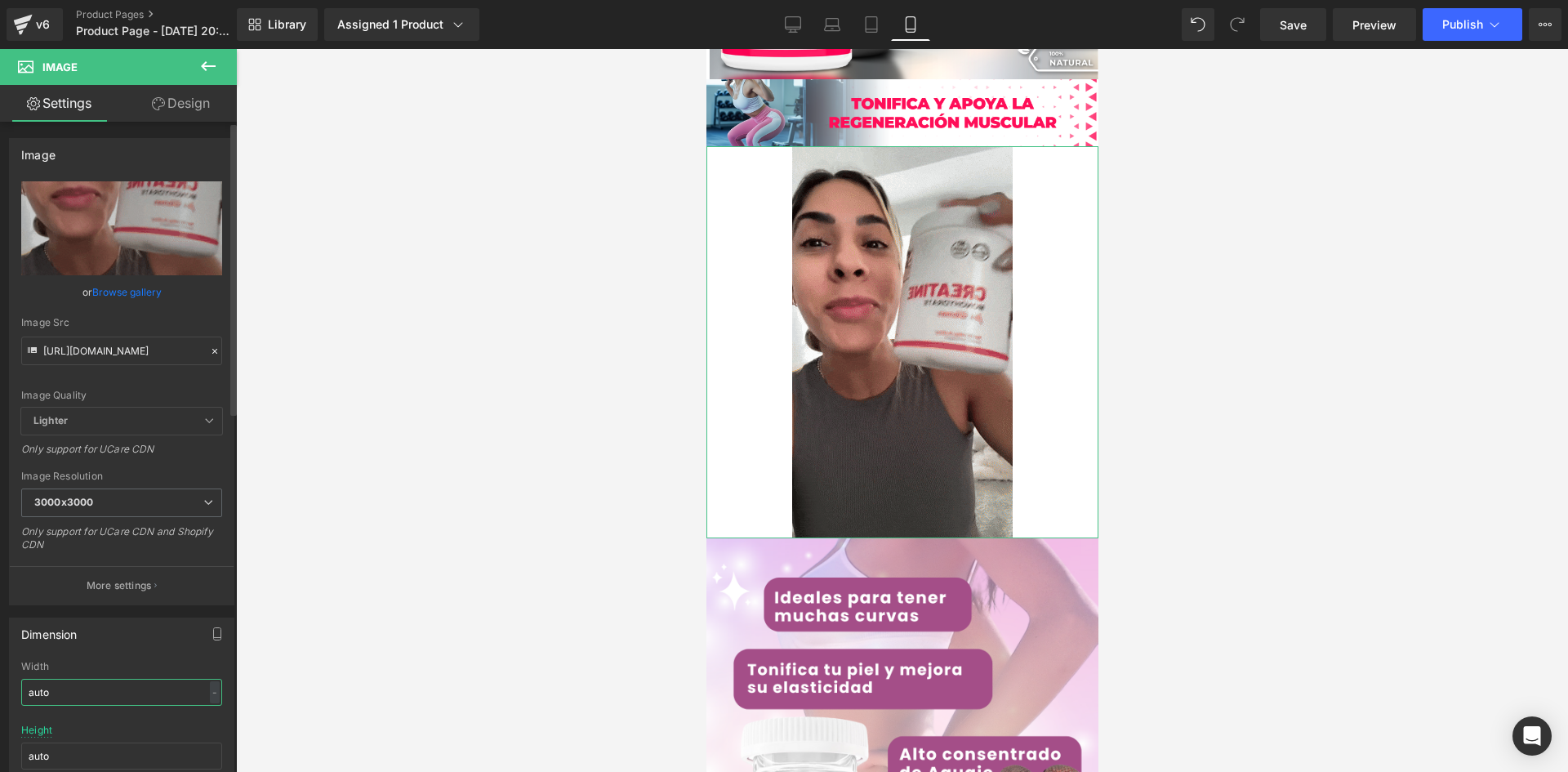
drag, startPoint x: 95, startPoint y: 688, endPoint x: 0, endPoint y: 680, distance: 95.3
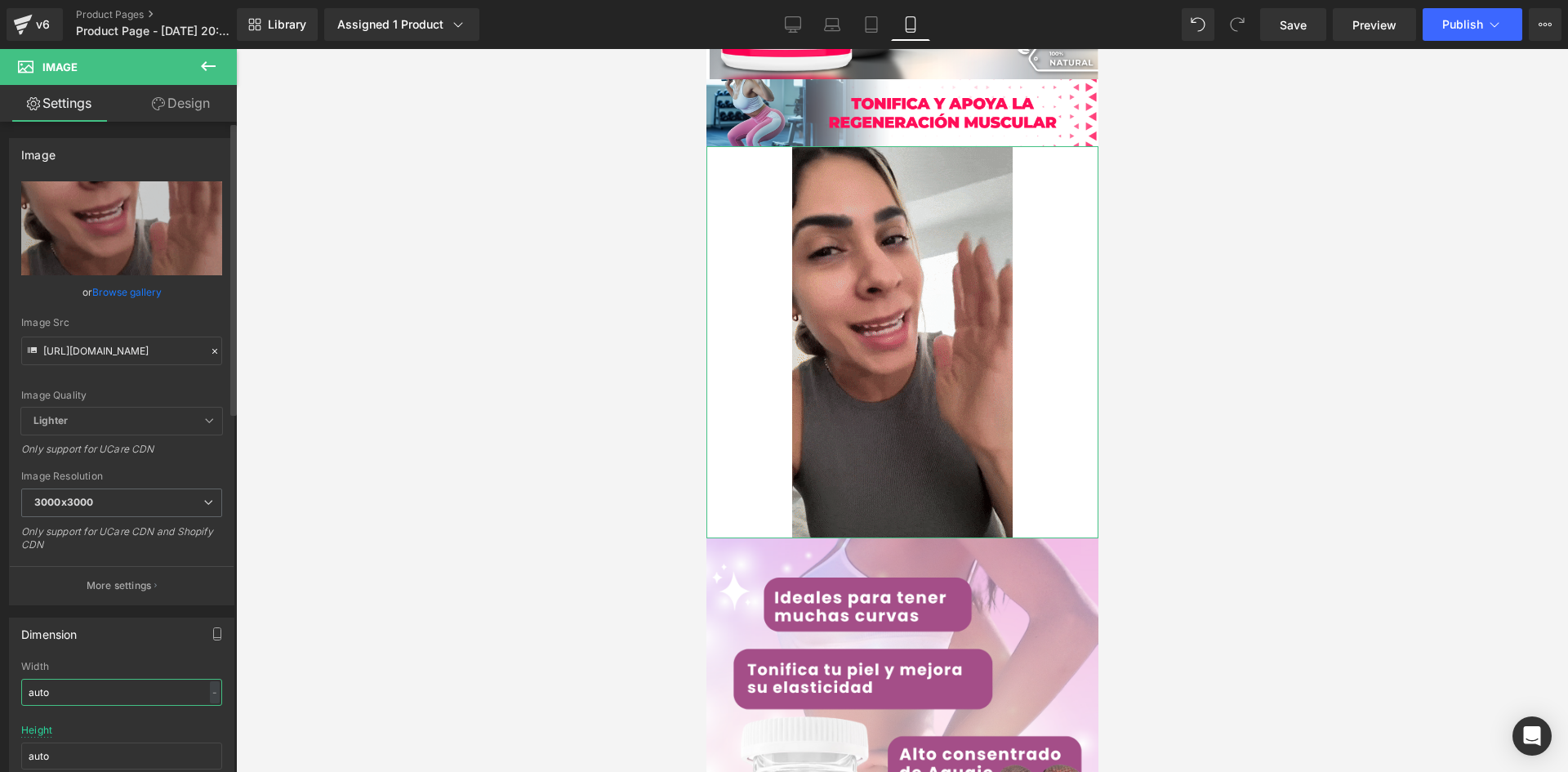
click at [0, 680] on div "Dimension auto Width auto - % px auto Height auto 0 Circle Image" at bounding box center [121, 715] width 244 height 220
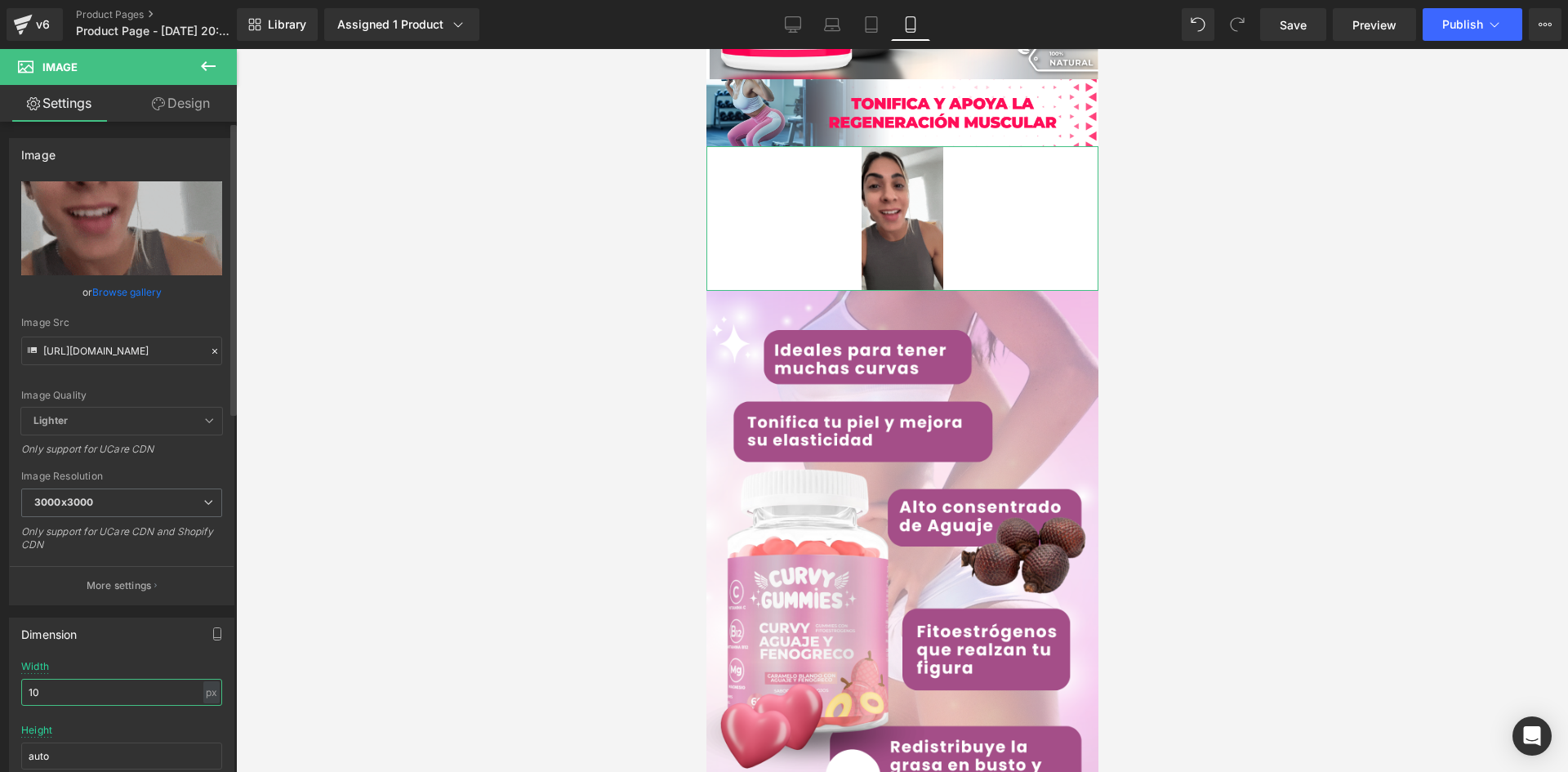
type input "1"
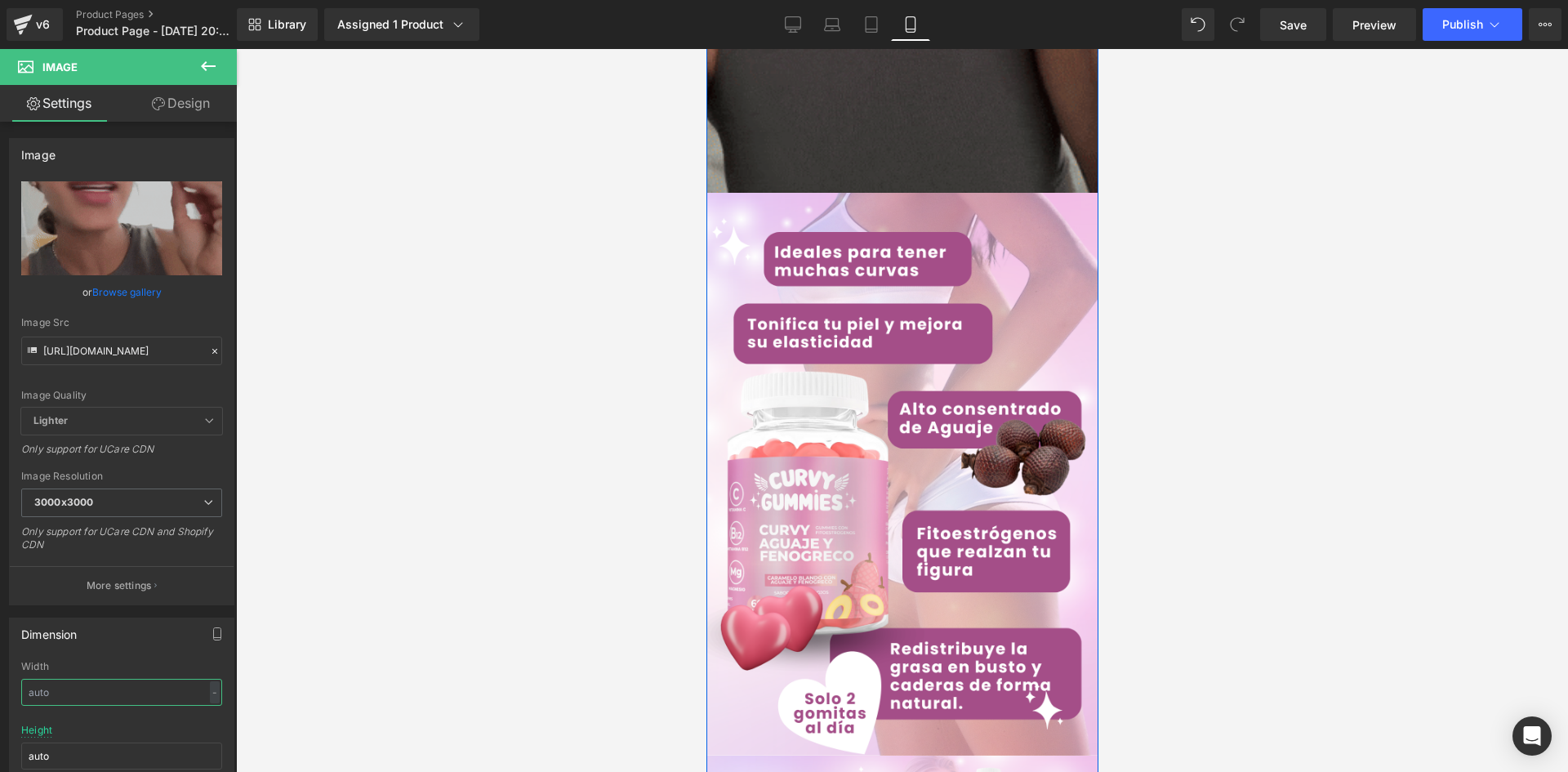
scroll to position [2532, 0]
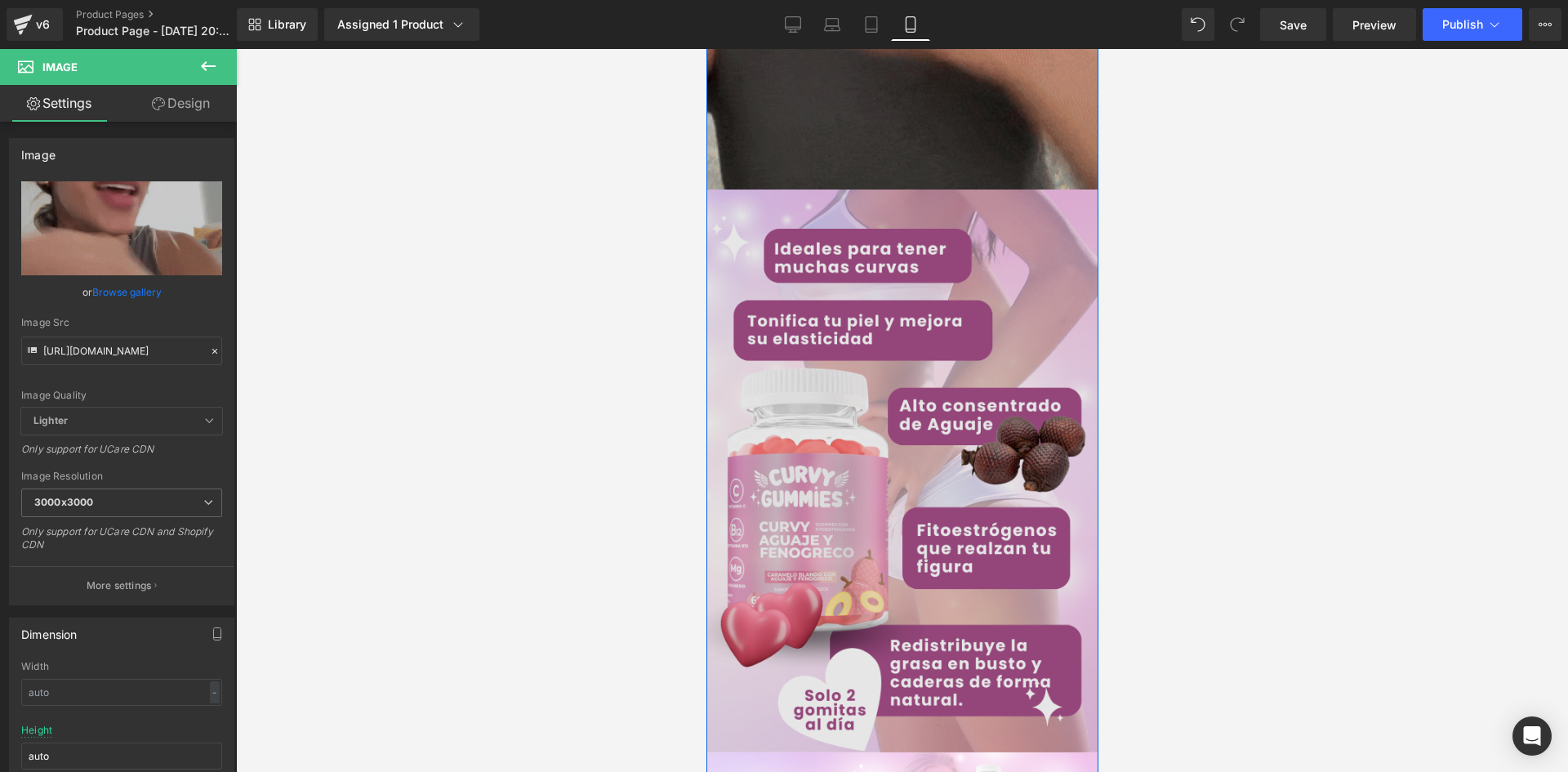
click at [893, 450] on img at bounding box center [901, 471] width 392 height 563
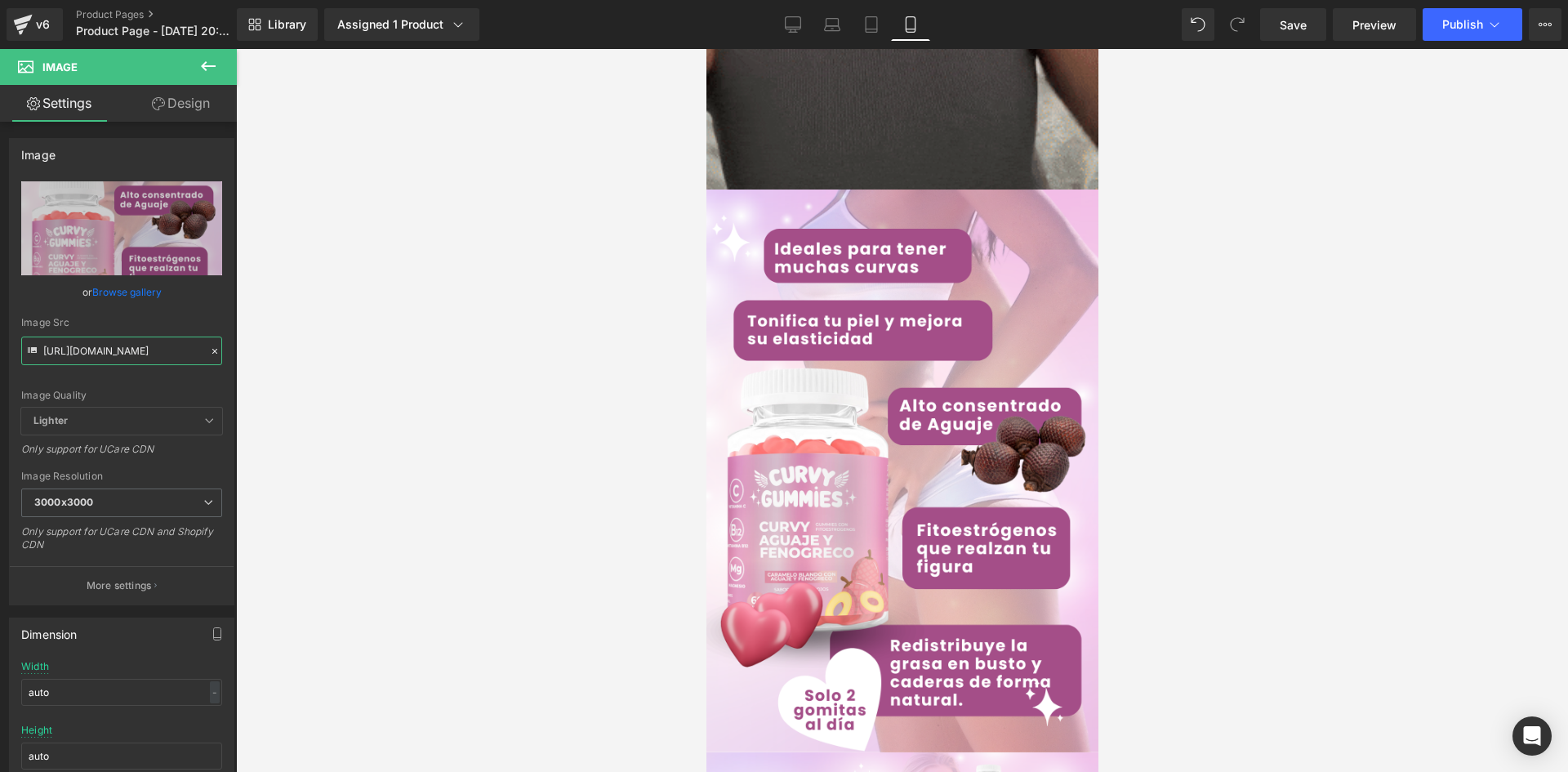
drag, startPoint x: 42, startPoint y: 350, endPoint x: 281, endPoint y: 393, distance: 242.8
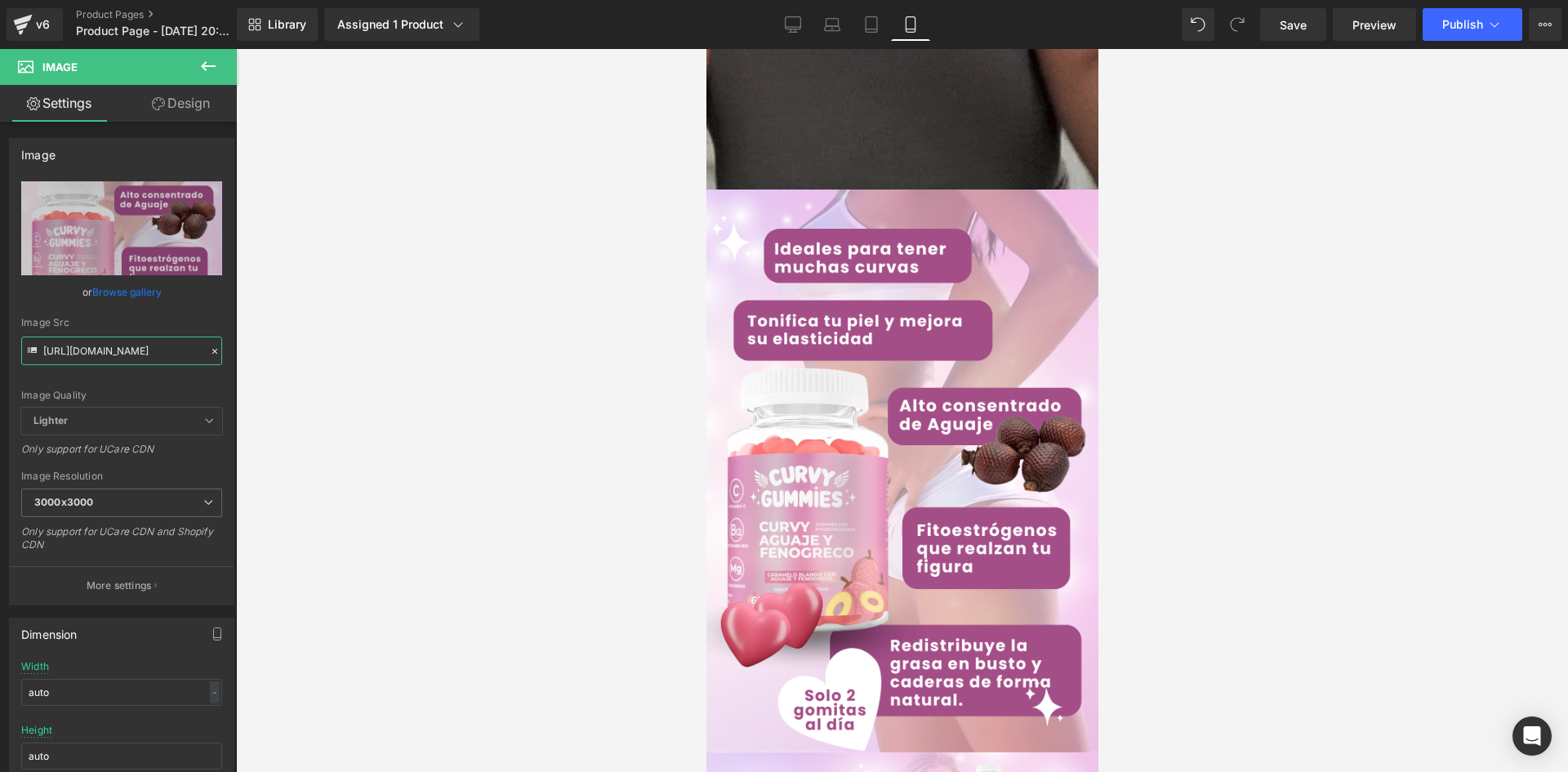
click at [281, 393] on div "Image You are previewing how the will restyle your page. You can not edit Eleme…" at bounding box center [784, 400] width 1568 height 800
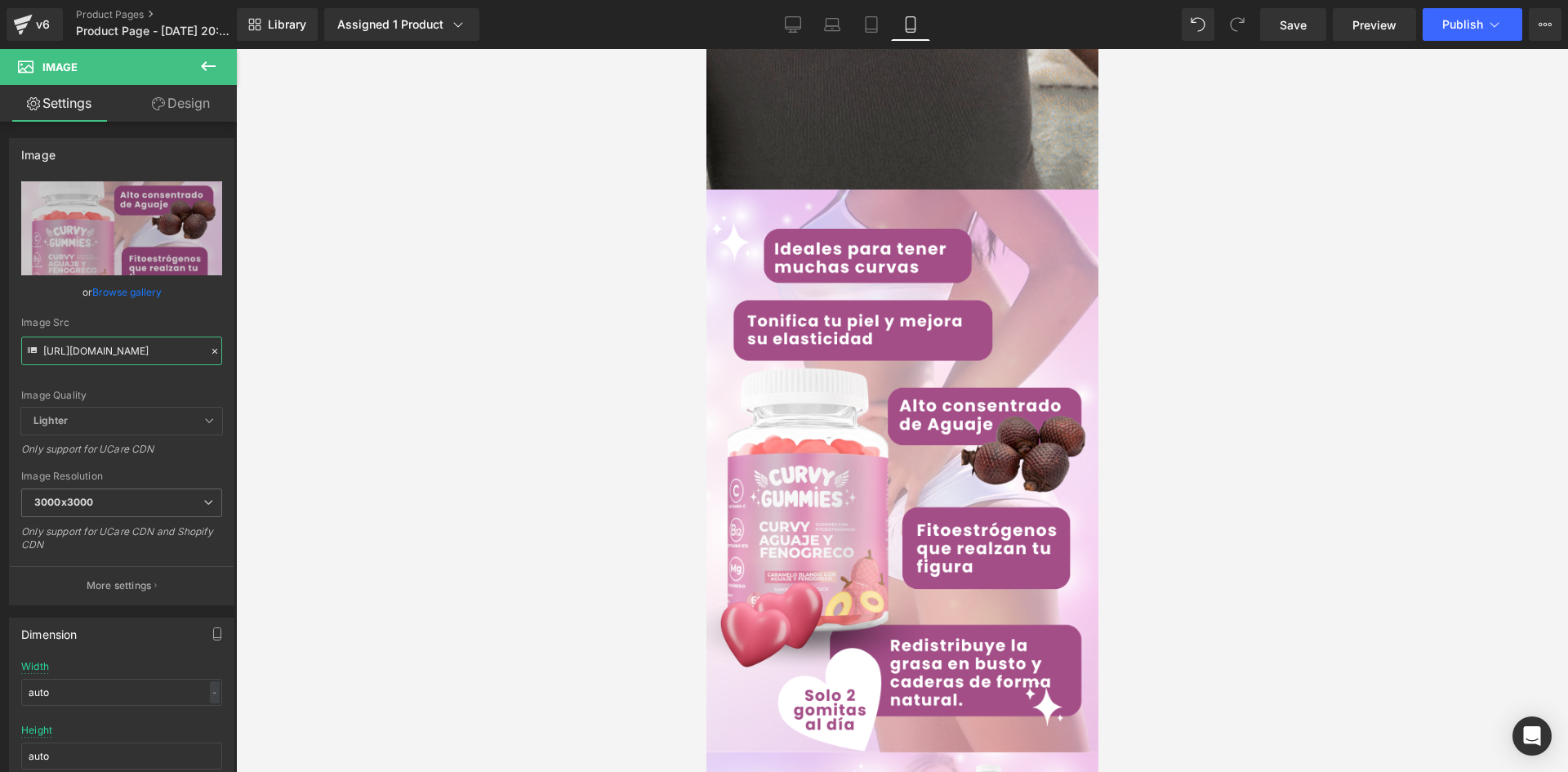
paste input "ch814NQL/Pieza-6-3x"
type input "[URL][DOMAIN_NAME]"
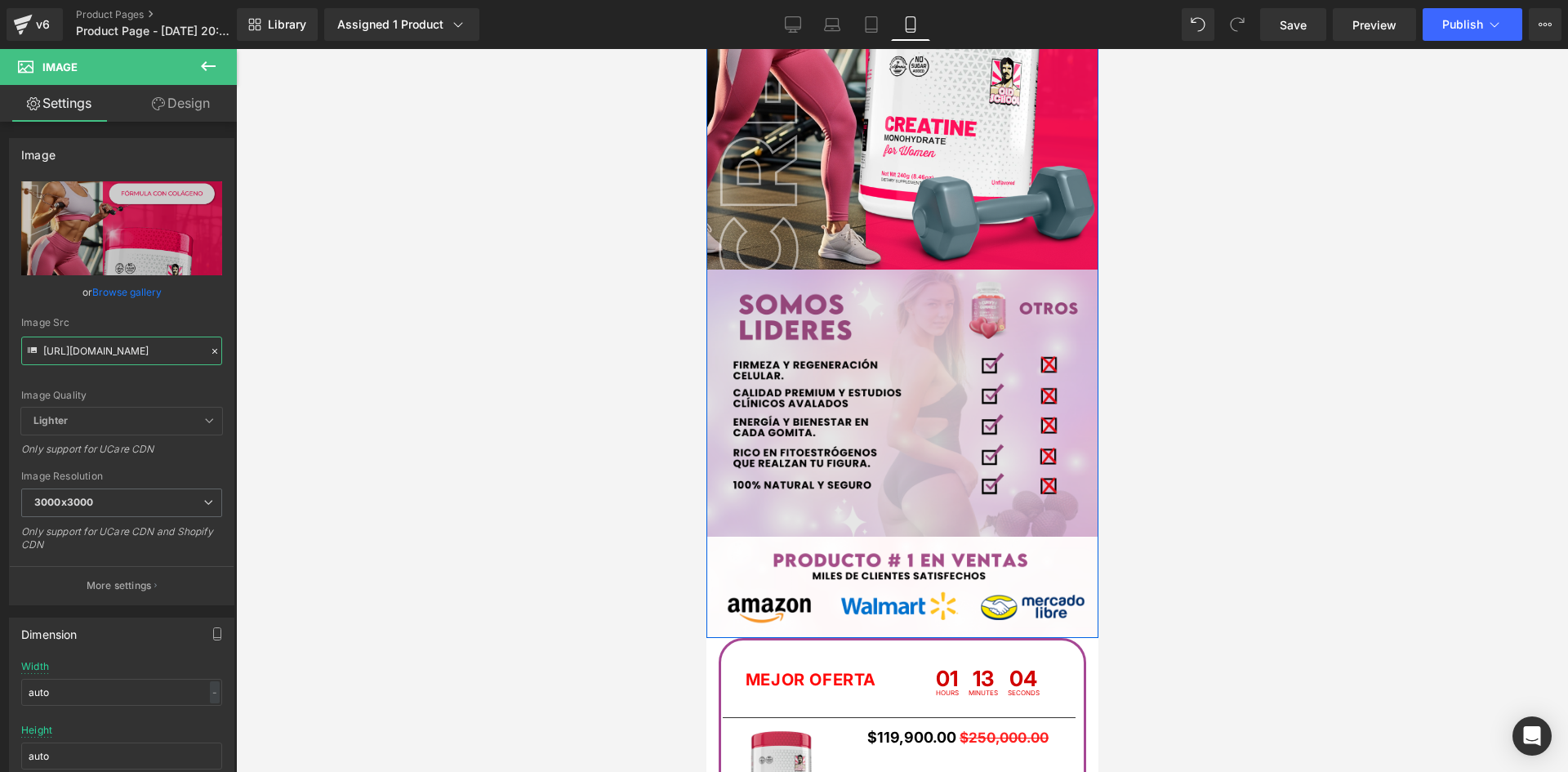
scroll to position [3022, 0]
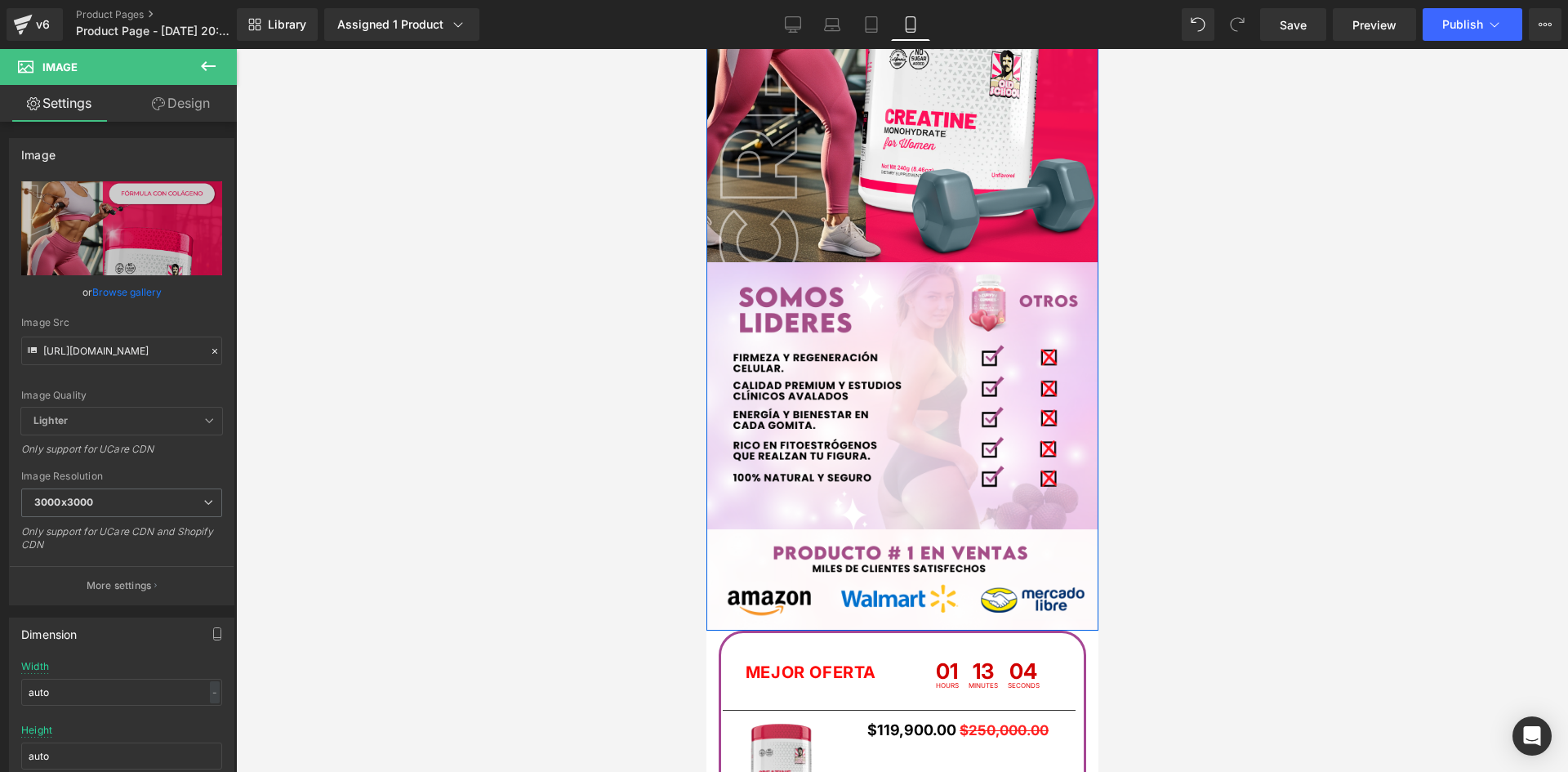
click at [884, 404] on div "Image" at bounding box center [901, 396] width 392 height 267
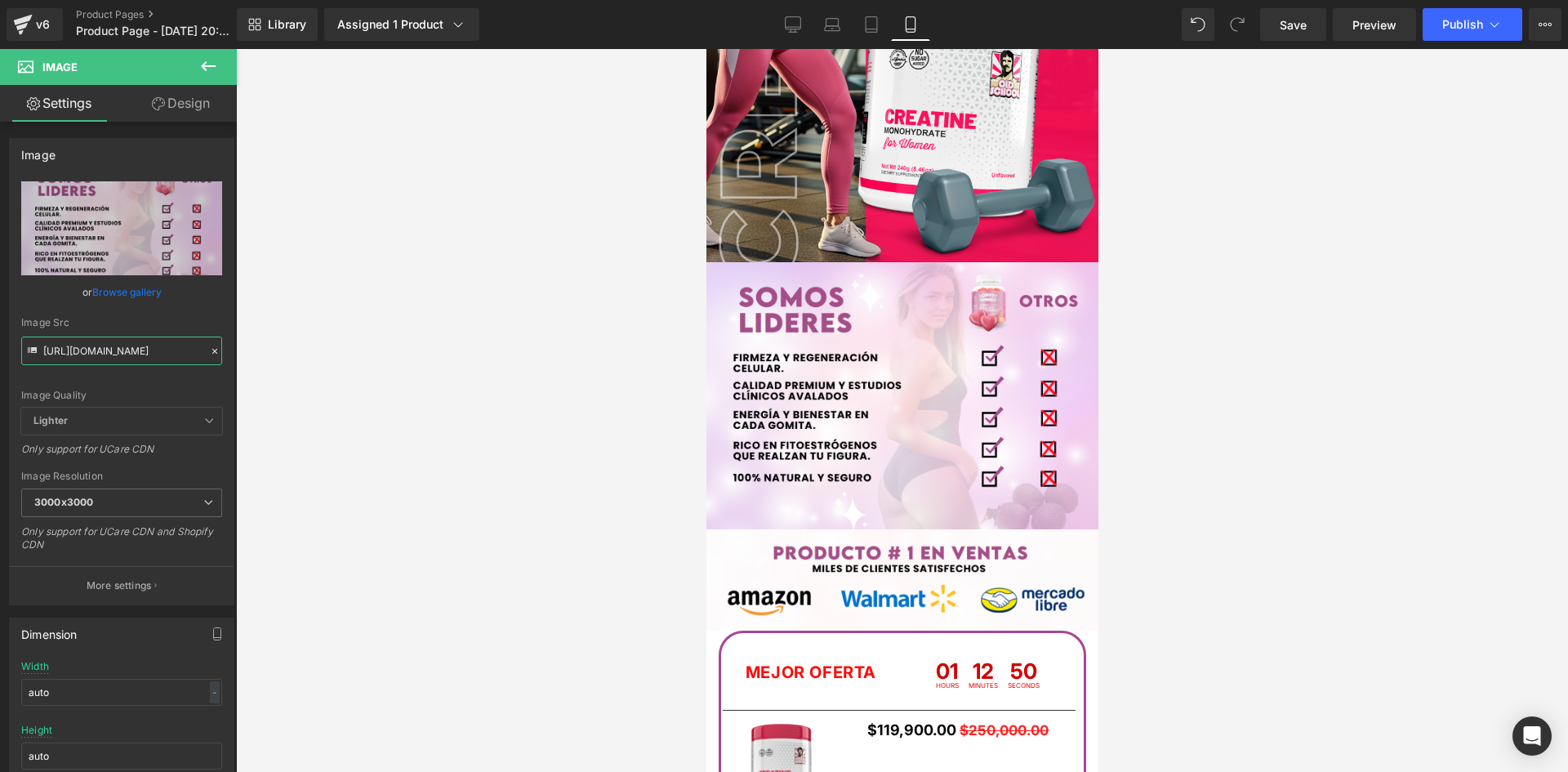
scroll to position [0, 32]
drag, startPoint x: 42, startPoint y: 348, endPoint x: 257, endPoint y: 393, distance: 219.7
click at [257, 393] on div "Image You are previewing how the will restyle your page. You can not edit Eleme…" at bounding box center [784, 400] width 1568 height 800
paste input "Gvv7L8db/Pieza-7-3x"
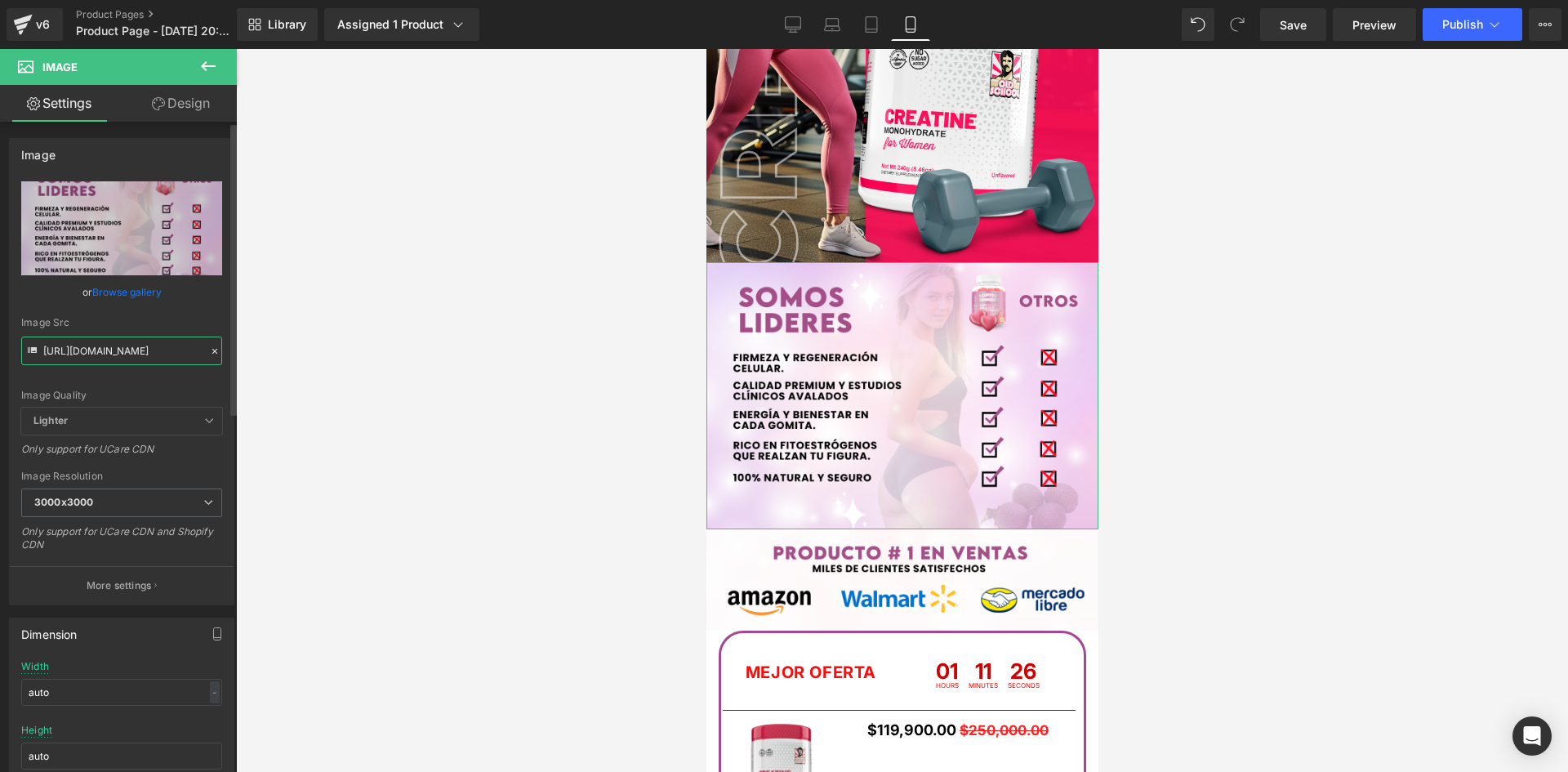
type input "[URL][DOMAIN_NAME]"
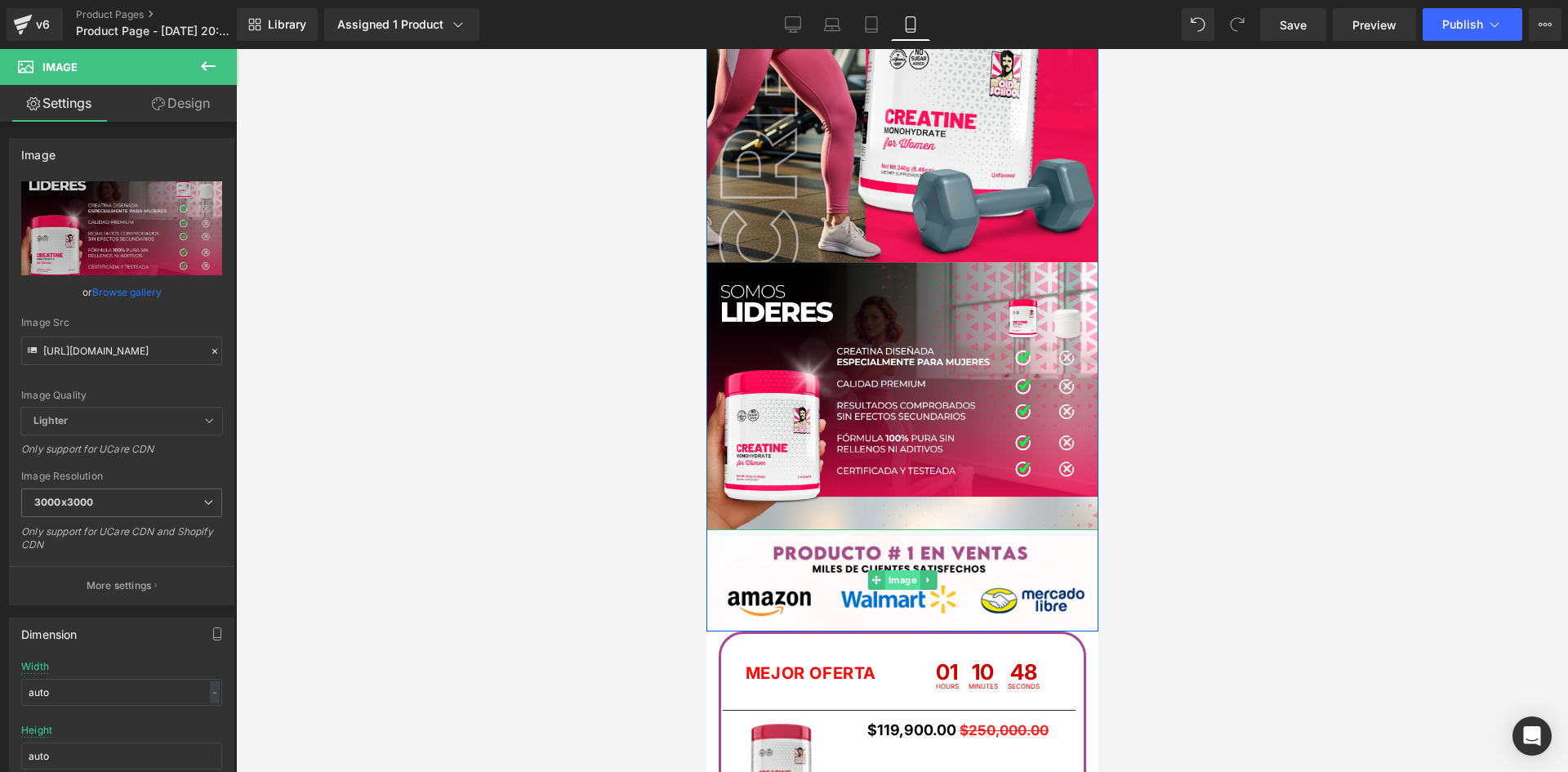
click at [908, 579] on span "Image" at bounding box center [902, 579] width 36 height 20
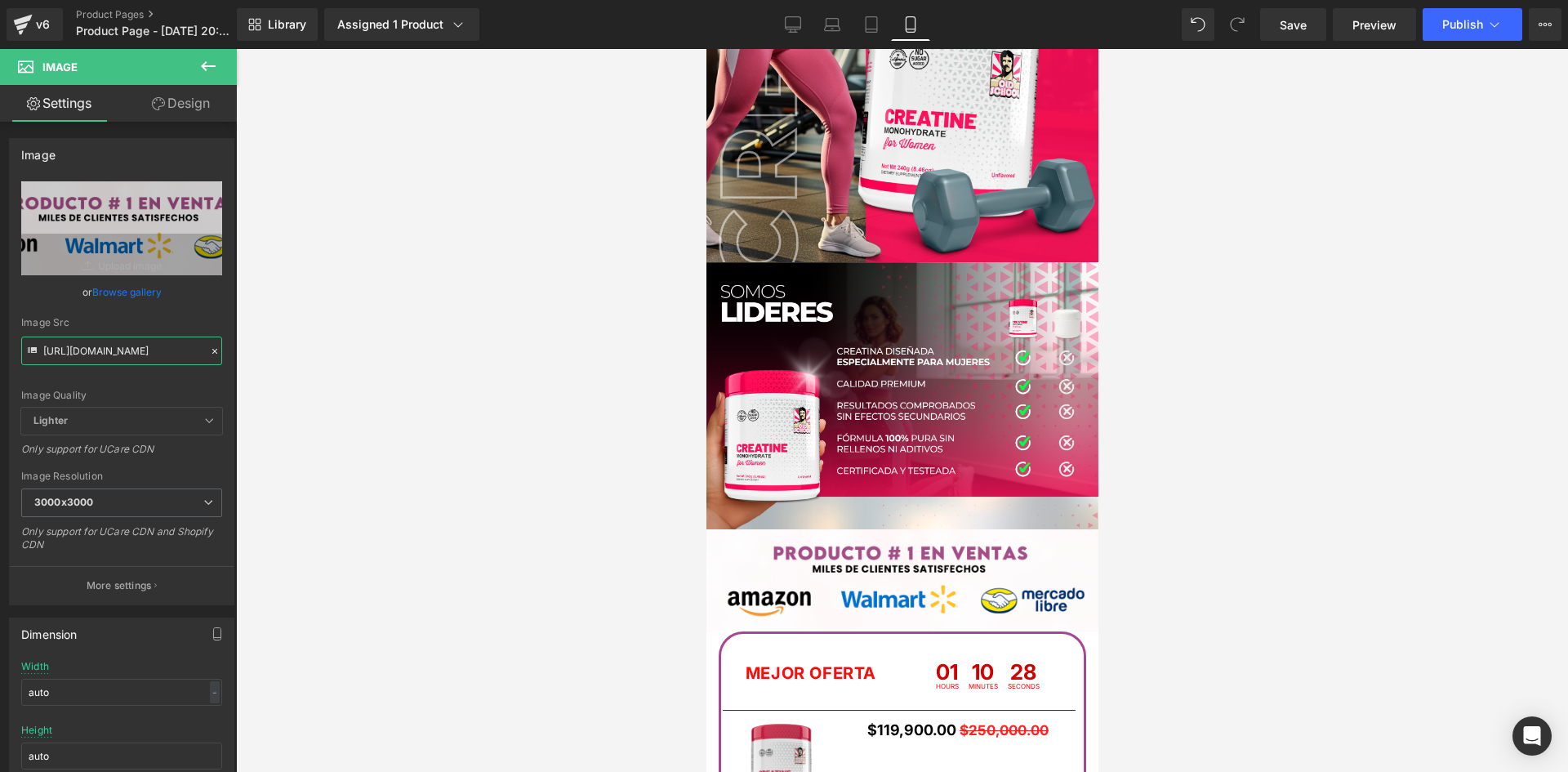
drag, startPoint x: 43, startPoint y: 350, endPoint x: 281, endPoint y: 390, distance: 241.3
click at [281, 390] on div "Image You are previewing how the will restyle your page. You can not edit Eleme…" at bounding box center [784, 400] width 1568 height 800
paste input "6cRTTjy2/raw-amazon-10"
type input "[URL][DOMAIN_NAME]"
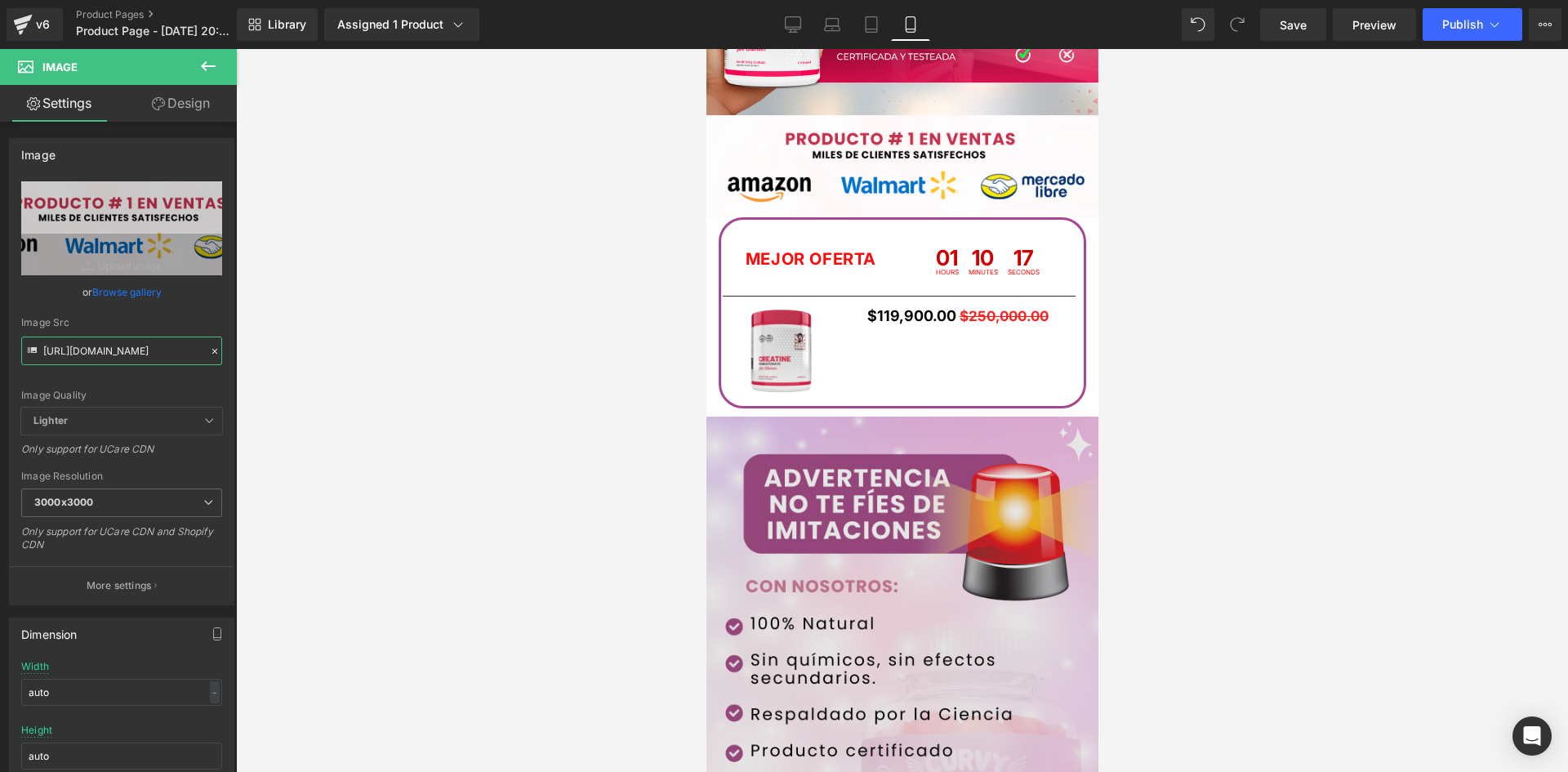
scroll to position [3512, 0]
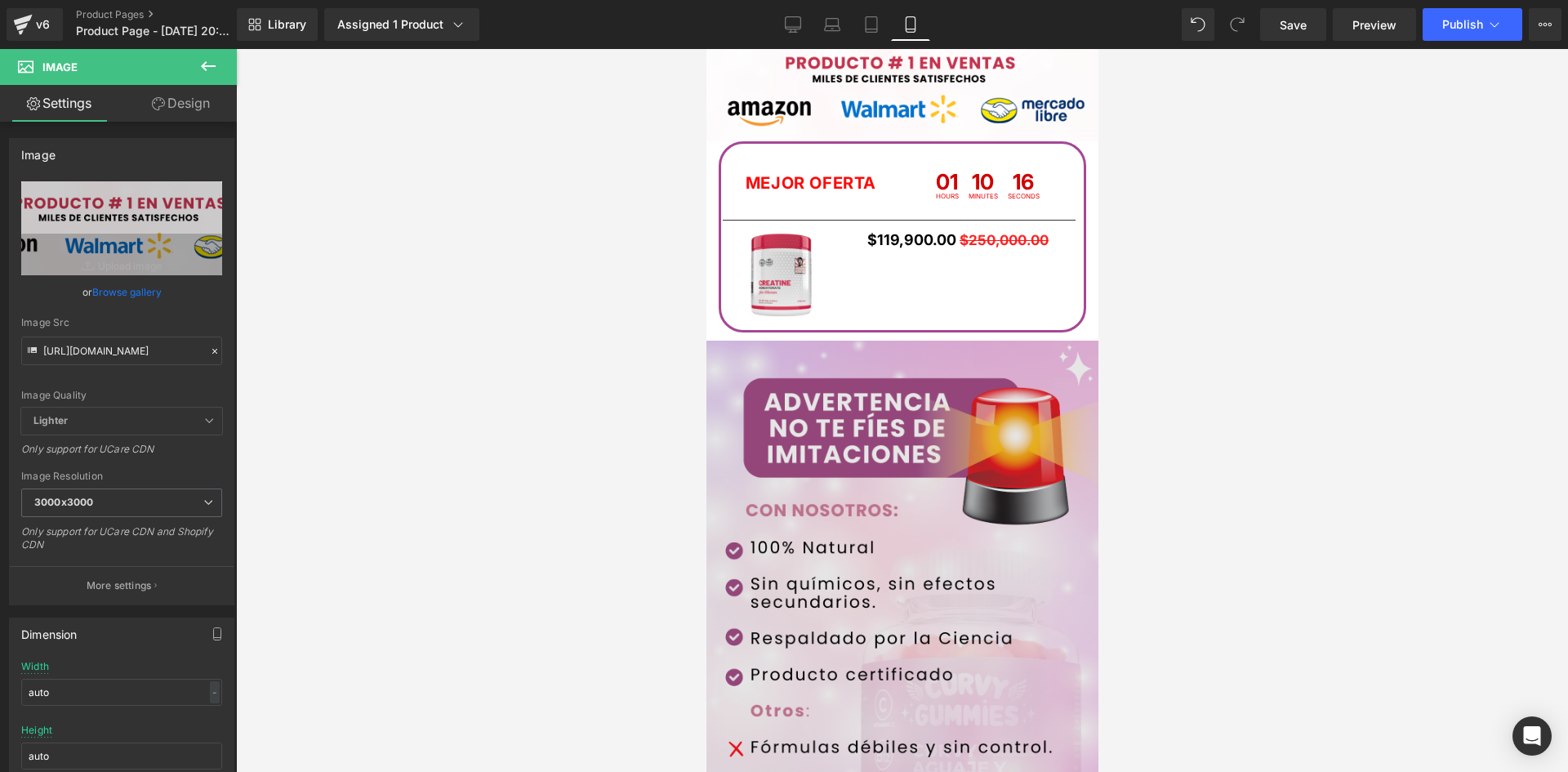
click at [920, 593] on img at bounding box center [901, 616] width 392 height 552
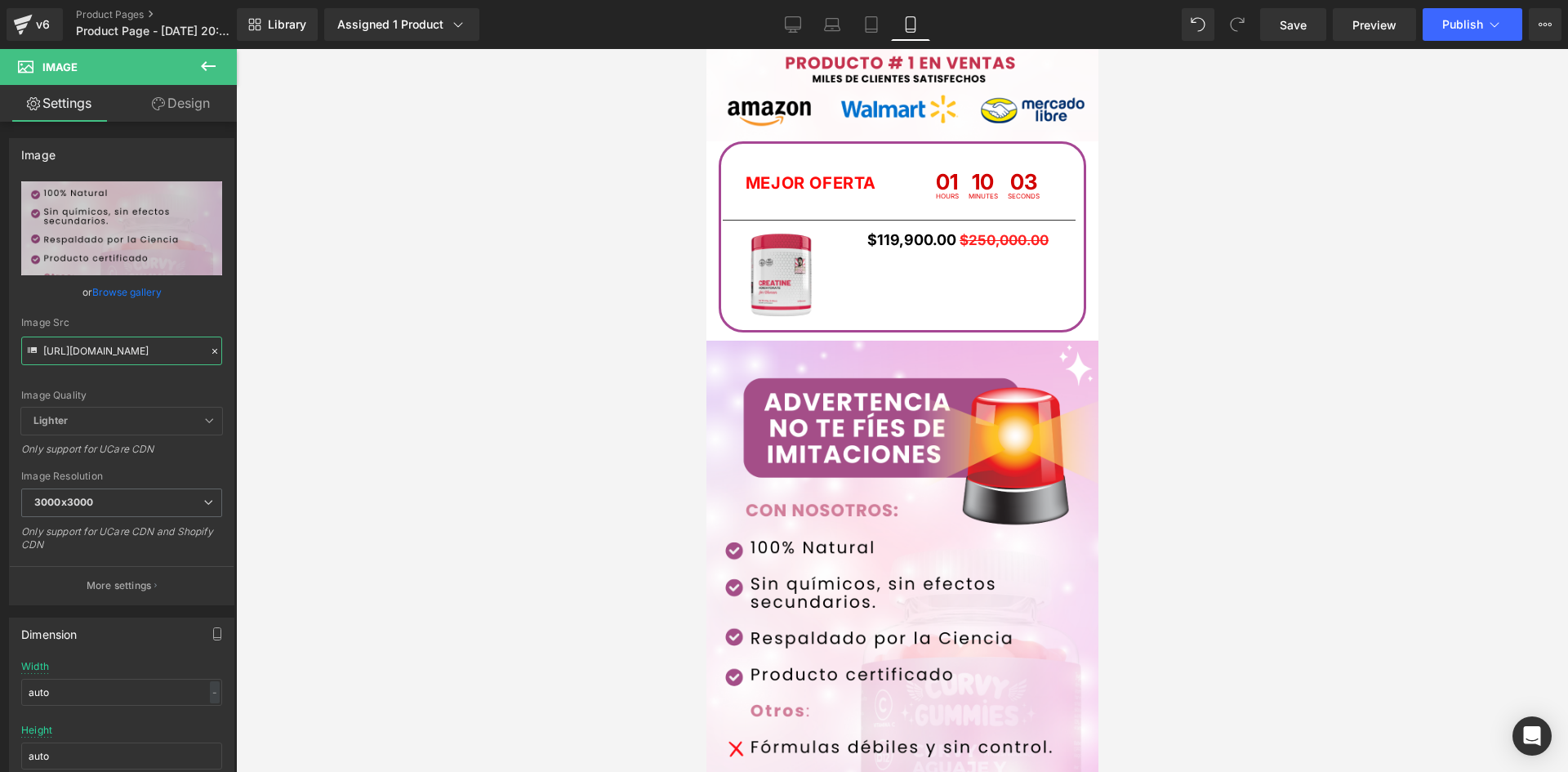
drag, startPoint x: 42, startPoint y: 350, endPoint x: 308, endPoint y: 393, distance: 269.5
click at [308, 393] on div "Image You are previewing how the will restyle your page. You can not edit Eleme…" at bounding box center [784, 400] width 1568 height 800
paste input "d0Tb12rj/kikipi"
type input "[URL][DOMAIN_NAME]"
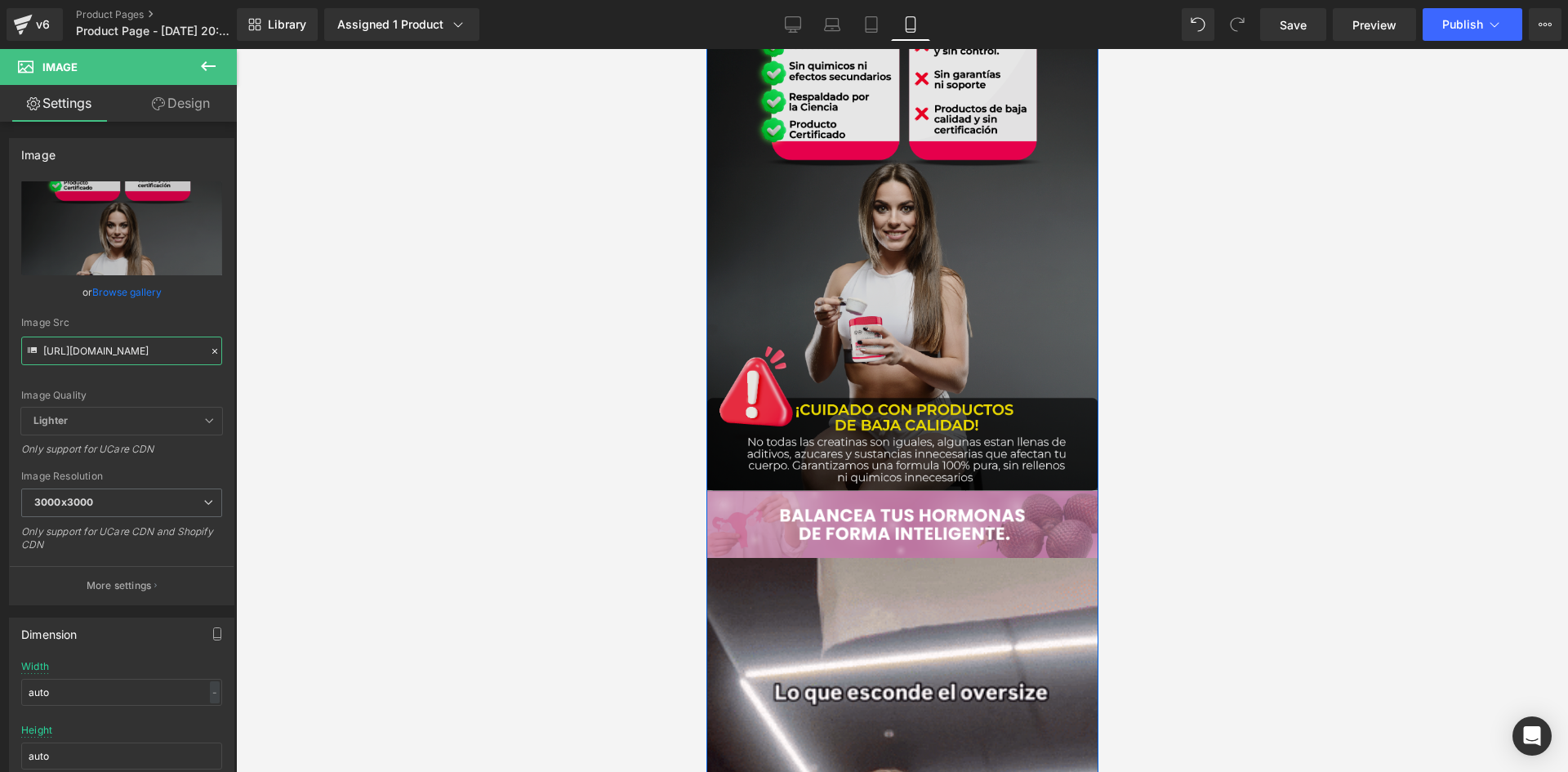
scroll to position [3921, 0]
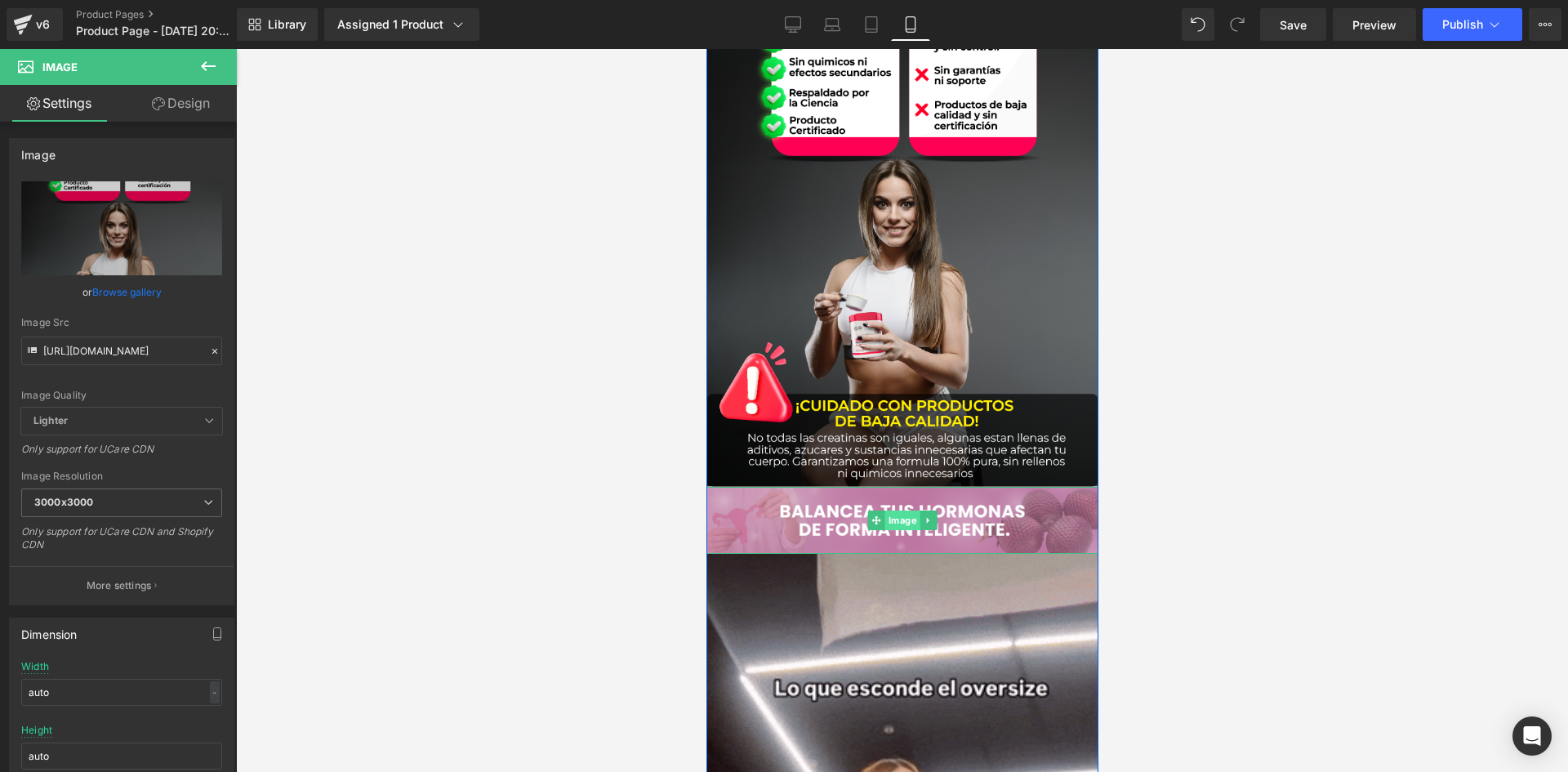
click at [896, 516] on span "Image" at bounding box center [902, 520] width 36 height 20
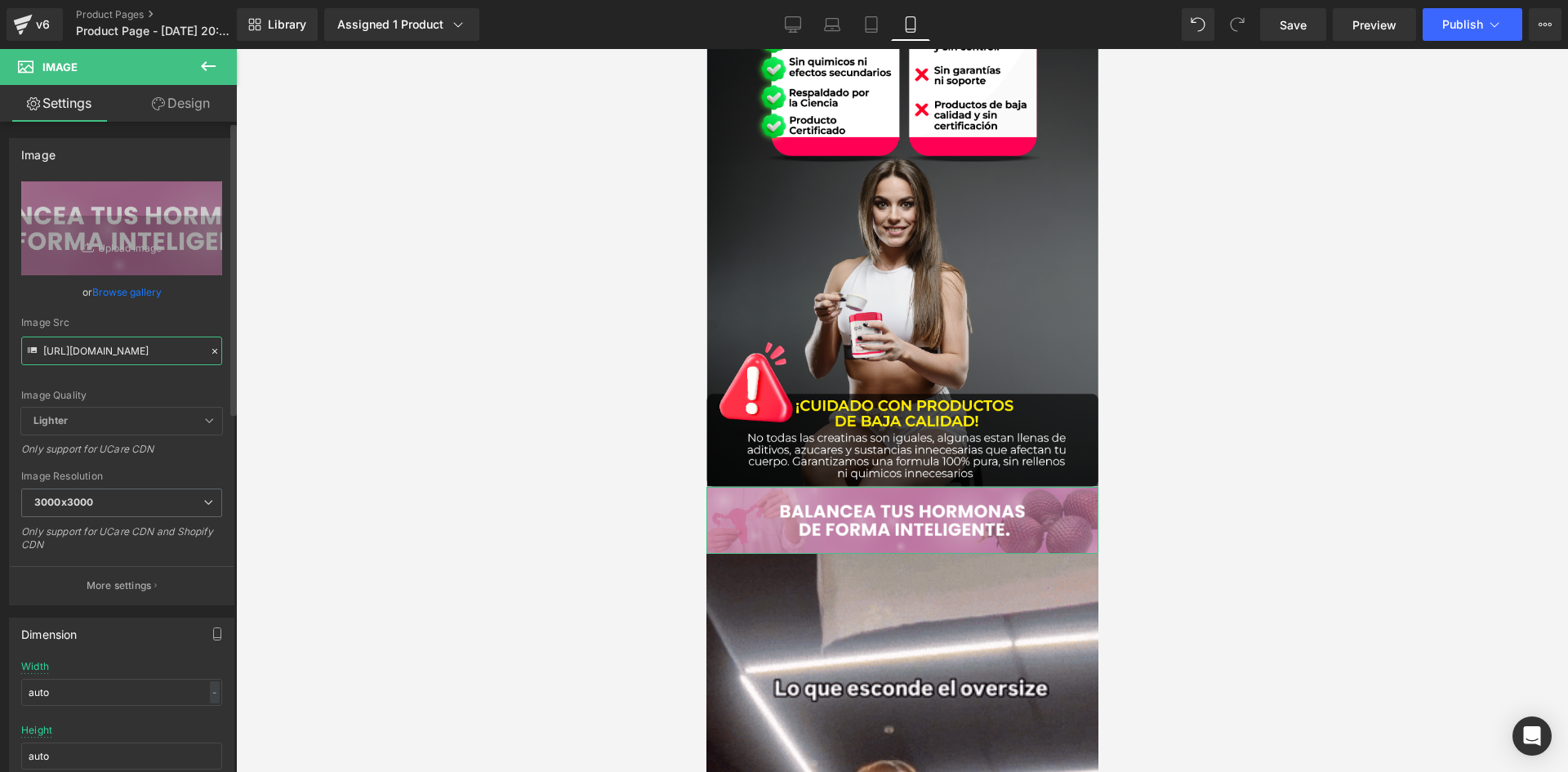
scroll to position [0, 22]
drag, startPoint x: 44, startPoint y: 350, endPoint x: 230, endPoint y: 374, distance: 187.5
click at [230, 374] on div "Image [URL][DOMAIN_NAME] Replace Image Upload image or Browse gallery Image Src…" at bounding box center [121, 365] width 244 height 479
paste input "Md2X37y/raw-5-5"
type input "[URL][DOMAIN_NAME]"
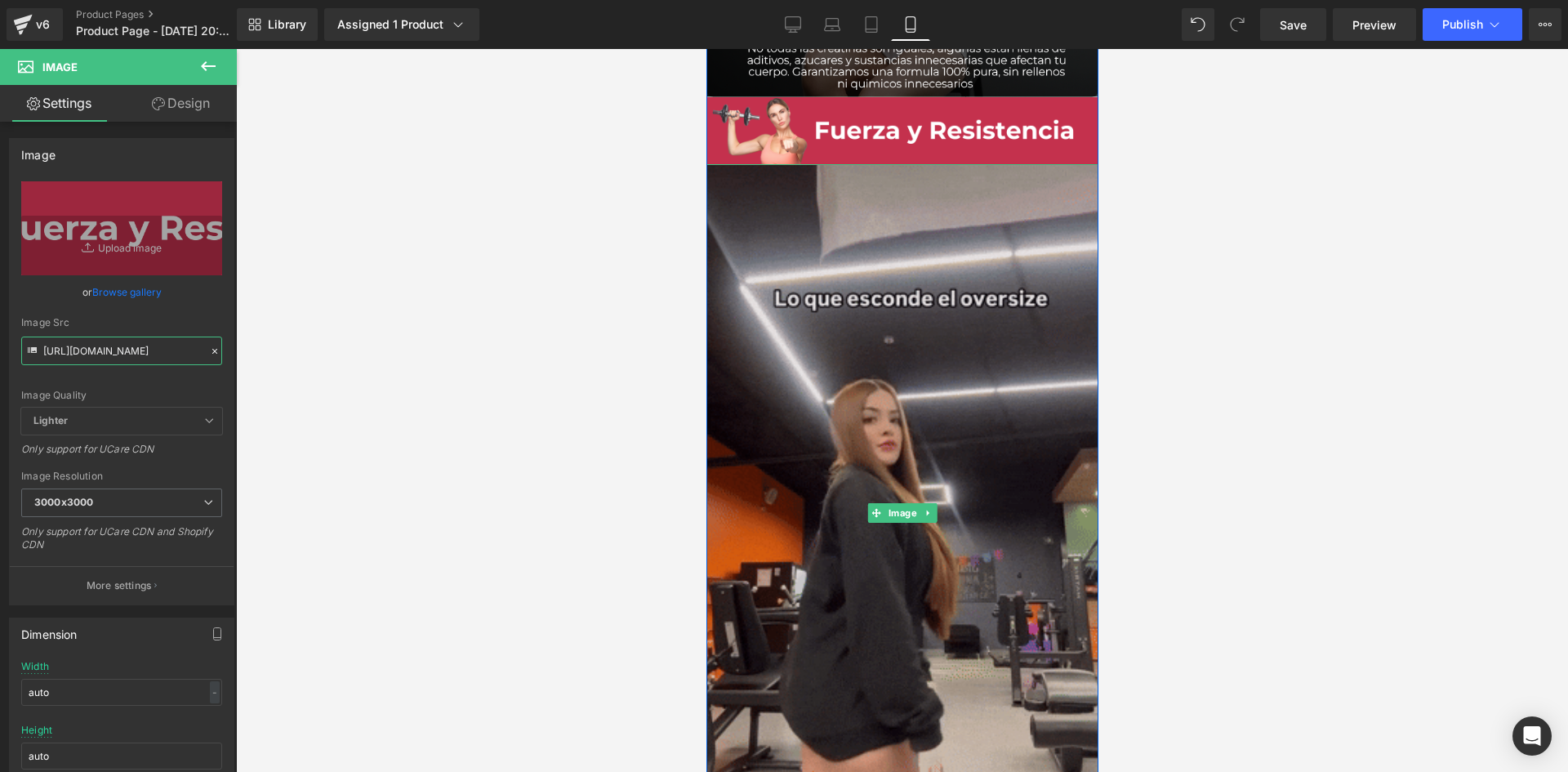
scroll to position [4329, 0]
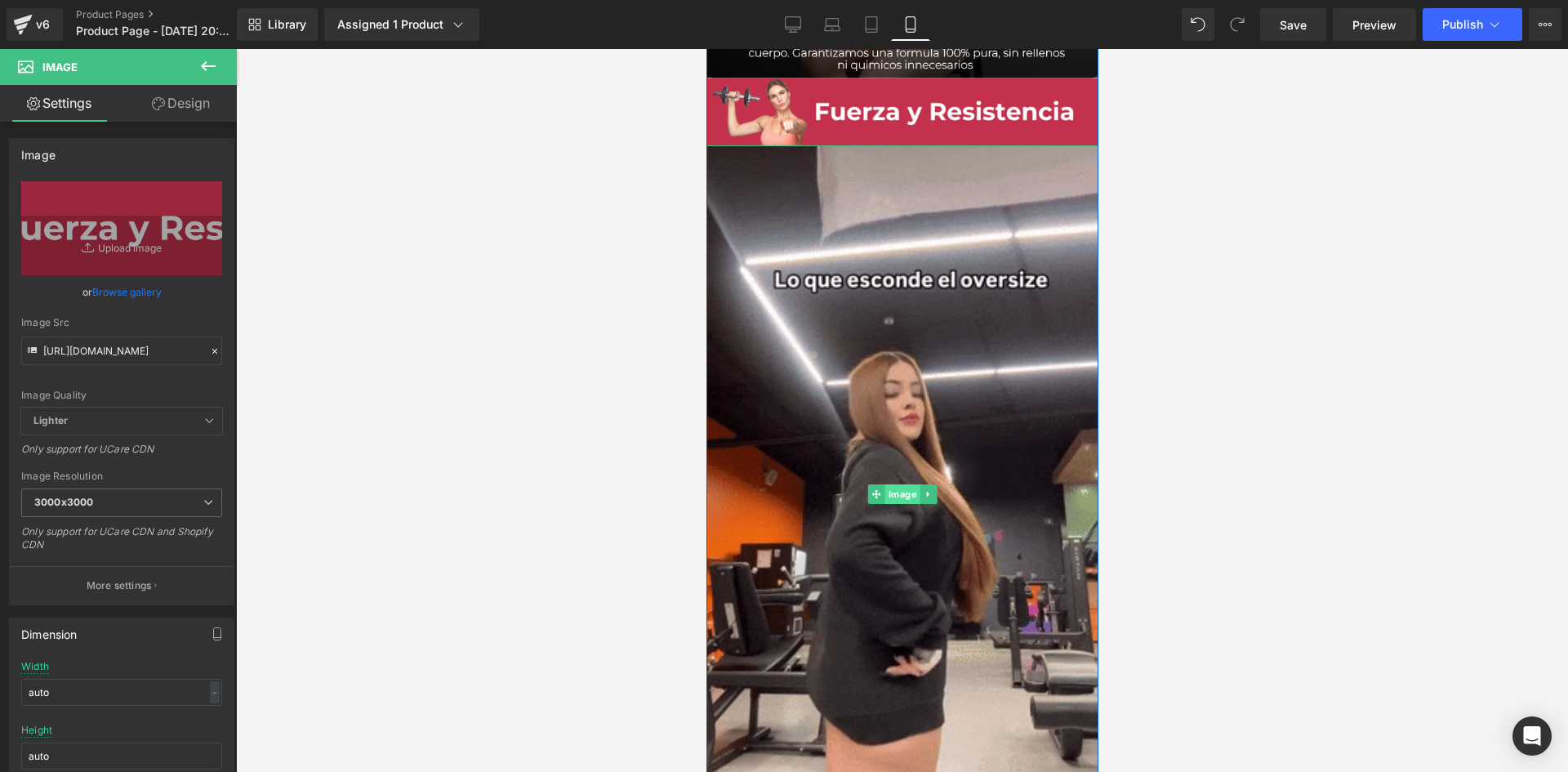
click at [896, 493] on span "Image" at bounding box center [902, 493] width 36 height 20
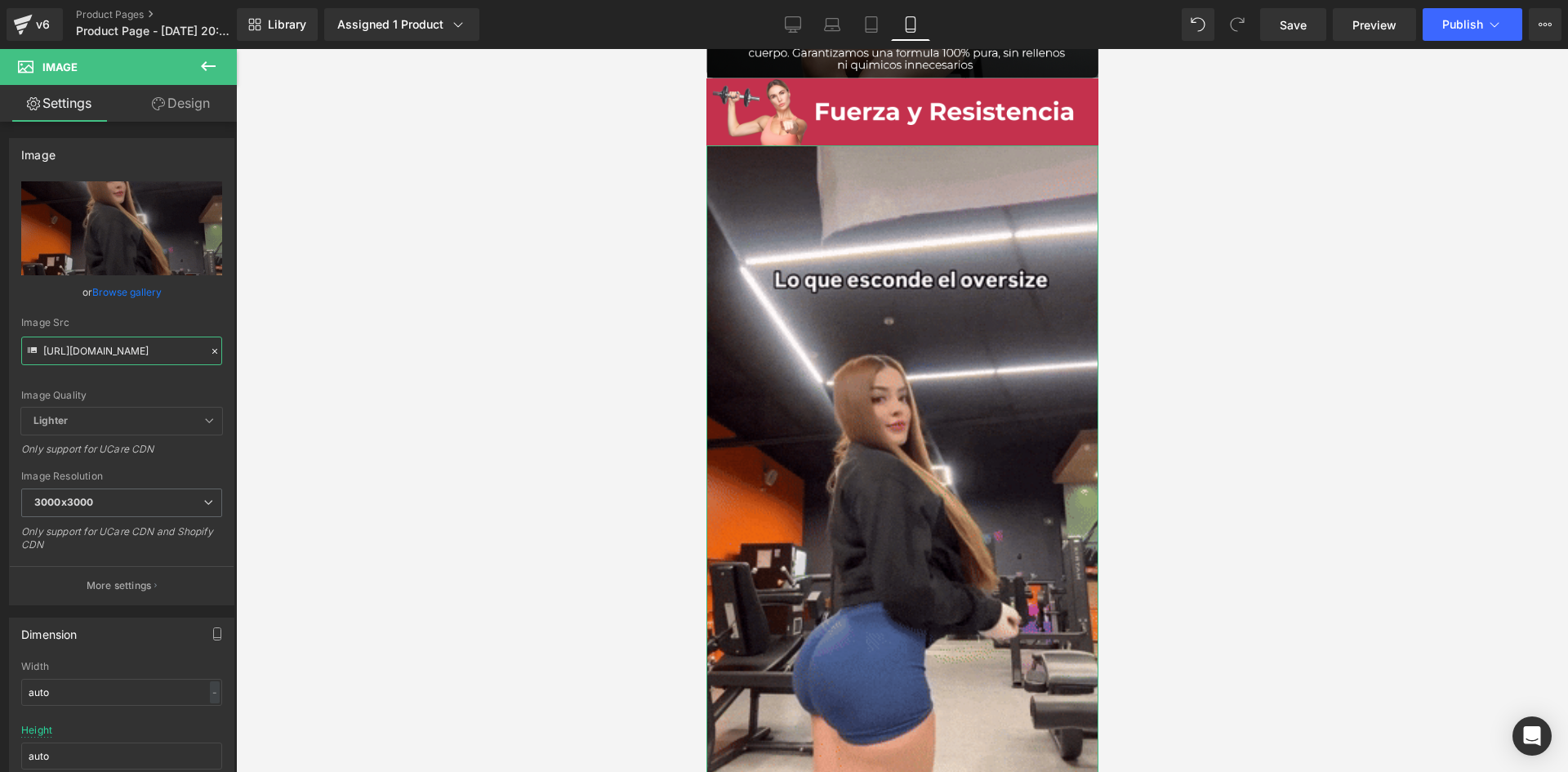
scroll to position [0, 809]
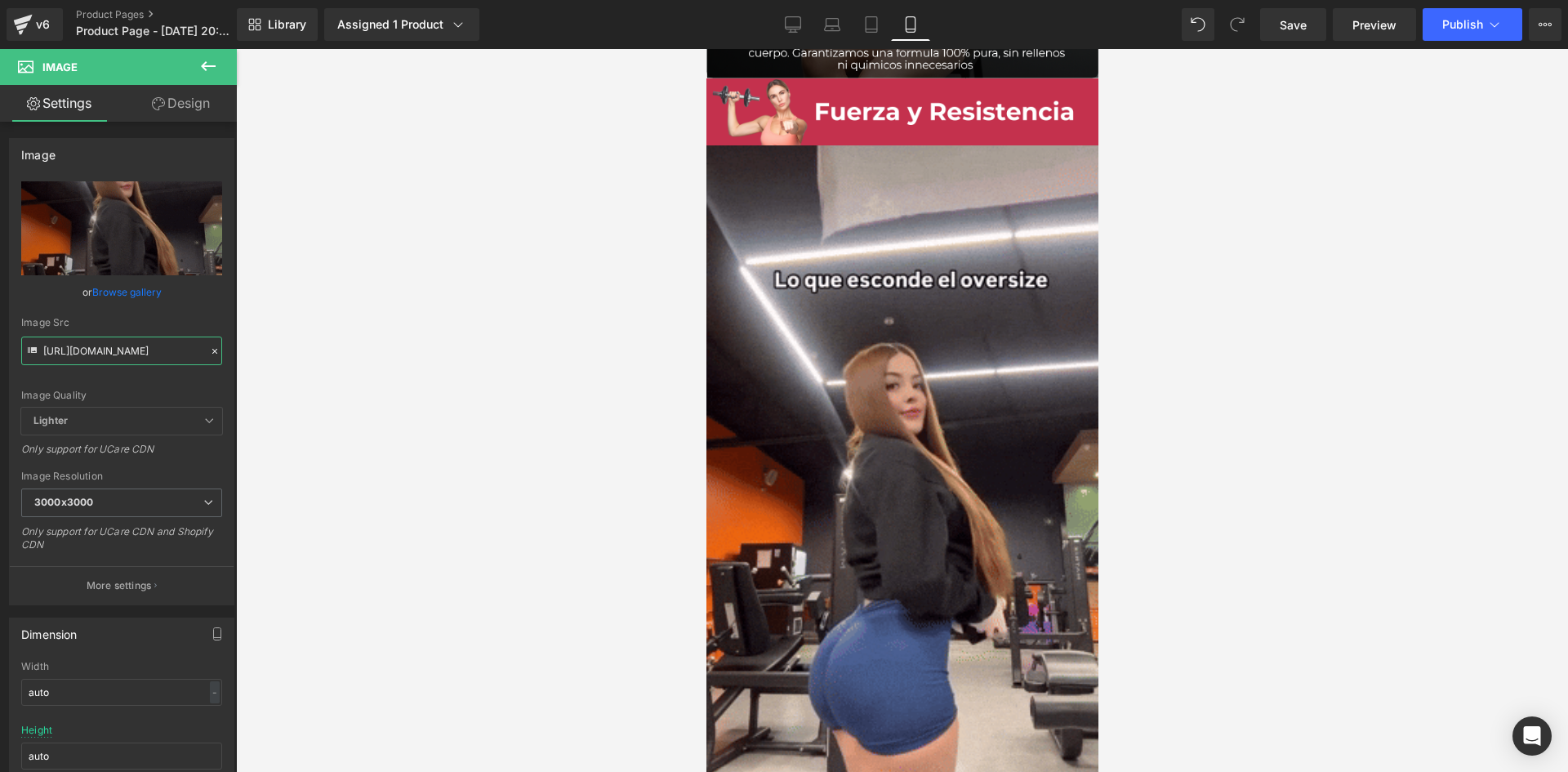
drag, startPoint x: 42, startPoint y: 350, endPoint x: 267, endPoint y: 378, distance: 226.7
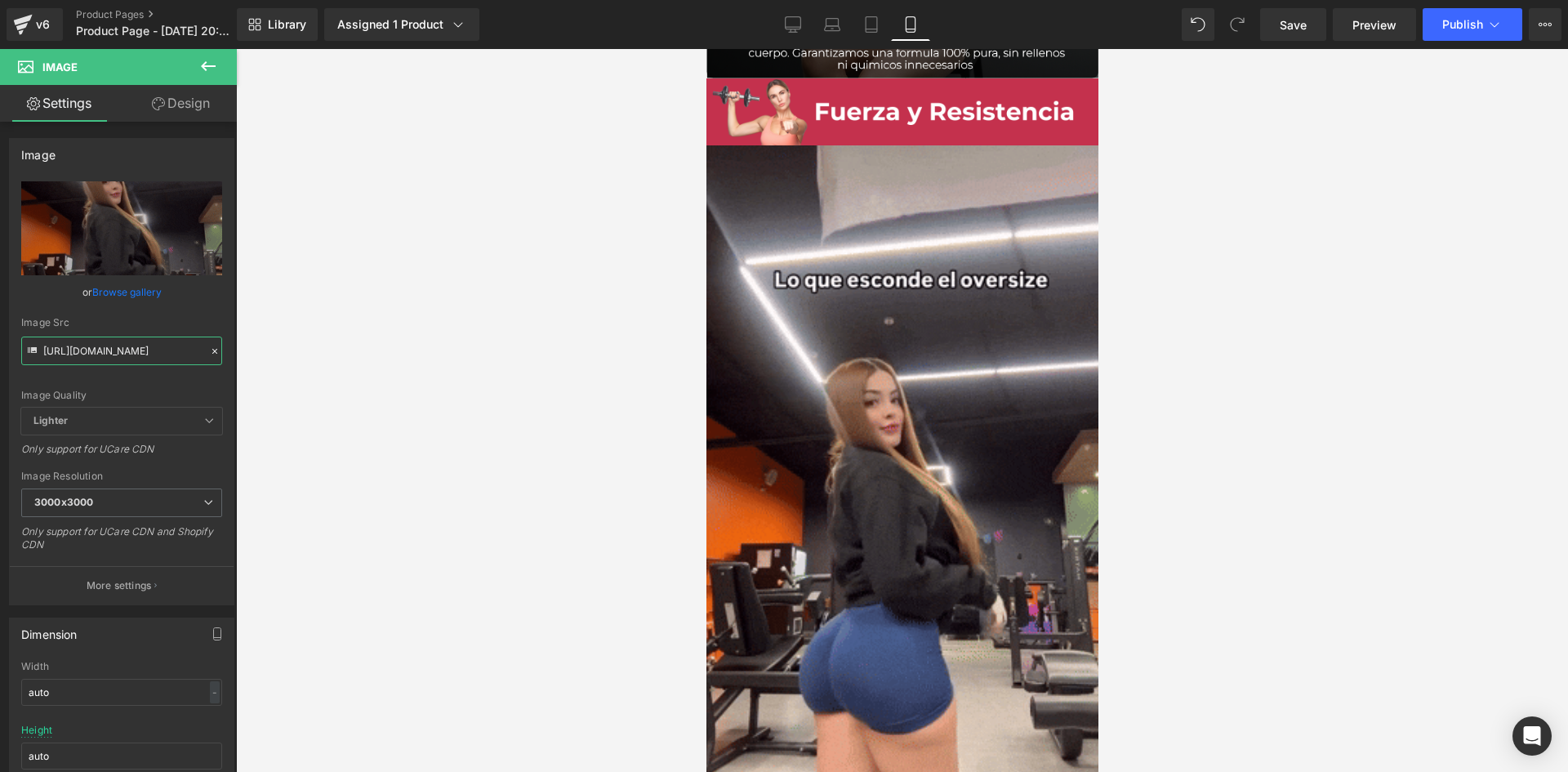
click at [267, 378] on div "Image You are previewing how the will restyle your page. You can not edit Eleme…" at bounding box center [784, 400] width 1568 height 800
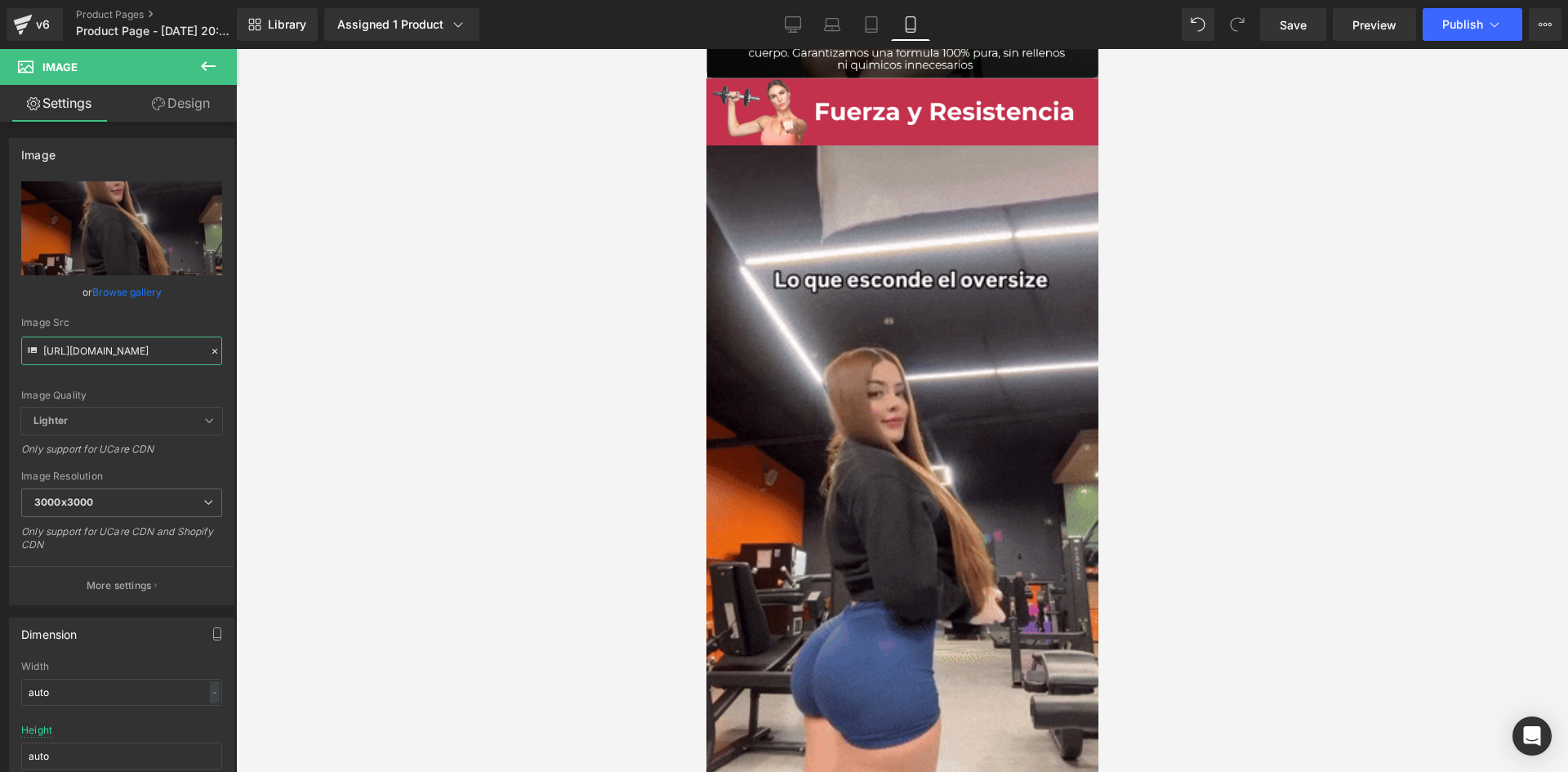
paste input "[DOMAIN_NAME][URL]"
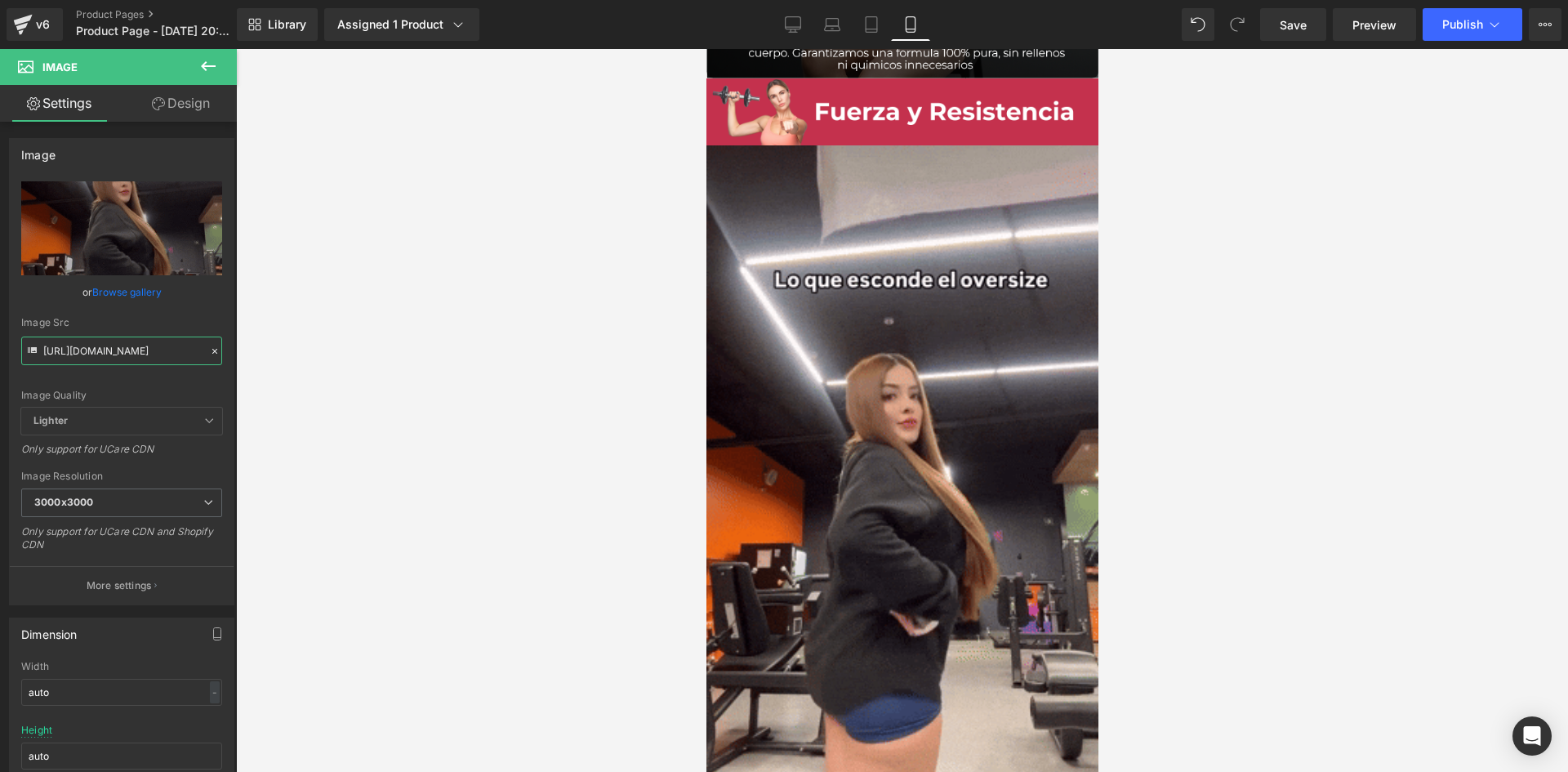
scroll to position [0, 840]
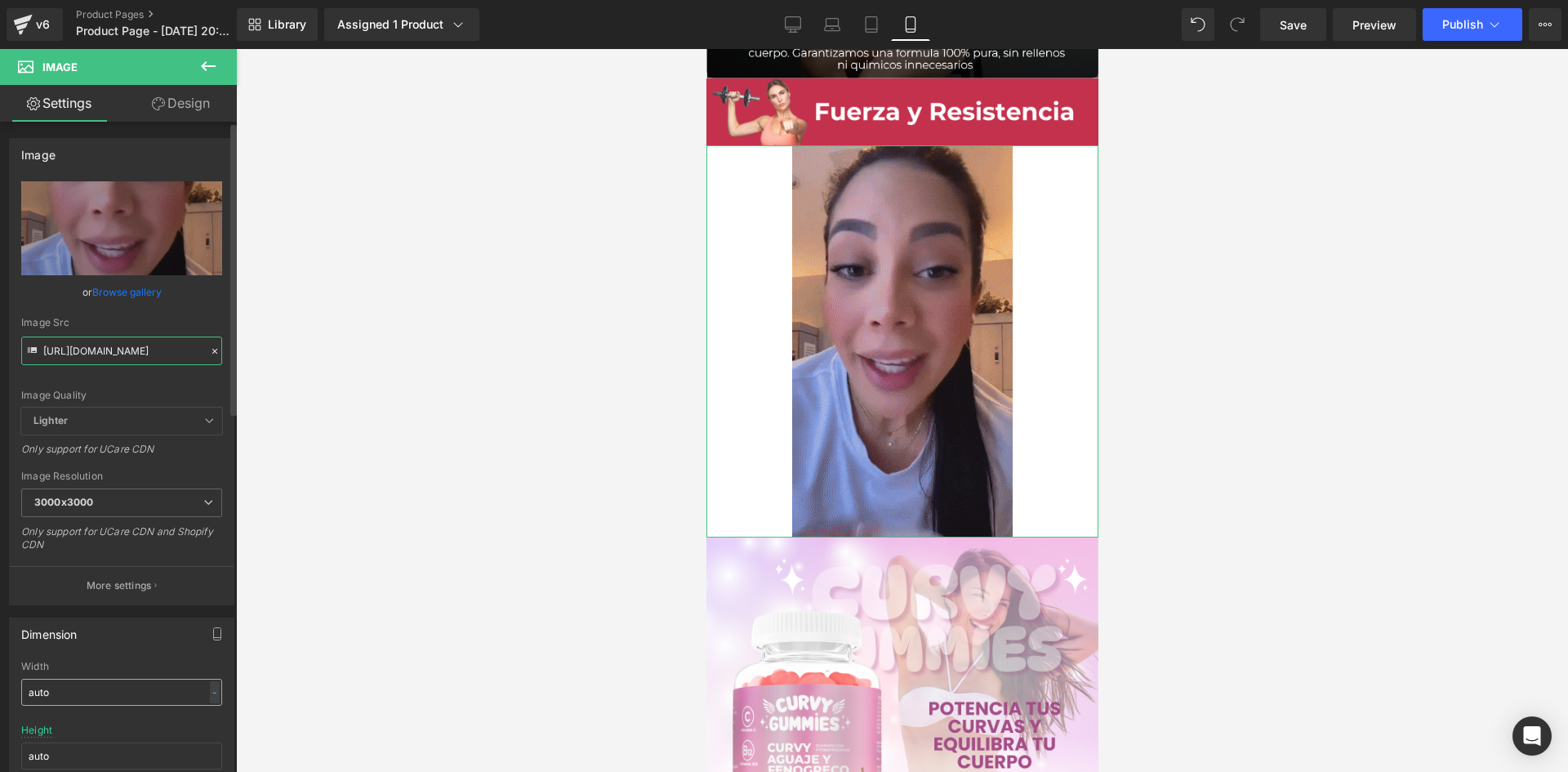
type input "[URL][DOMAIN_NAME]"
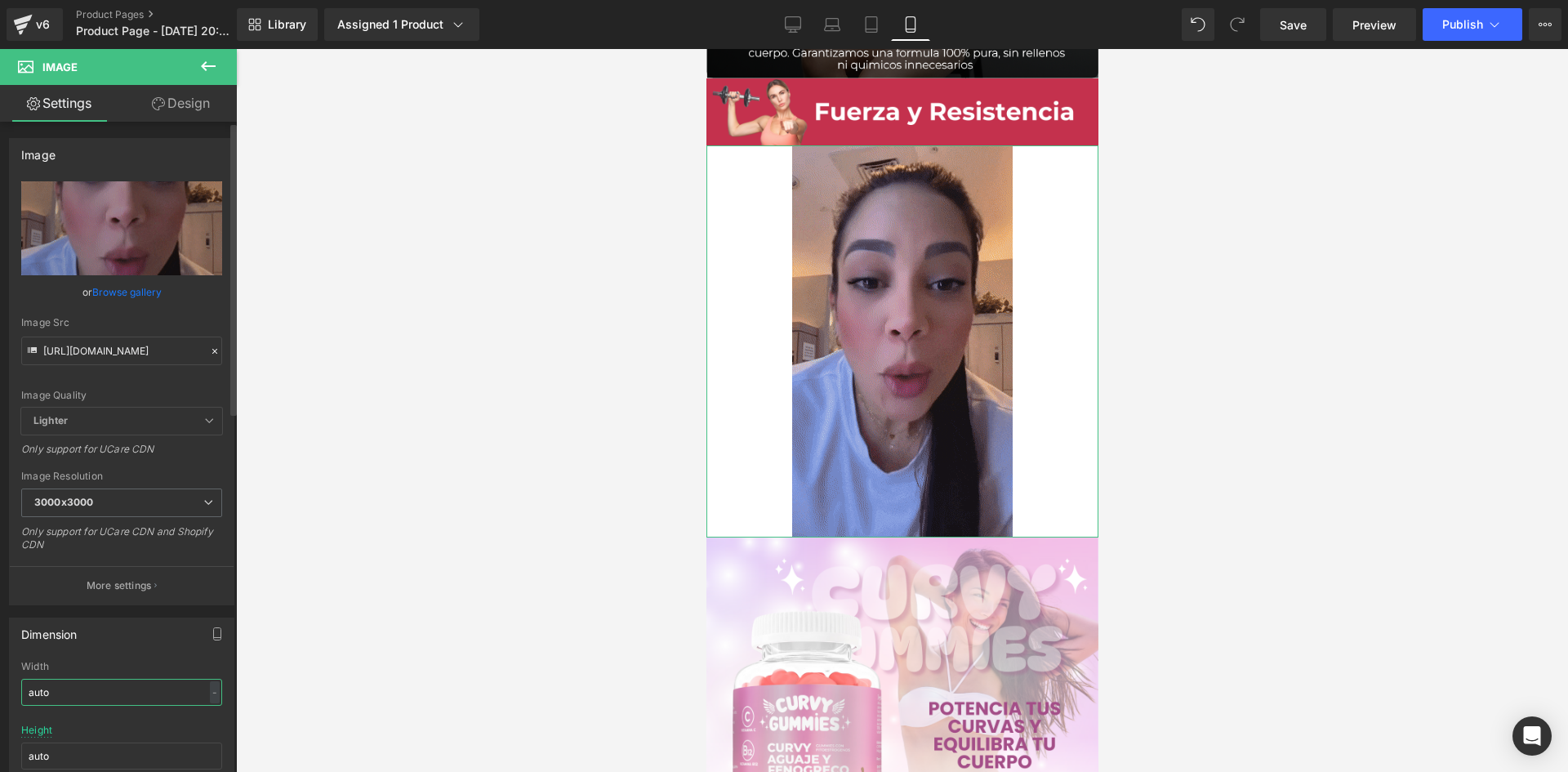
scroll to position [0, 0]
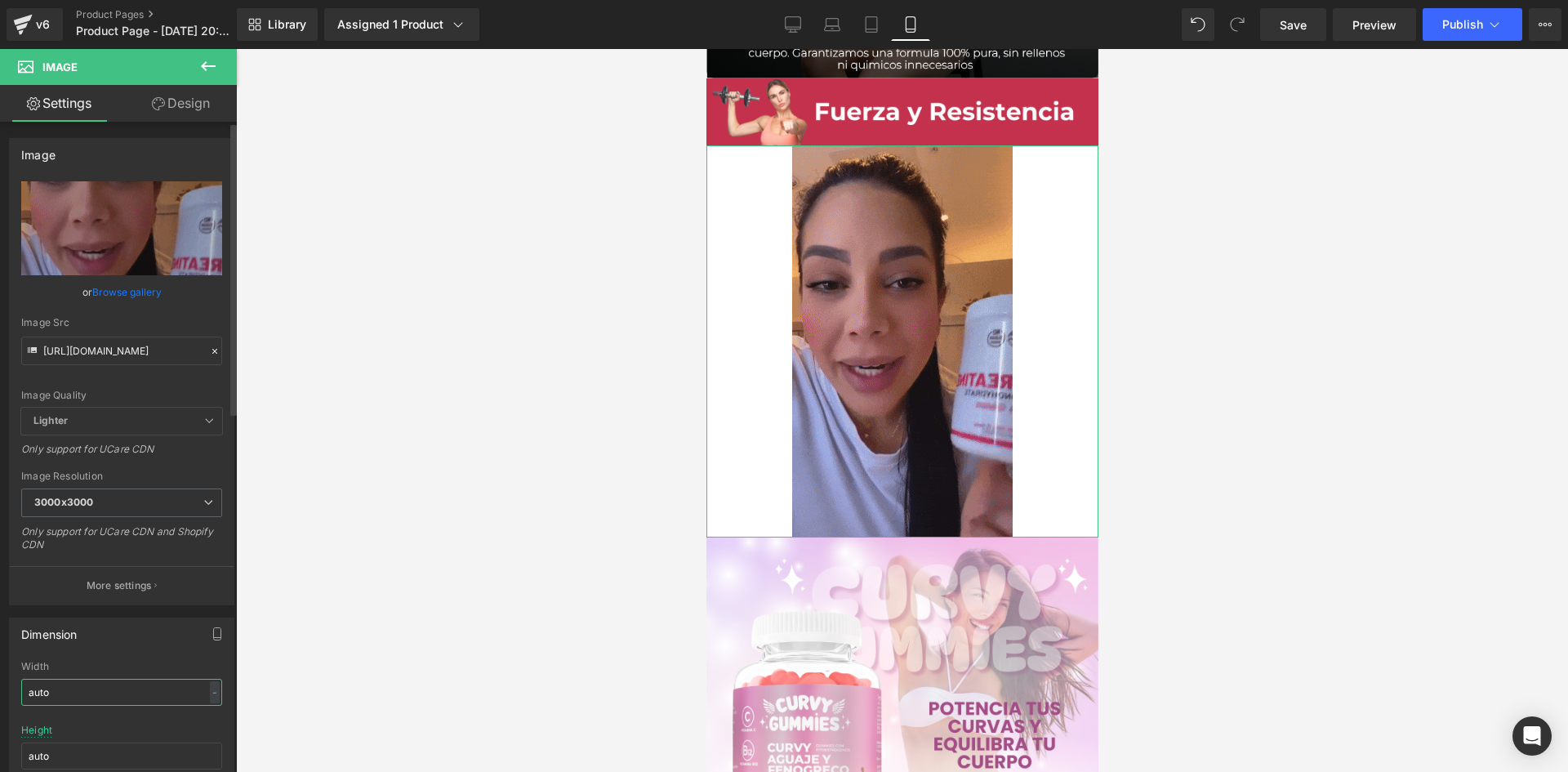
click at [73, 690] on input "auto" at bounding box center [121, 692] width 201 height 27
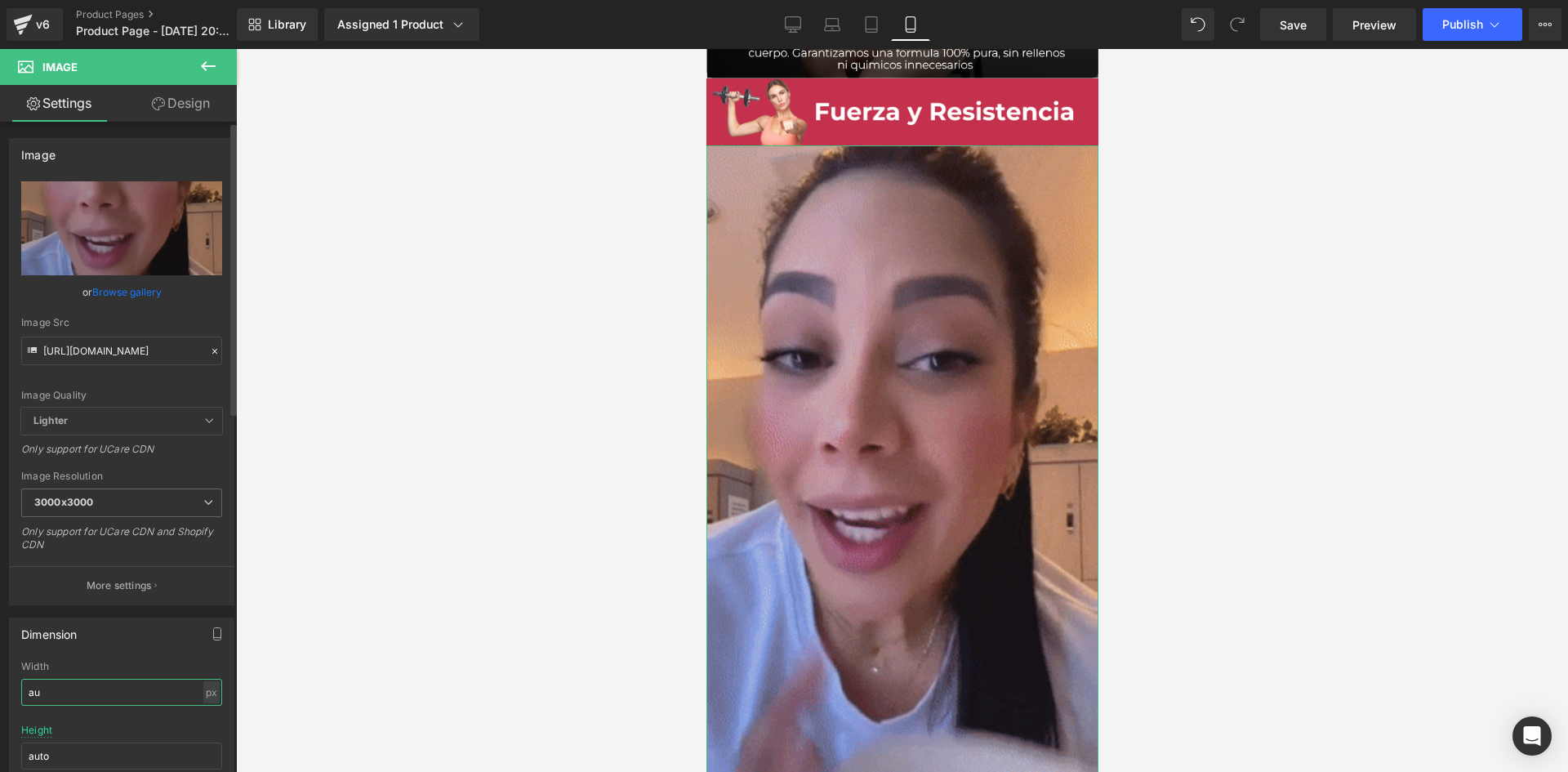
type input "a"
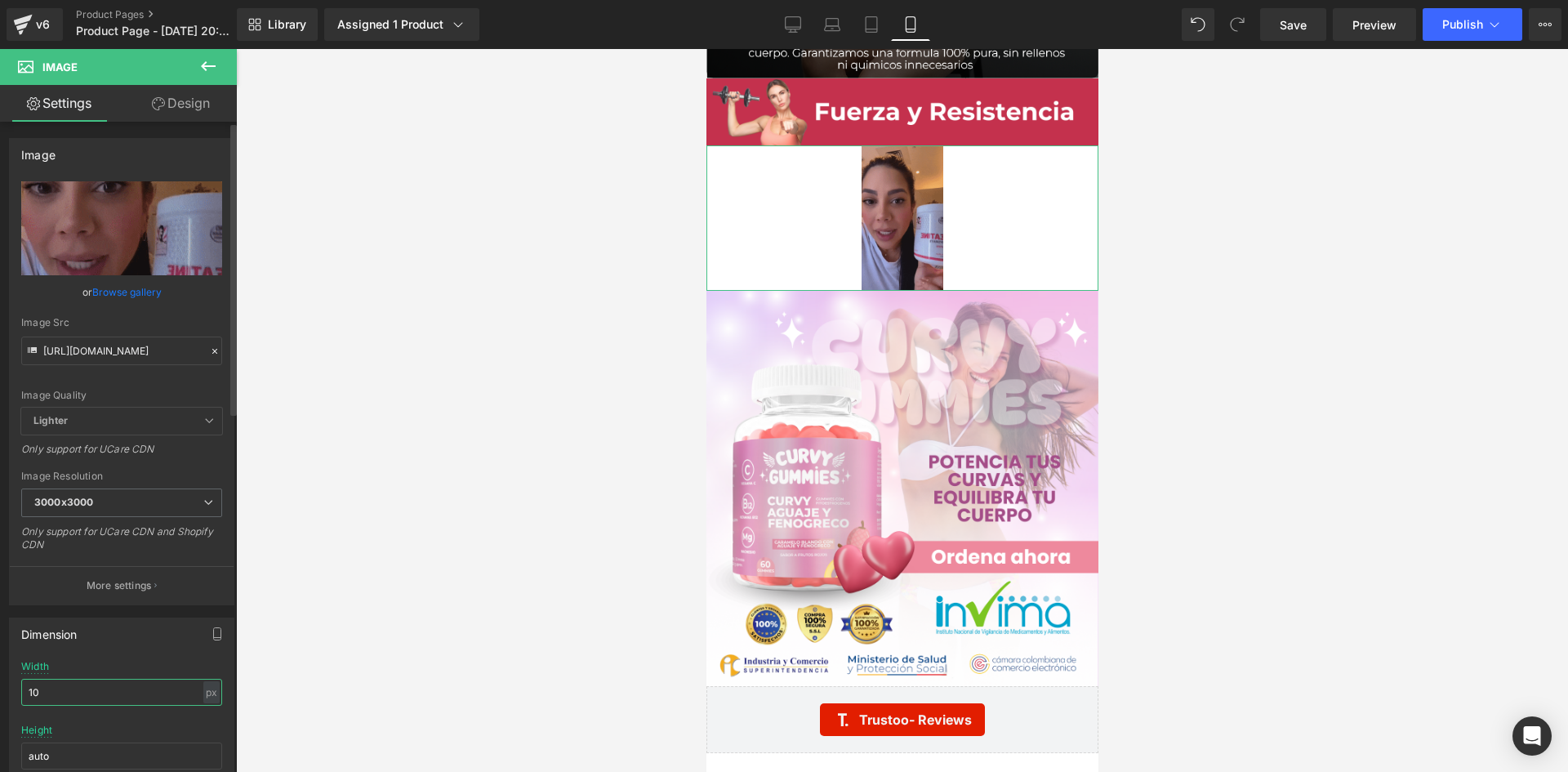
type input "1"
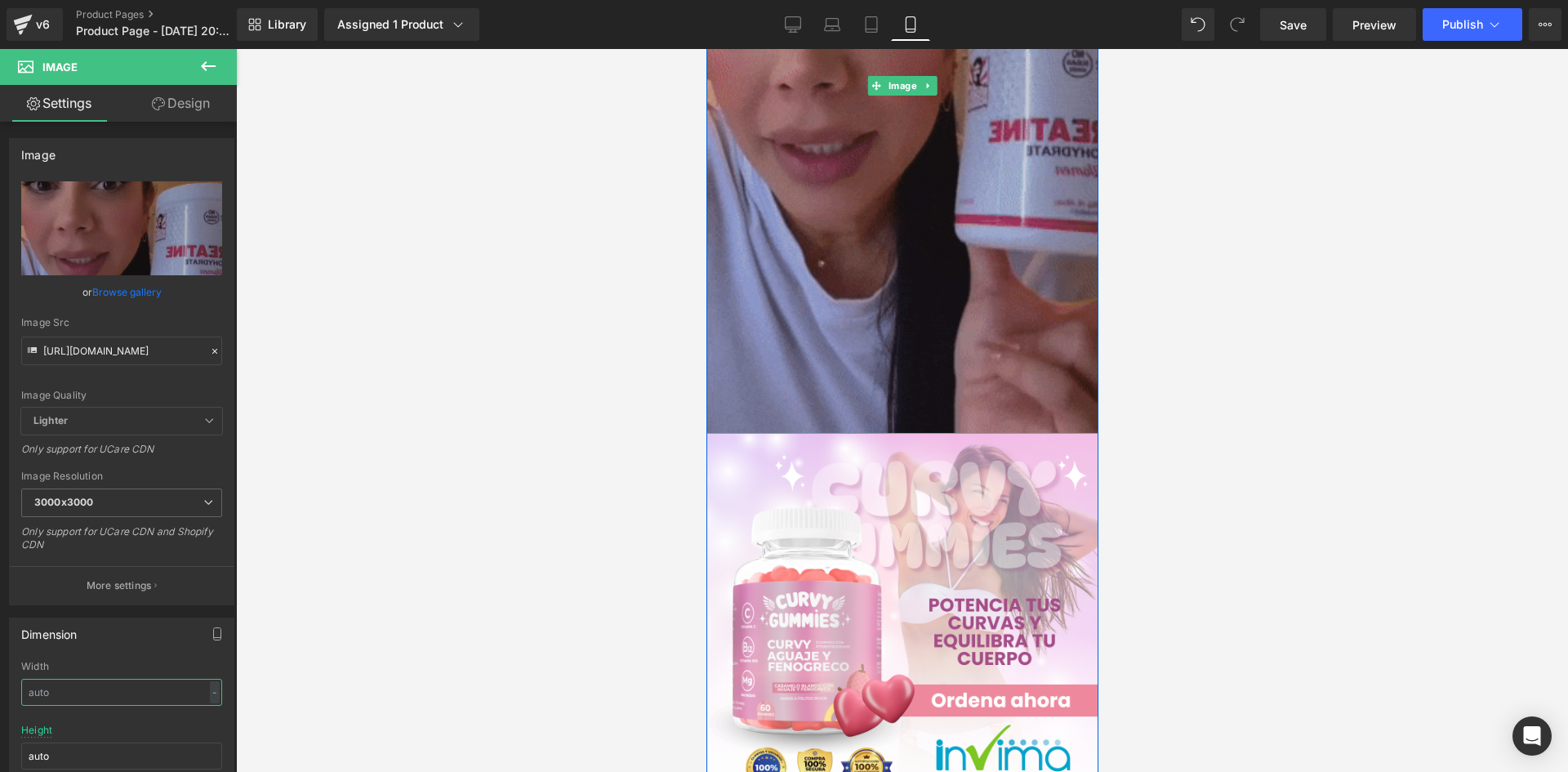
scroll to position [4900, 0]
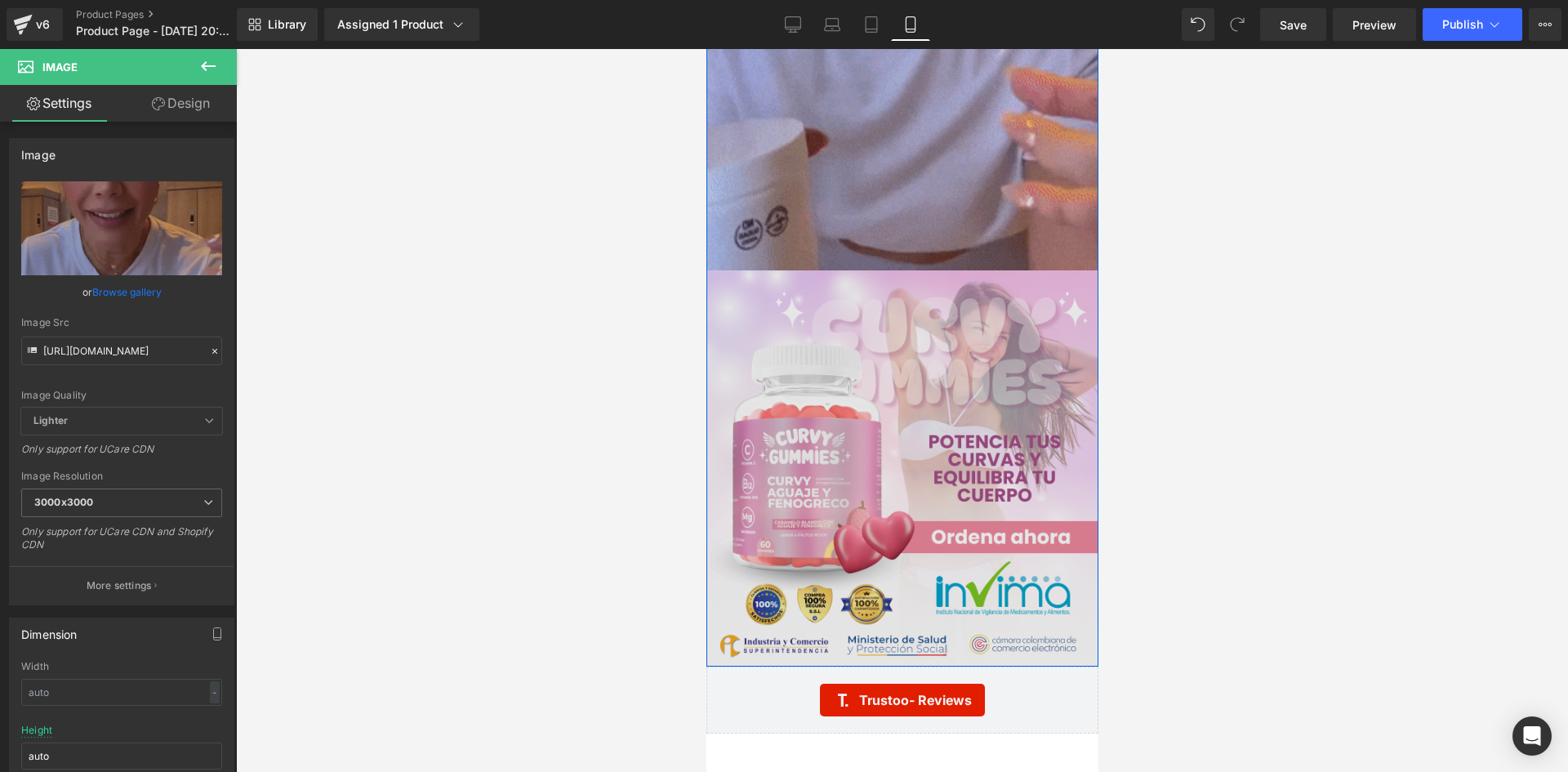
click at [890, 435] on img at bounding box center [901, 467] width 392 height 395
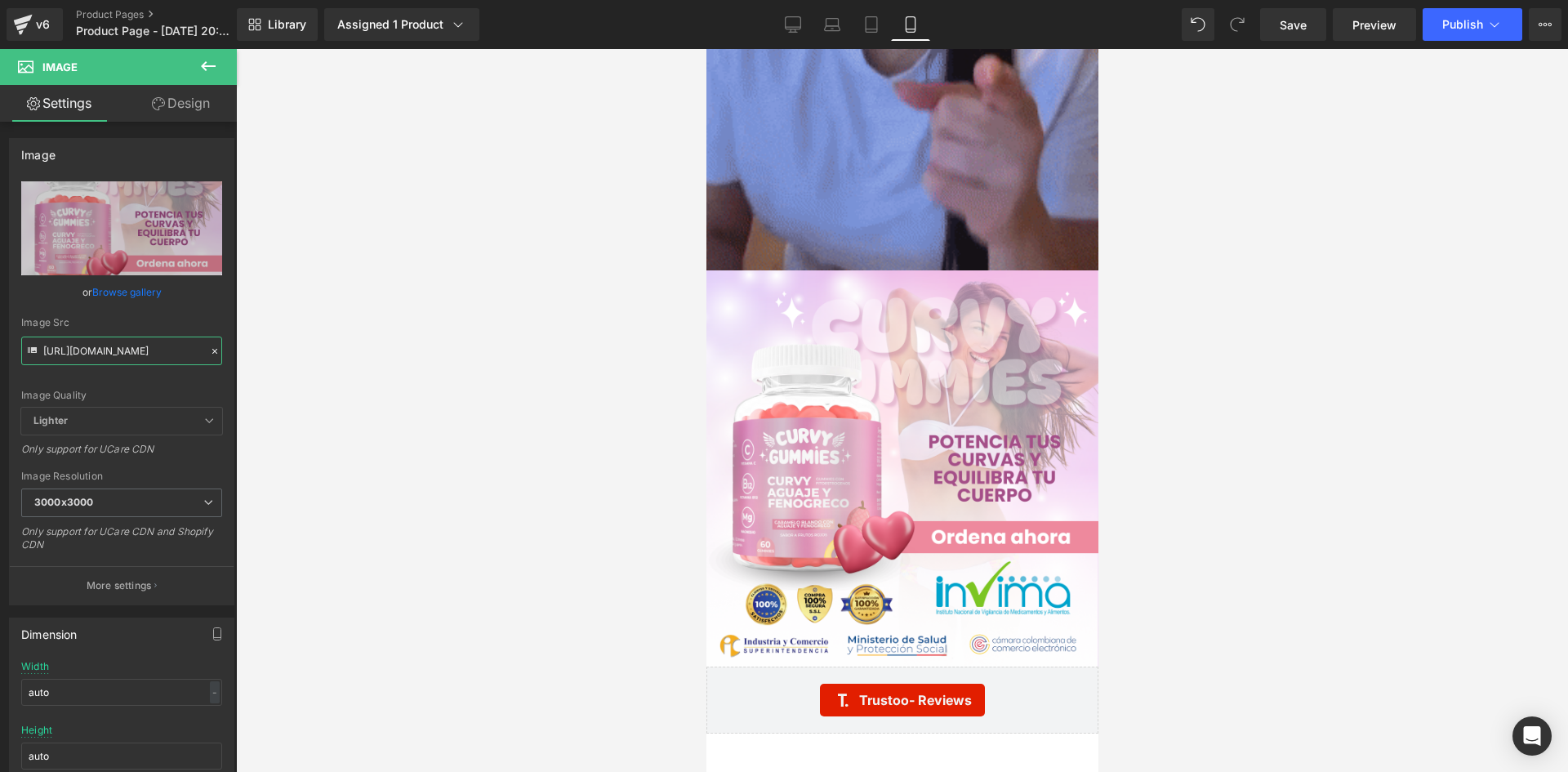
drag, startPoint x: 42, startPoint y: 350, endPoint x: 334, endPoint y: 393, distance: 295.1
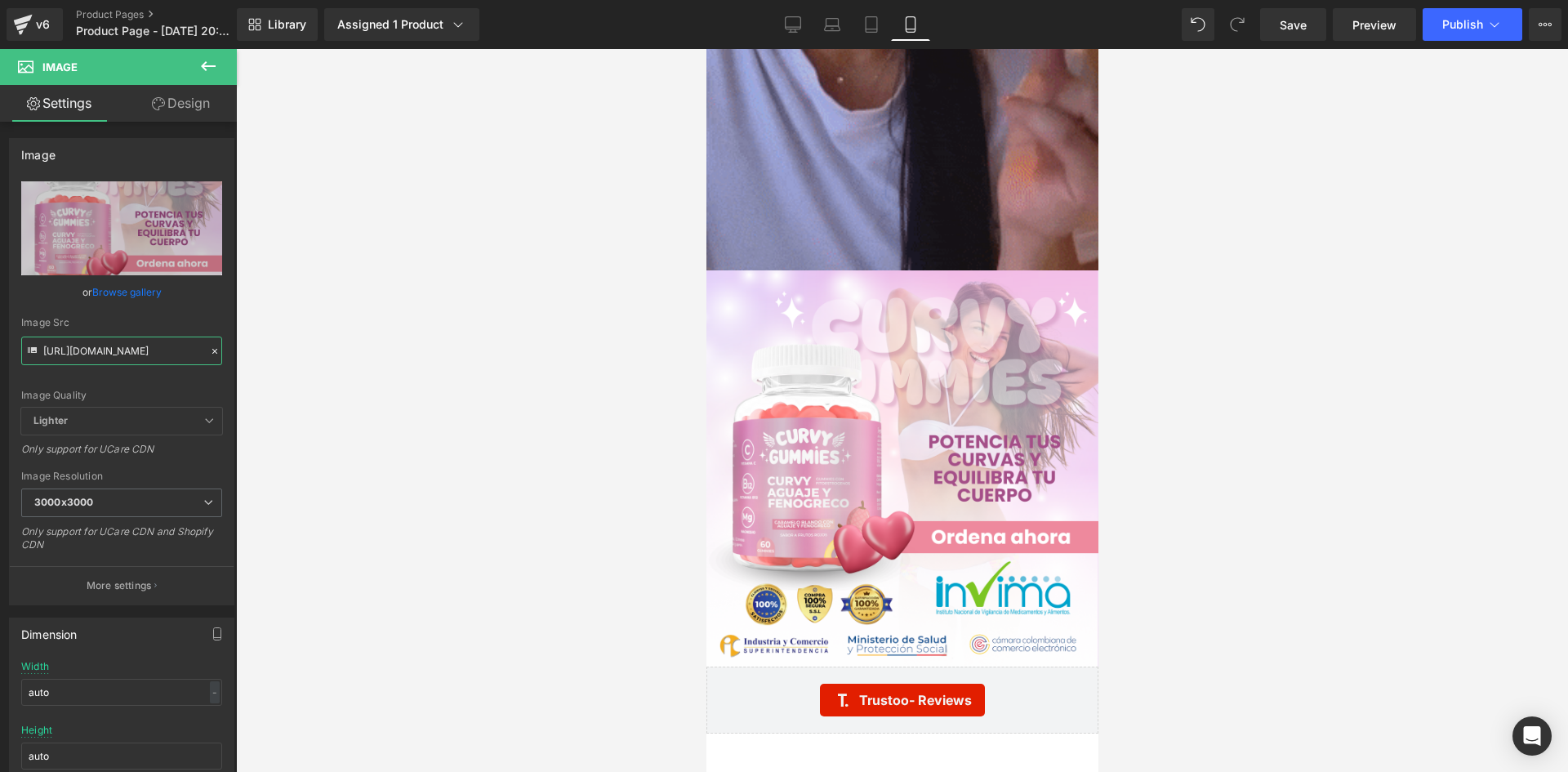
click at [334, 393] on div "Image You are previewing how the will restyle your page. You can not edit Eleme…" at bounding box center [784, 400] width 1568 height 800
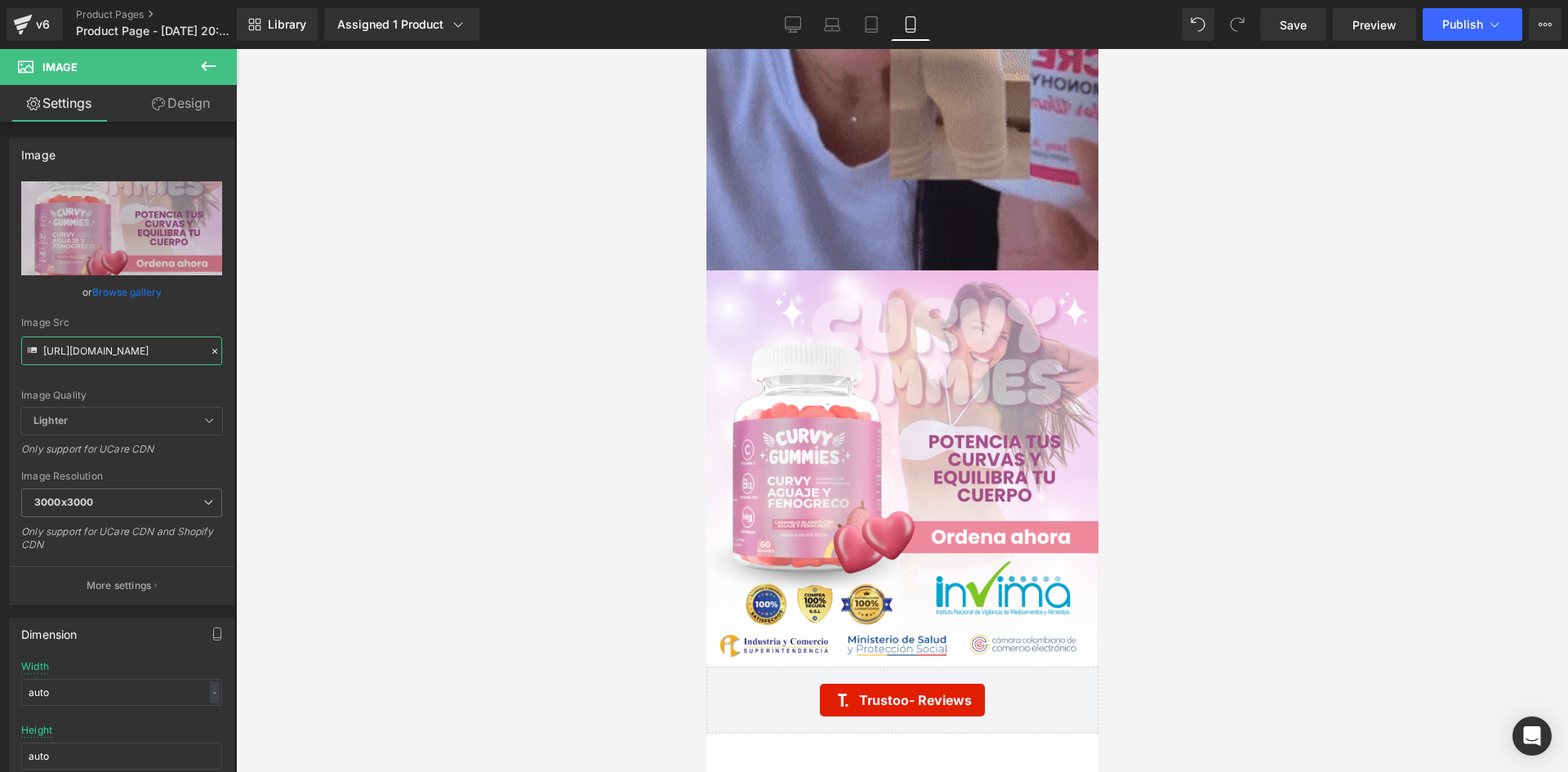
paste input "jvp7bdJP/raw-10-creatine-3"
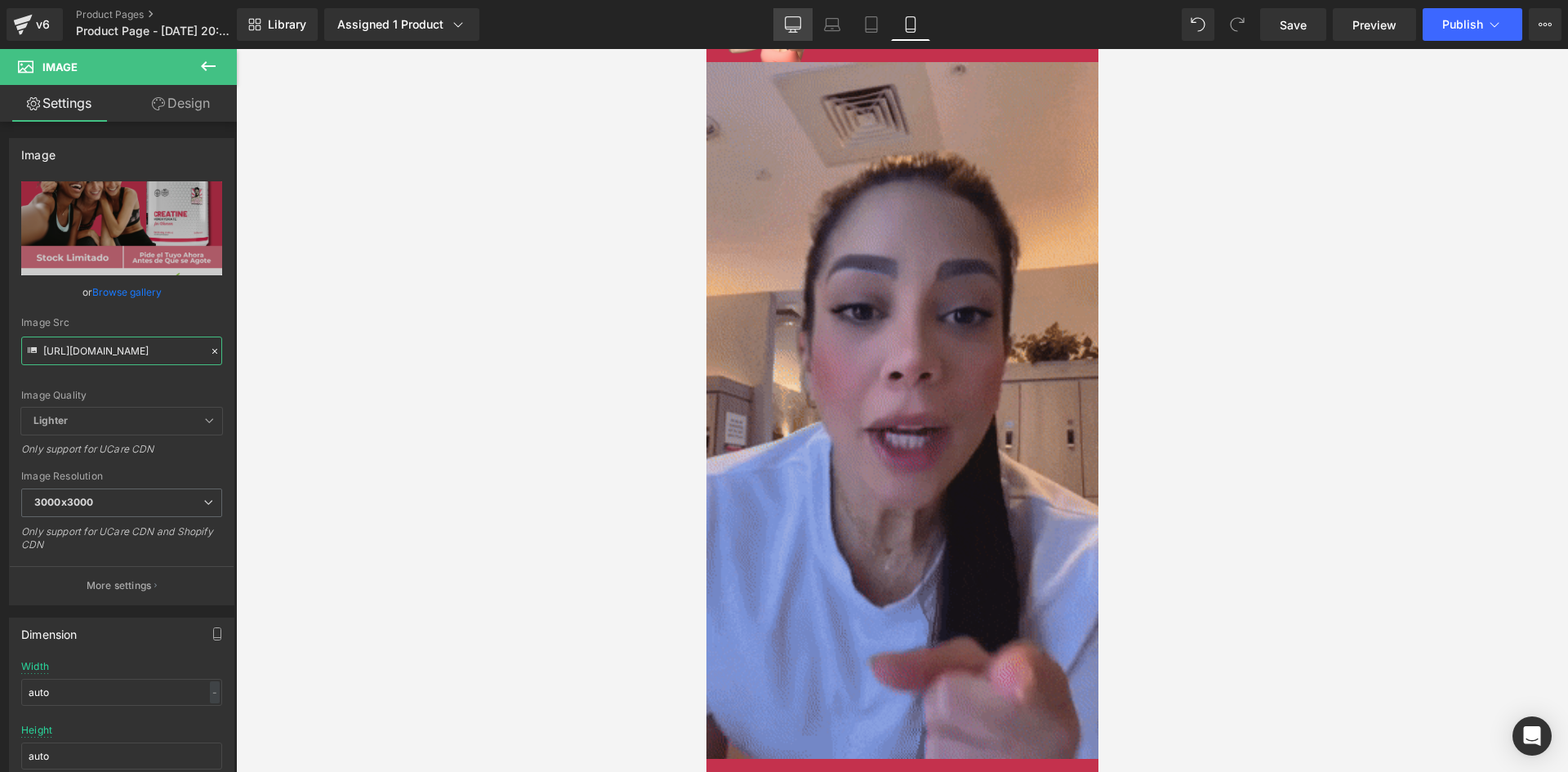
scroll to position [0, 0]
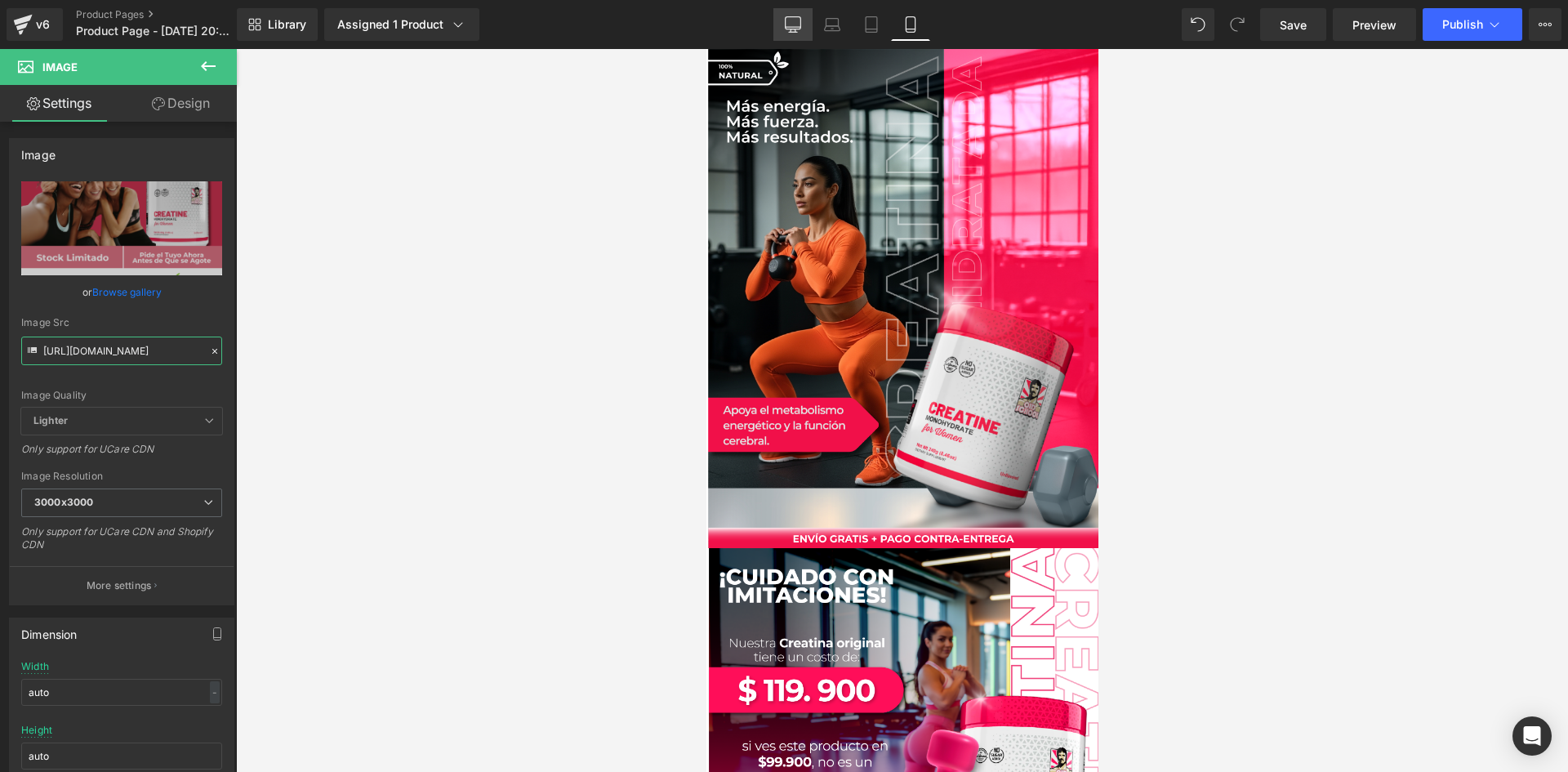
type input "[URL][DOMAIN_NAME]"
click at [794, 21] on icon at bounding box center [792, 23] width 16 height 16
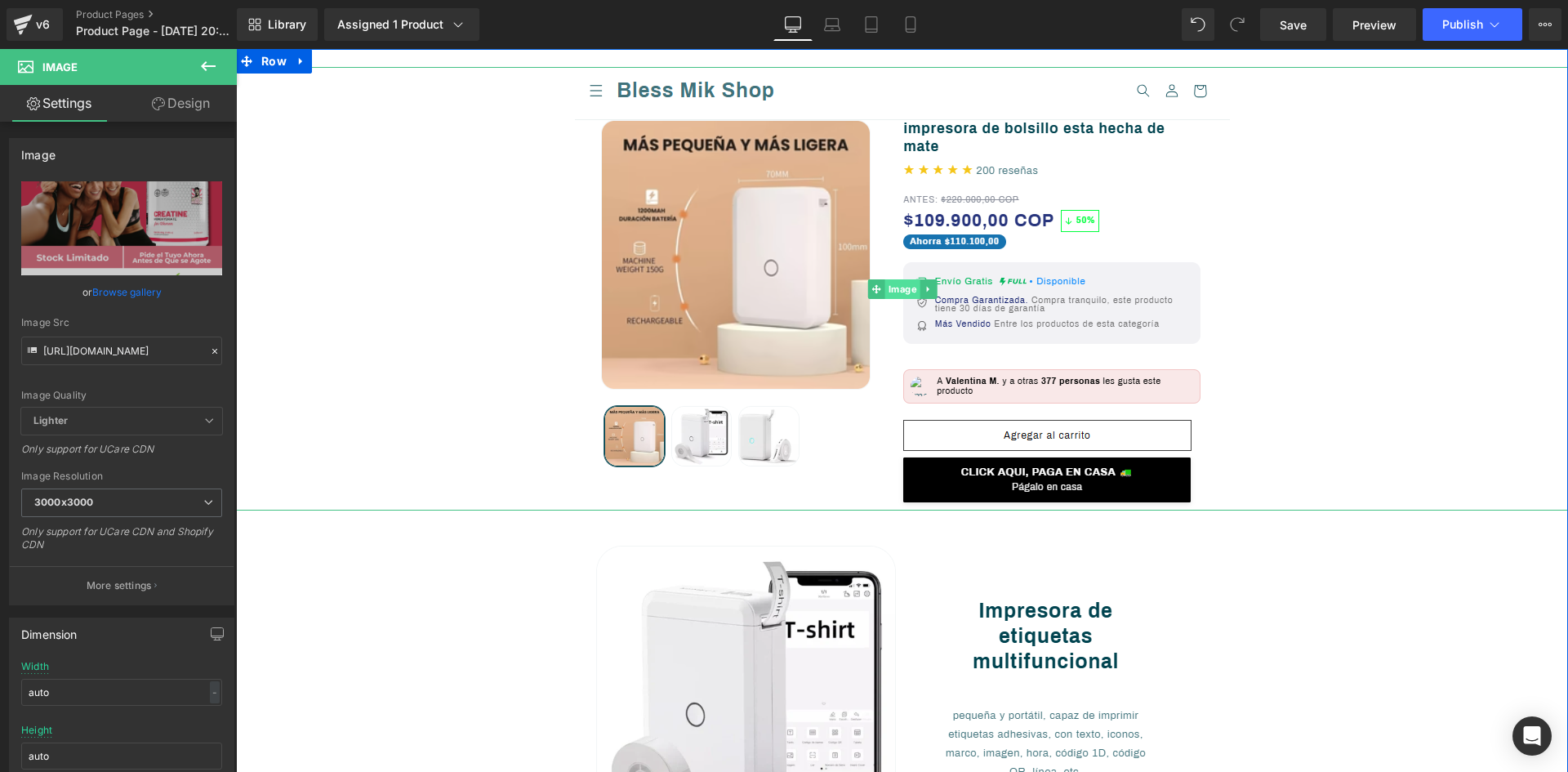
click at [898, 284] on span "Image" at bounding box center [902, 289] width 36 height 20
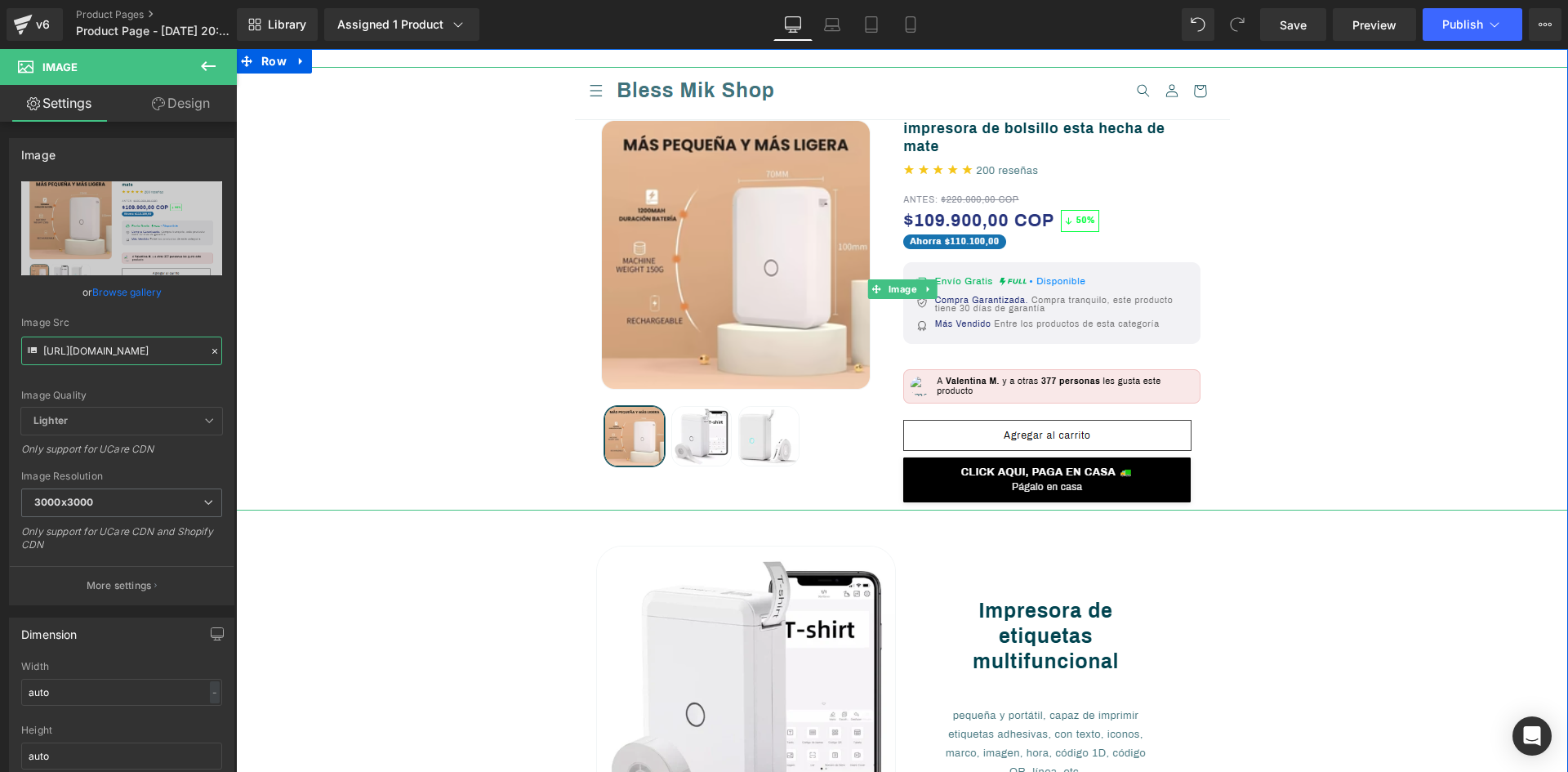
drag, startPoint x: 278, startPoint y: 401, endPoint x: 469, endPoint y: 407, distance: 191.1
paste input "Jw4vxXtk/Captura-de-pantalla-2025-09-10-163931"
type input "[URL][DOMAIN_NAME]"
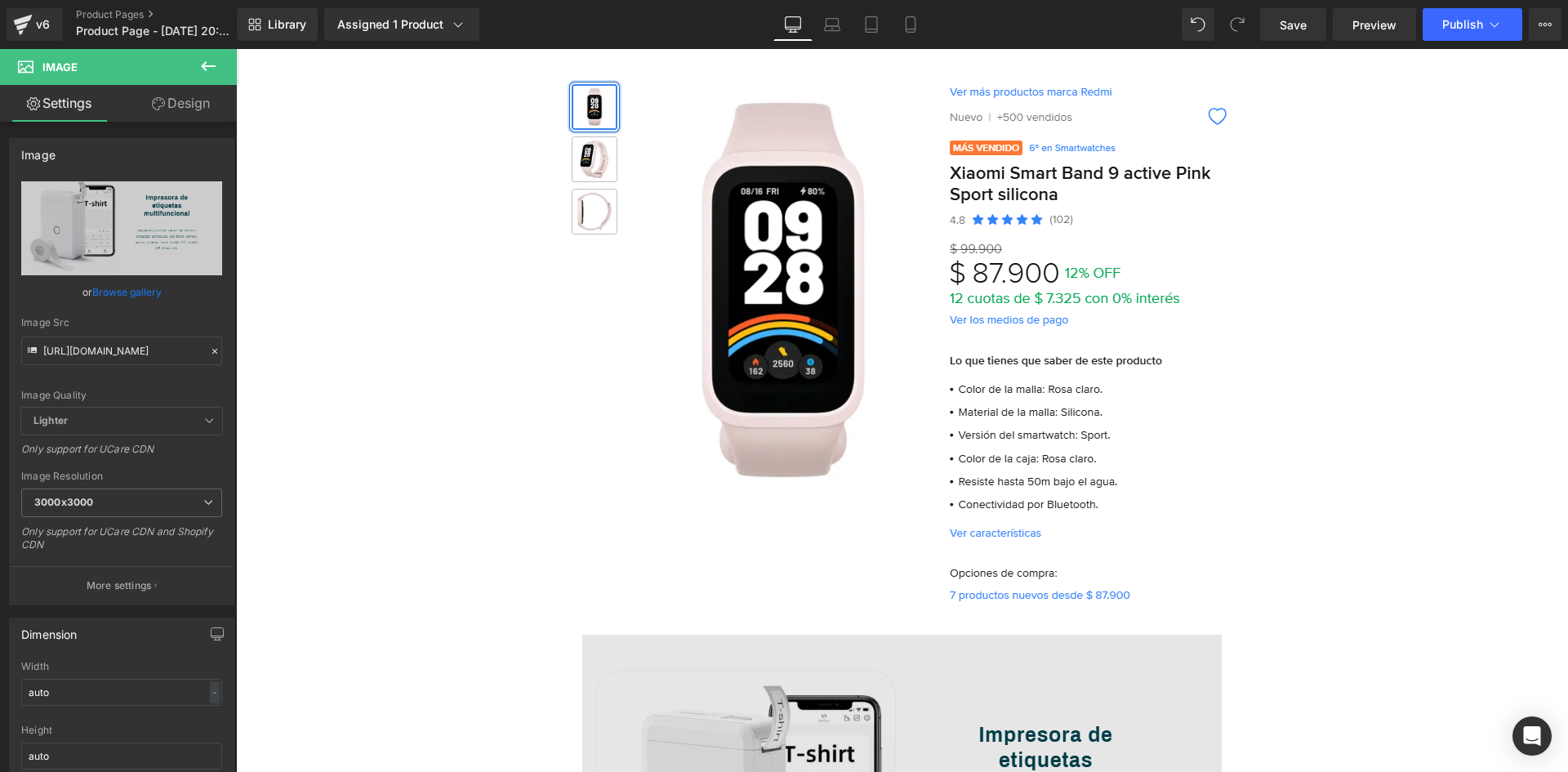
scroll to position [408, 0]
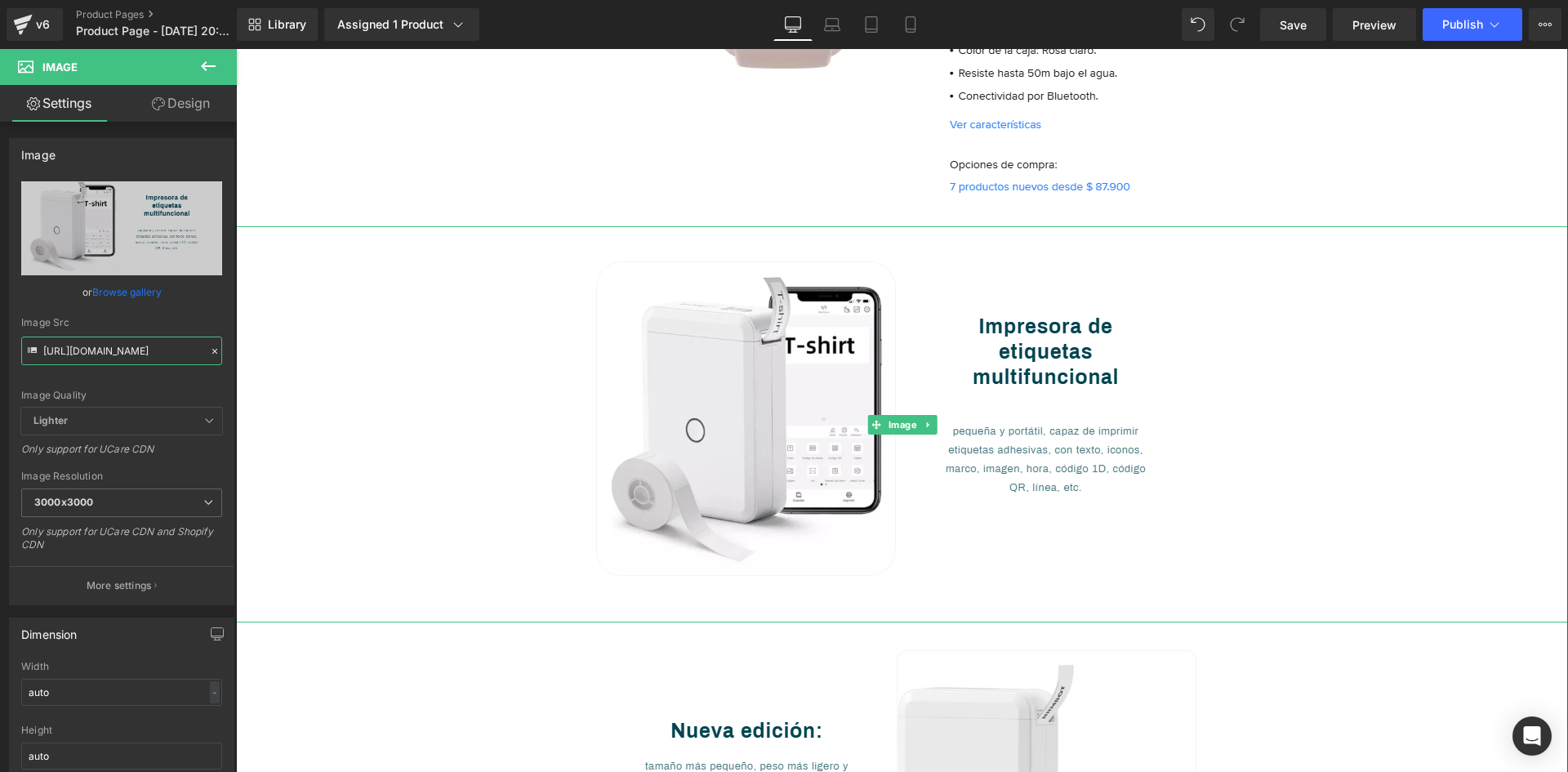
drag, startPoint x: 278, startPoint y: 398, endPoint x: 541, endPoint y: 436, distance: 265.7
paste input "39MW4kQR/Captura-de-pantalla-2025-09-10-163641"
type input "[URL][DOMAIN_NAME]"
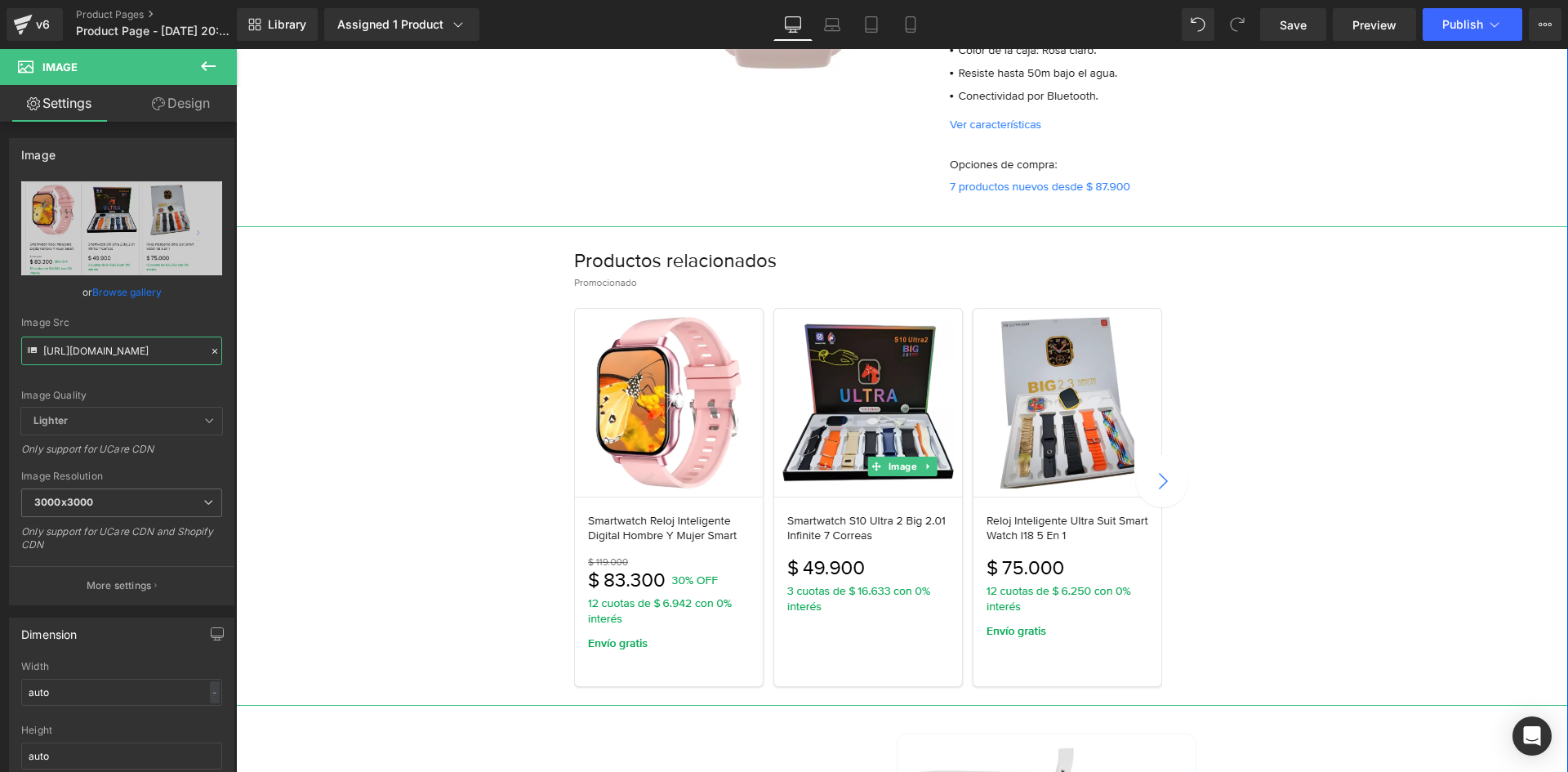
scroll to position [628, 0]
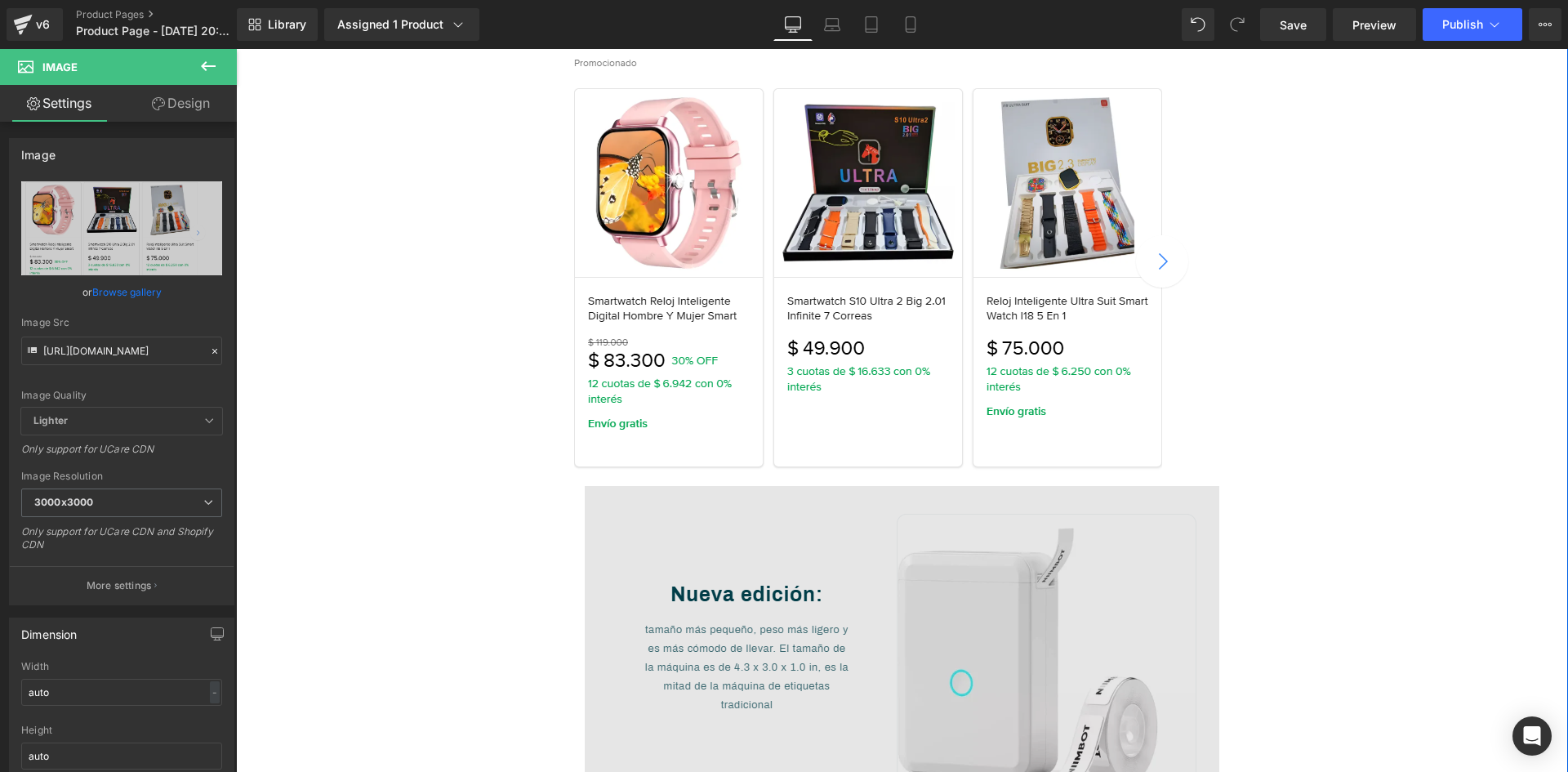
click at [885, 486] on img at bounding box center [902, 668] width 634 height 365
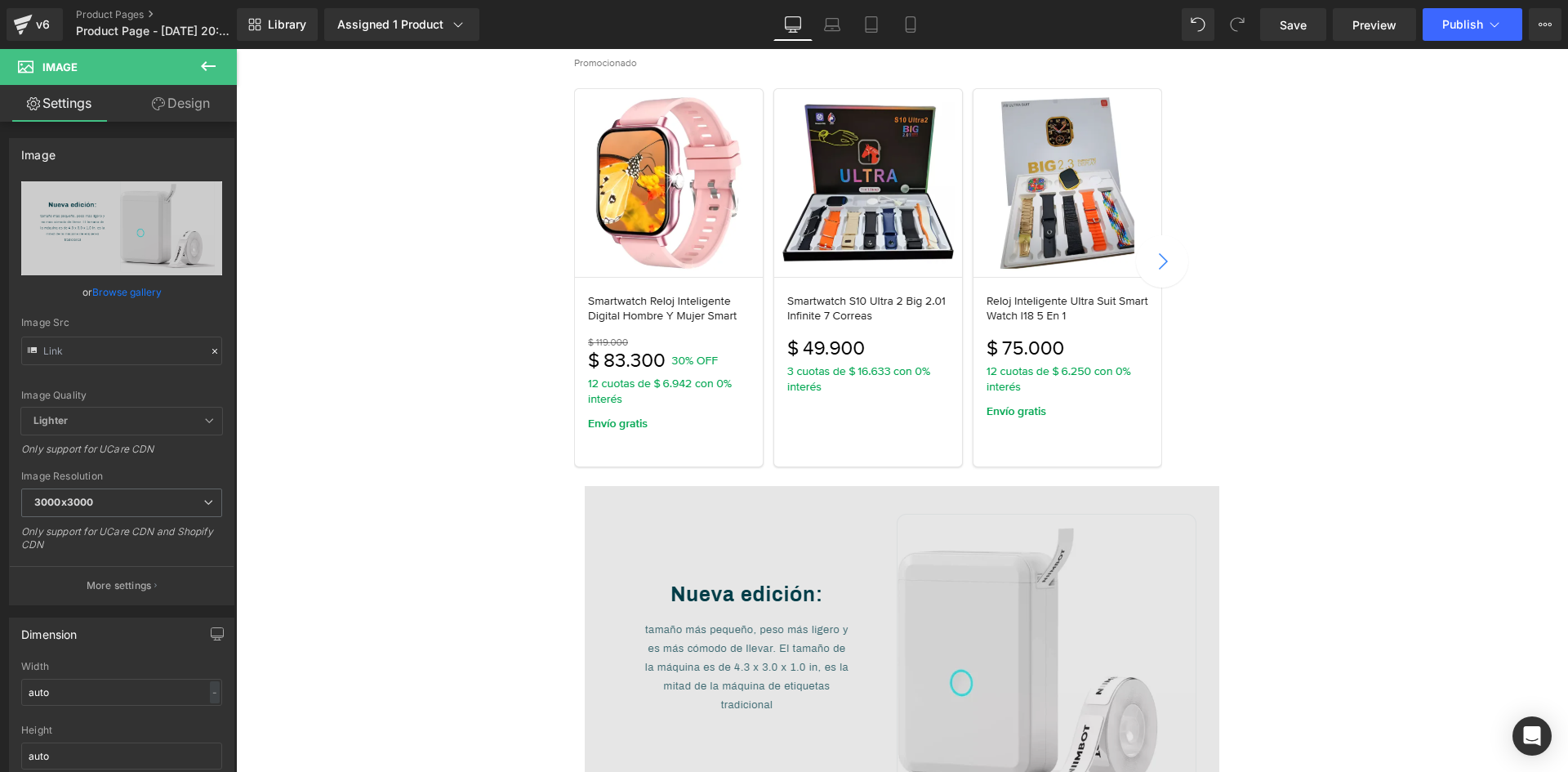
scroll to position [898, 0]
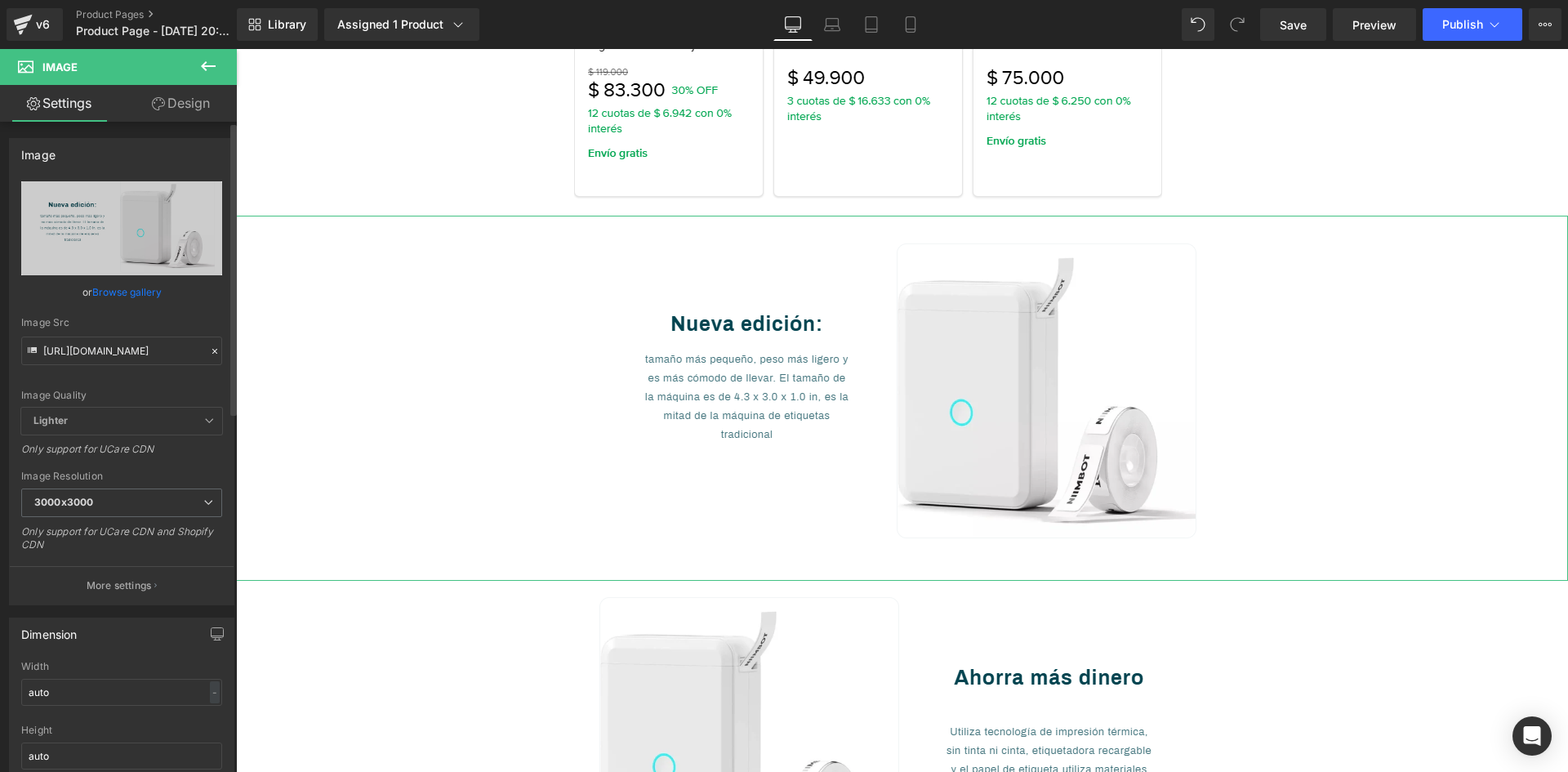
click at [40, 350] on icon at bounding box center [32, 351] width 18 height 18
drag, startPoint x: 279, startPoint y: 396, endPoint x: 311, endPoint y: 379, distance: 36.2
paste input "XrW849Xy/Captura-de-pantalla-2025-09-10-163701"
type input "[URL][DOMAIN_NAME]"
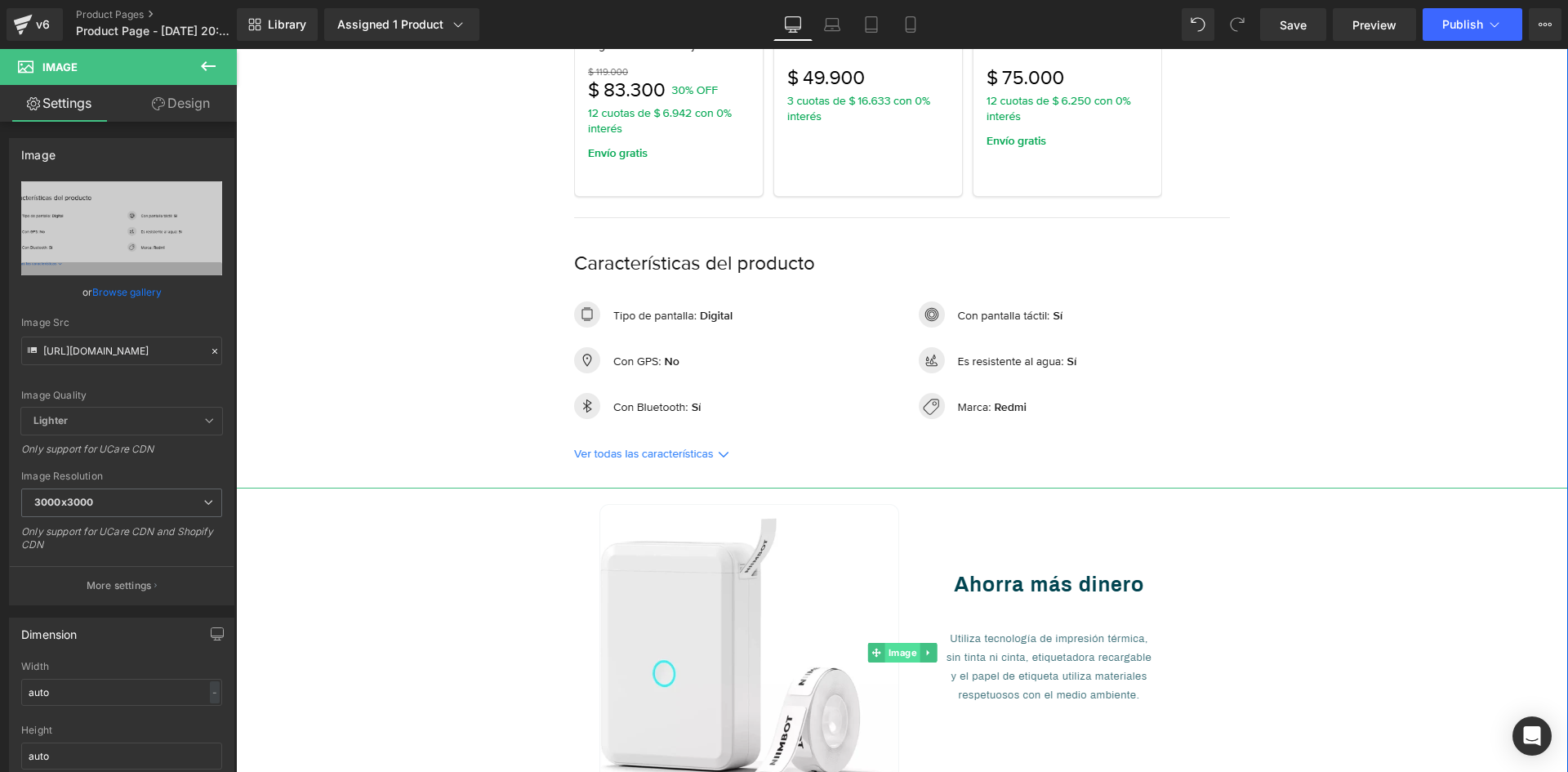
click at [904, 656] on span "Image" at bounding box center [902, 652] width 36 height 20
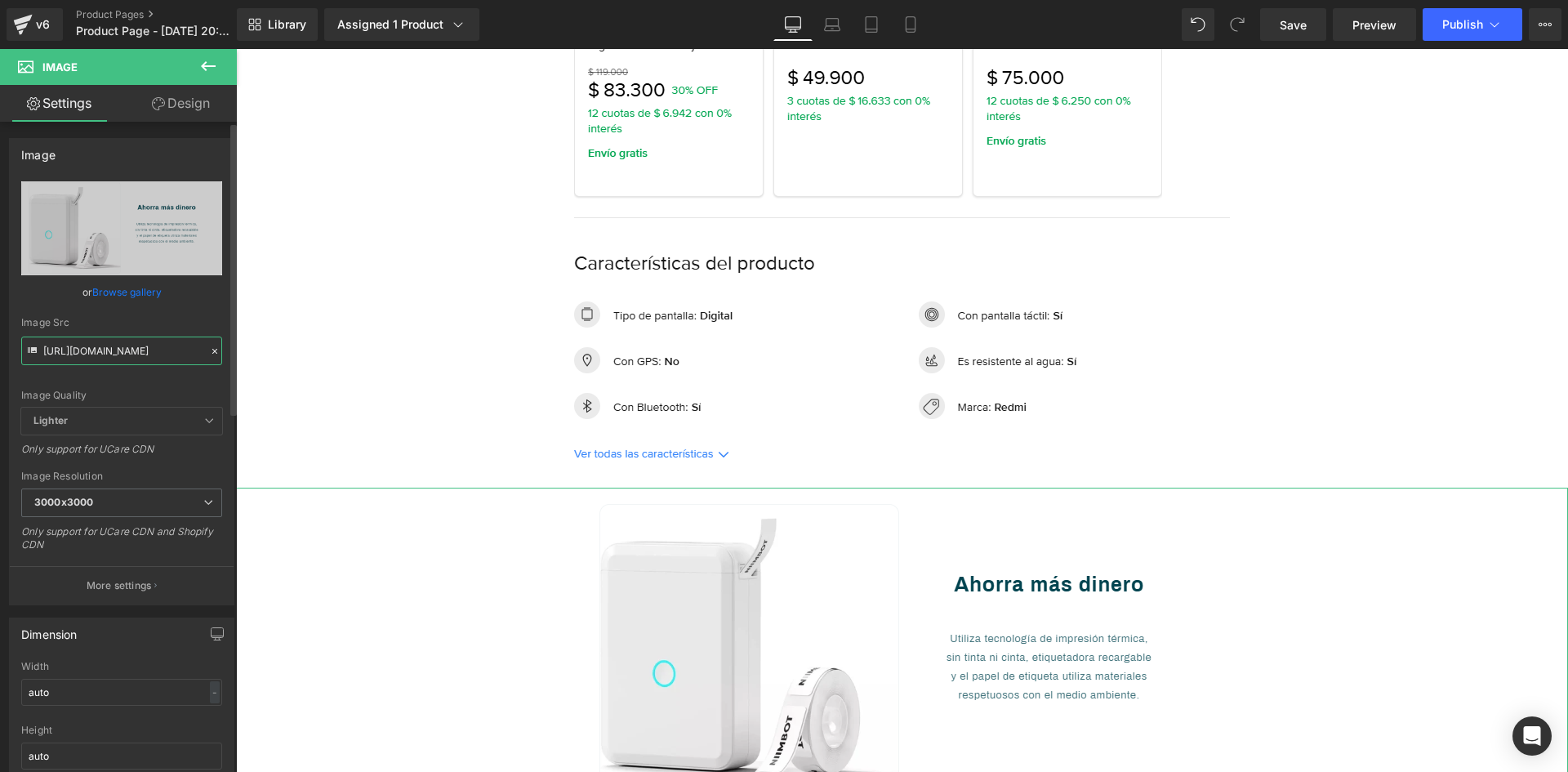
drag, startPoint x: 42, startPoint y: 348, endPoint x: 137, endPoint y: 345, distance: 95.0
click at [137, 345] on input "[URL][DOMAIN_NAME]" at bounding box center [121, 350] width 201 height 29
click at [192, 350] on input "[URL][DOMAIN_NAME]" at bounding box center [121, 350] width 201 height 29
drag, startPoint x: 191, startPoint y: 350, endPoint x: 0, endPoint y: 339, distance: 191.3
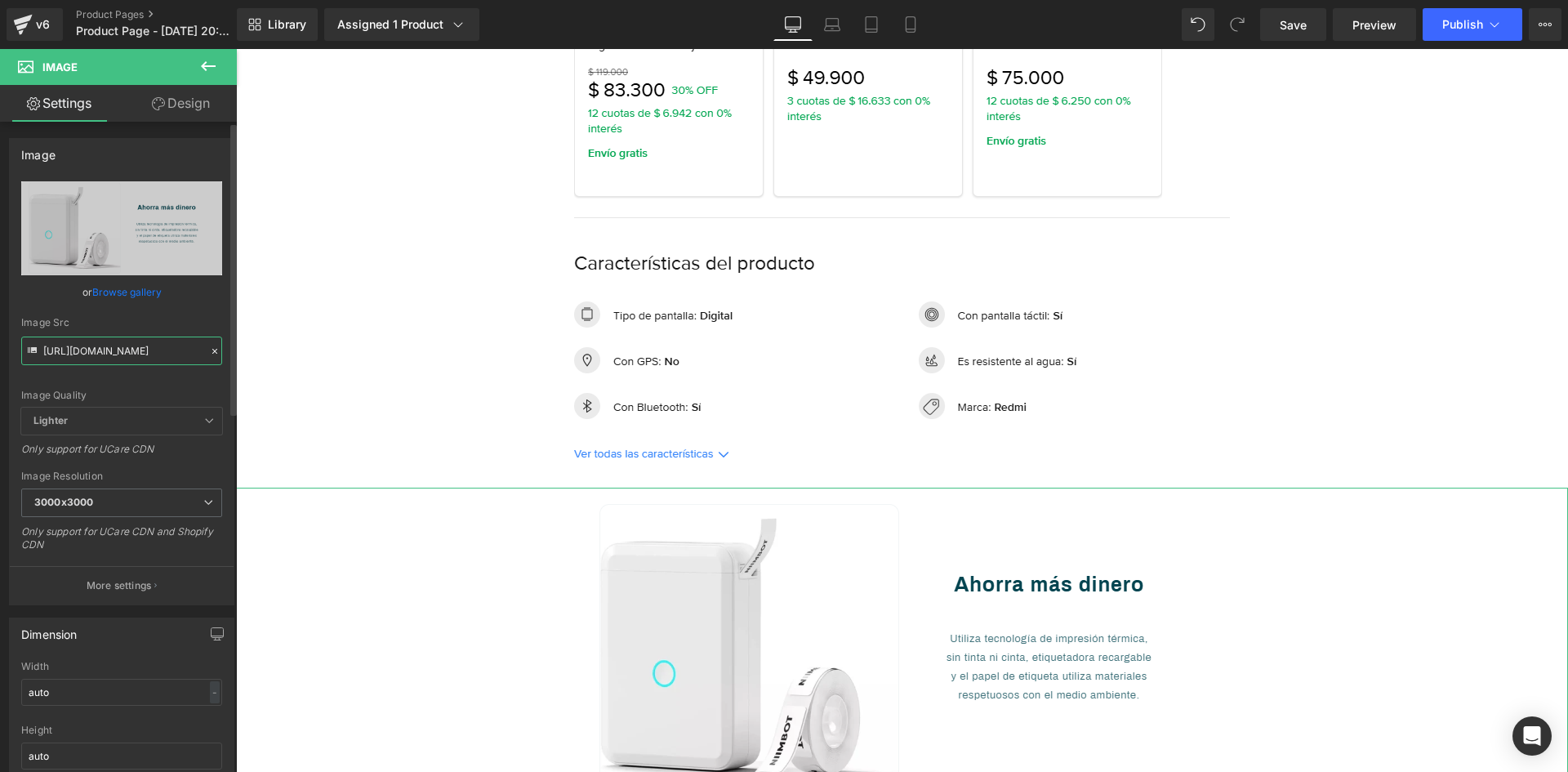
click at [0, 339] on div "Image [URL][DOMAIN_NAME] Replace Image Upload image or Browse gallery Image Src…" at bounding box center [121, 365] width 244 height 479
paste input "S77kc2CN/Captura-de-pantalla-2025-09-10-163727"
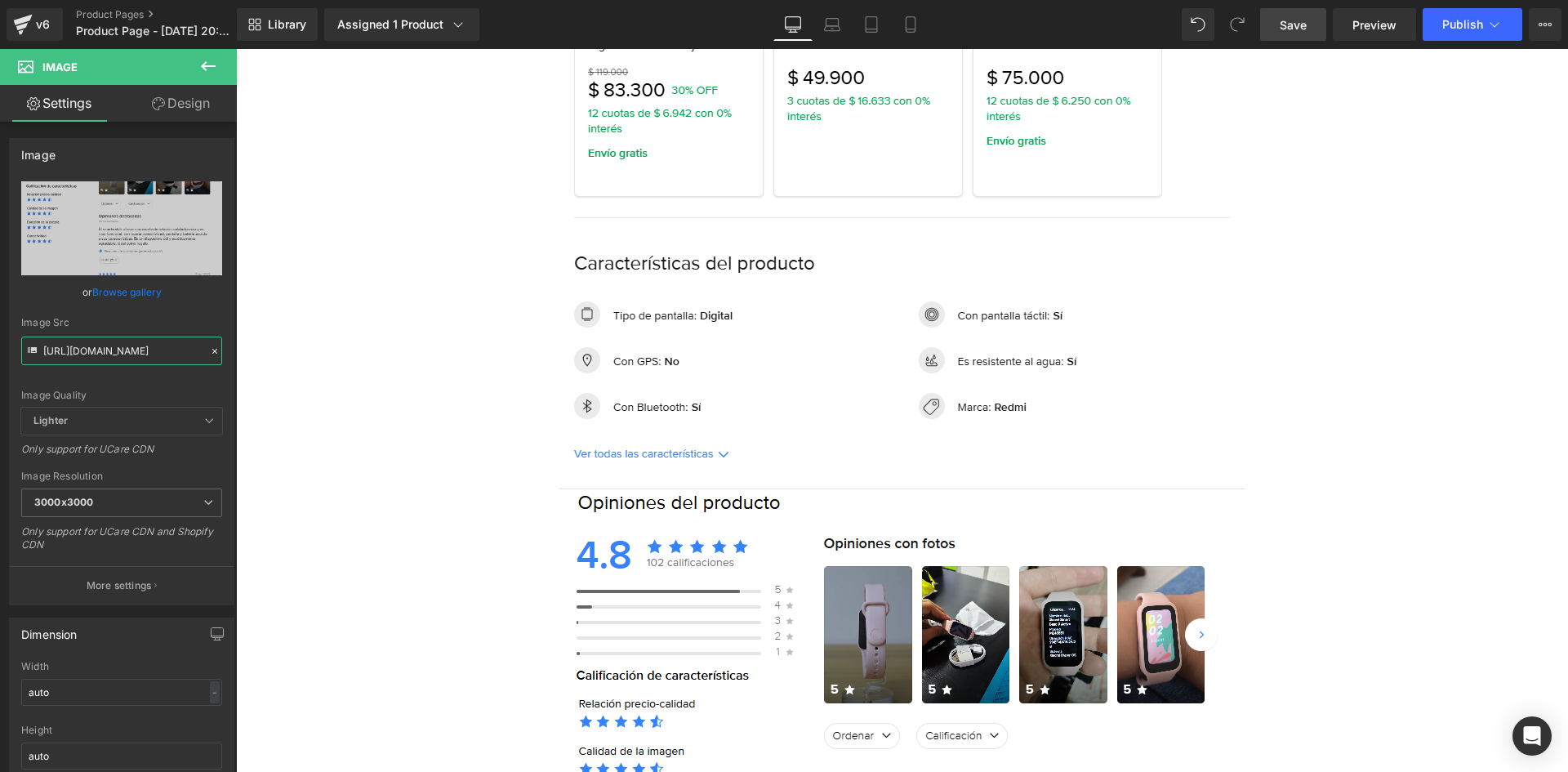
type input "[URL][DOMAIN_NAME]"
click at [1302, 30] on span "Save" at bounding box center [1292, 24] width 27 height 17
click at [1473, 20] on span "Publish" at bounding box center [1462, 24] width 41 height 13
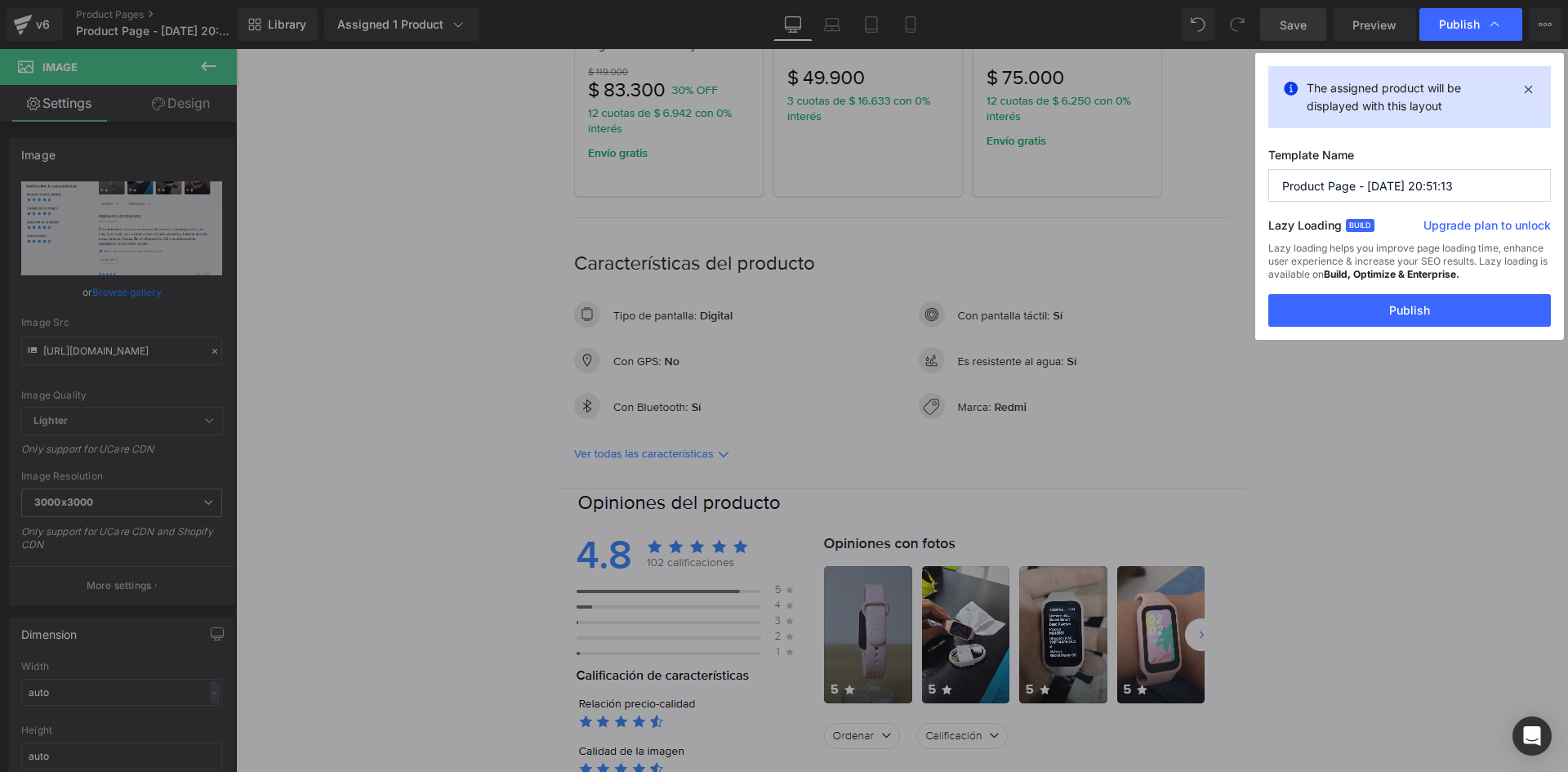
drag, startPoint x: 1353, startPoint y: 185, endPoint x: 1254, endPoint y: 198, distance: 99.8
click at [1254, 198] on div "Publish The assigned product will be displayed with this layout Template Name P…" at bounding box center [784, 386] width 1568 height 772
type input "cretine - [DATE] 20:51:13"
drag, startPoint x: 1415, startPoint y: 313, endPoint x: 1173, endPoint y: 264, distance: 246.9
click at [1415, 313] on button "Publish" at bounding box center [1409, 310] width 282 height 33
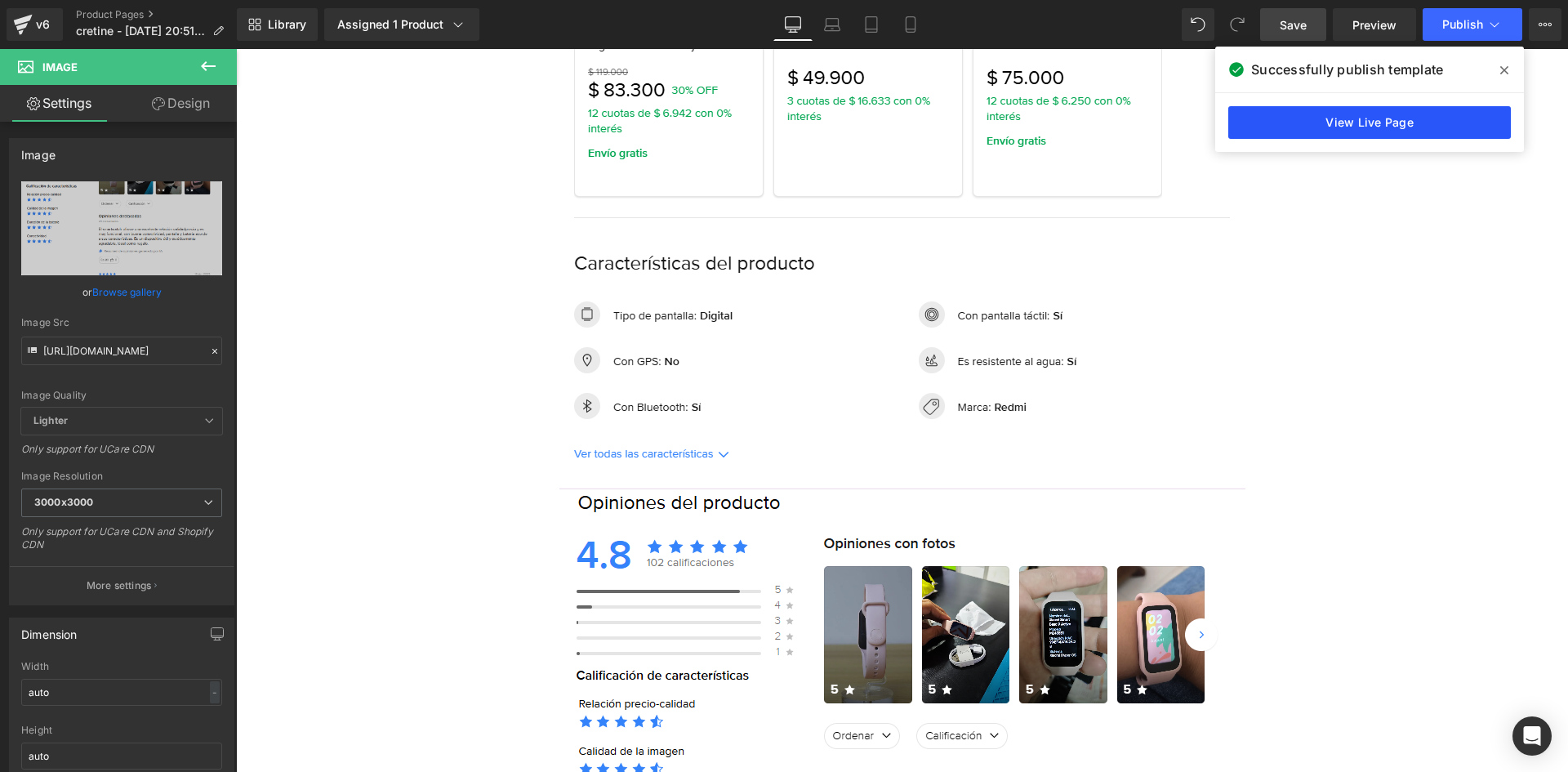
click at [1361, 127] on link "View Live Page" at bounding box center [1369, 122] width 282 height 33
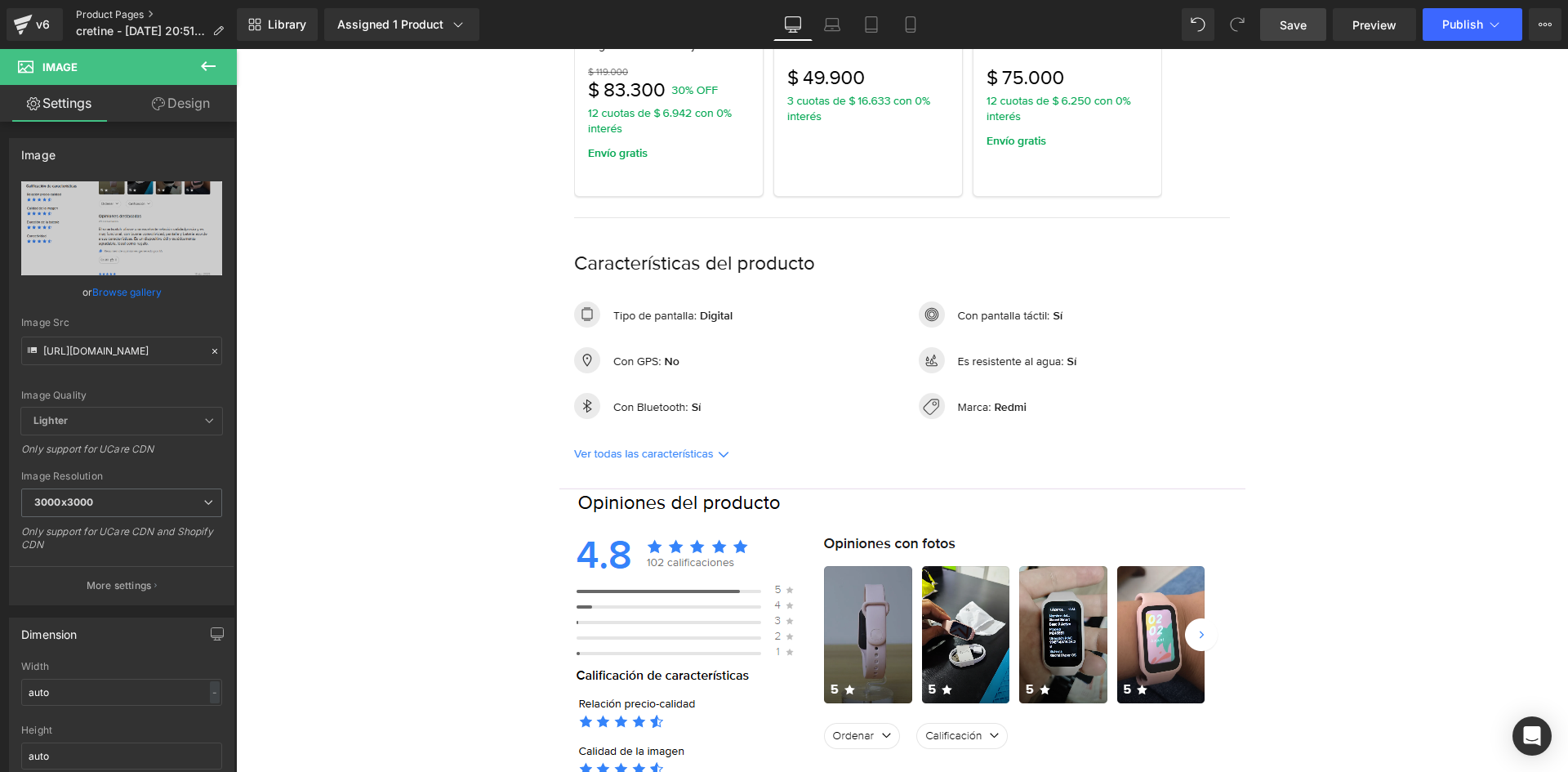
click at [114, 17] on link "Product Pages" at bounding box center [156, 15] width 161 height 13
